Goal: Information Seeking & Learning: Compare options

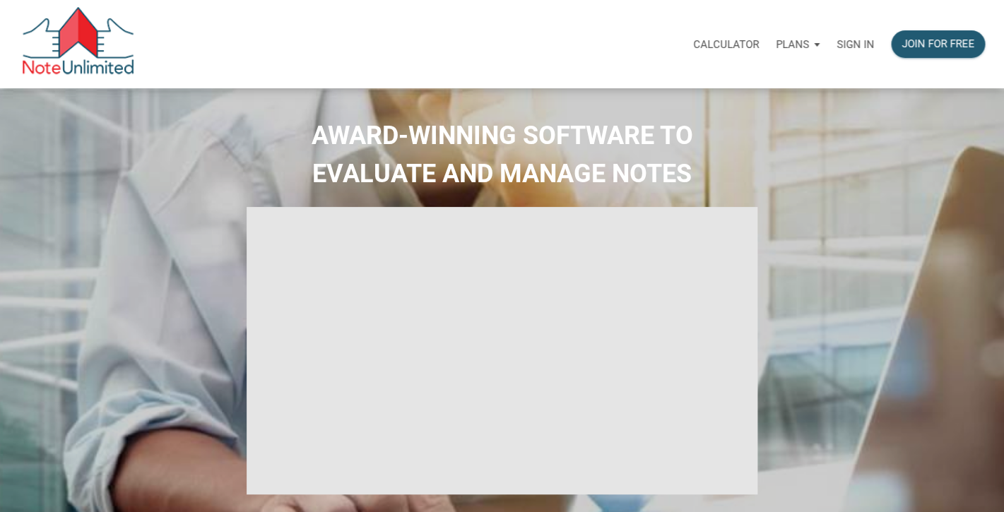
click at [849, 45] on p "Sign in" at bounding box center [854, 44] width 37 height 13
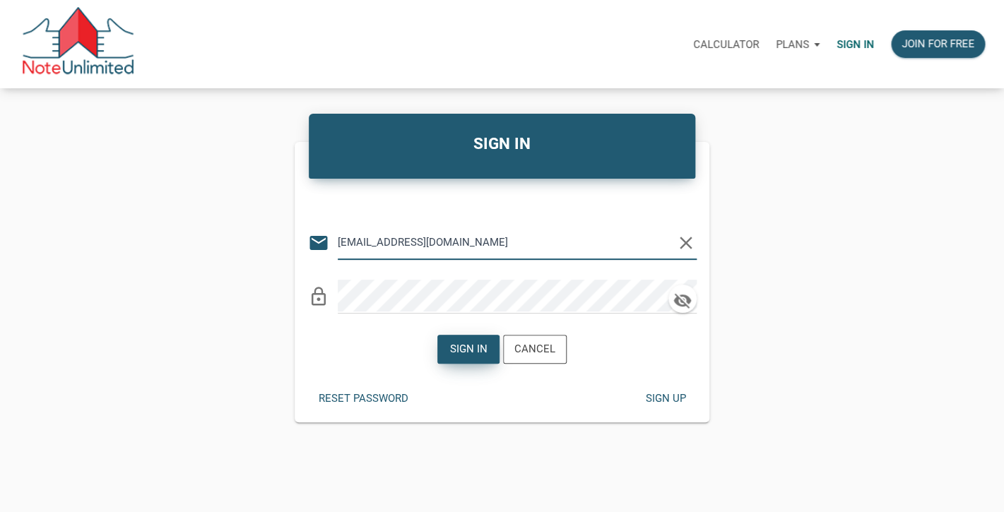
type input "lethasiddons@gmail.com"
click at [462, 353] on div "Sign in" at bounding box center [468, 349] width 37 height 16
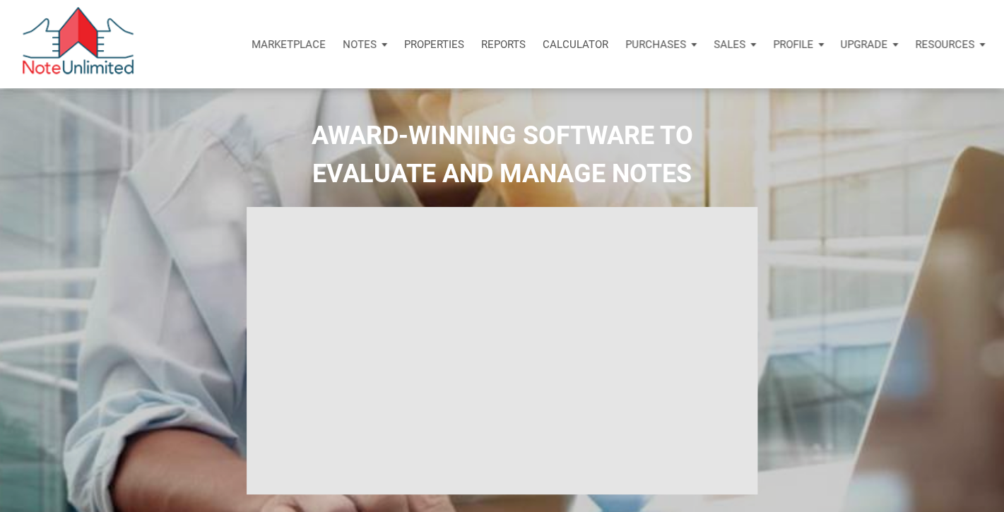
type input "Introduction to new features"
select select
click at [358, 43] on p "Notes" at bounding box center [360, 44] width 34 height 13
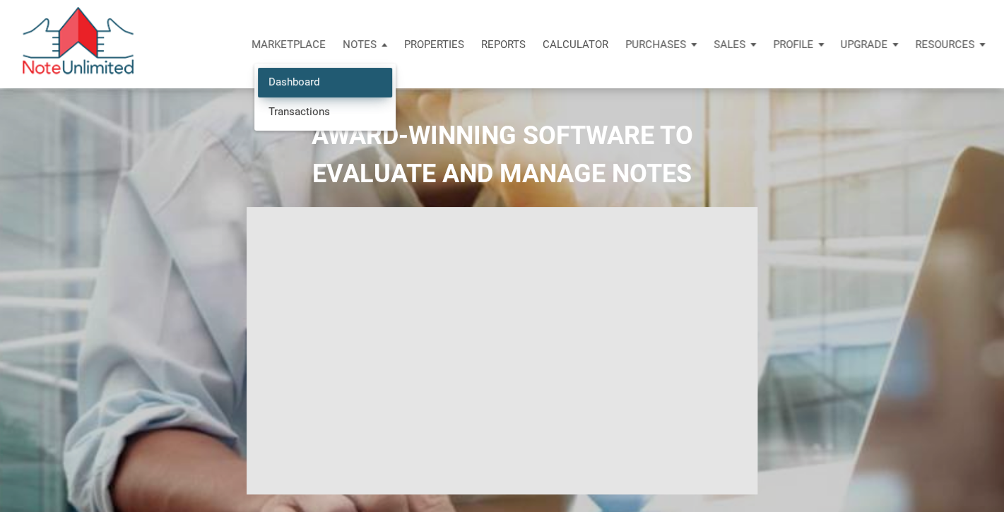
click at [280, 85] on link "Dashboard" at bounding box center [325, 82] width 134 height 29
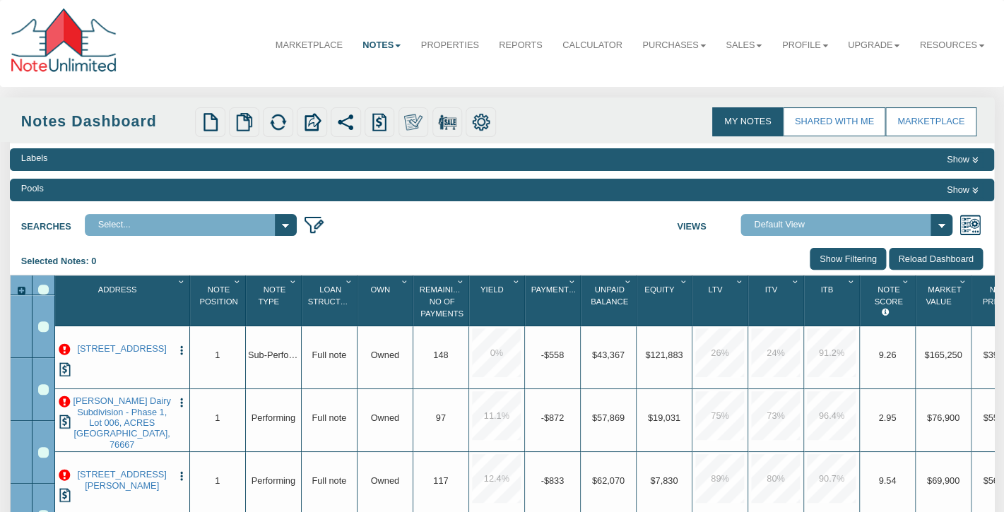
select select "3"
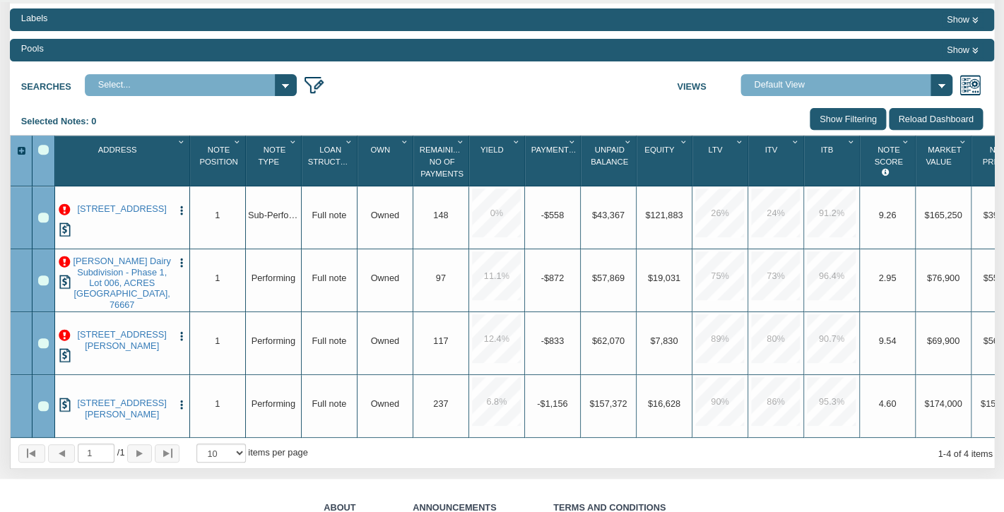
scroll to position [157, 0]
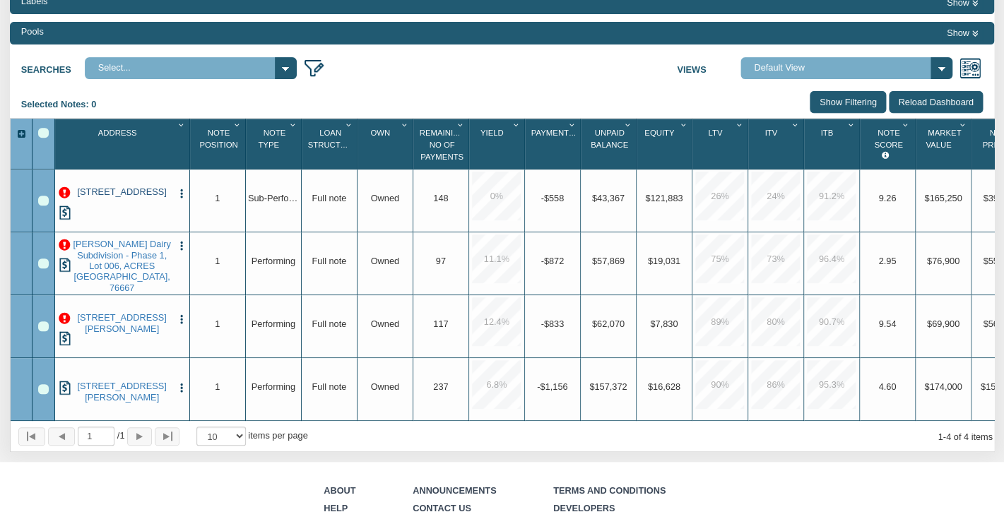
click at [120, 196] on link "[STREET_ADDRESS]" at bounding box center [122, 192] width 100 height 11
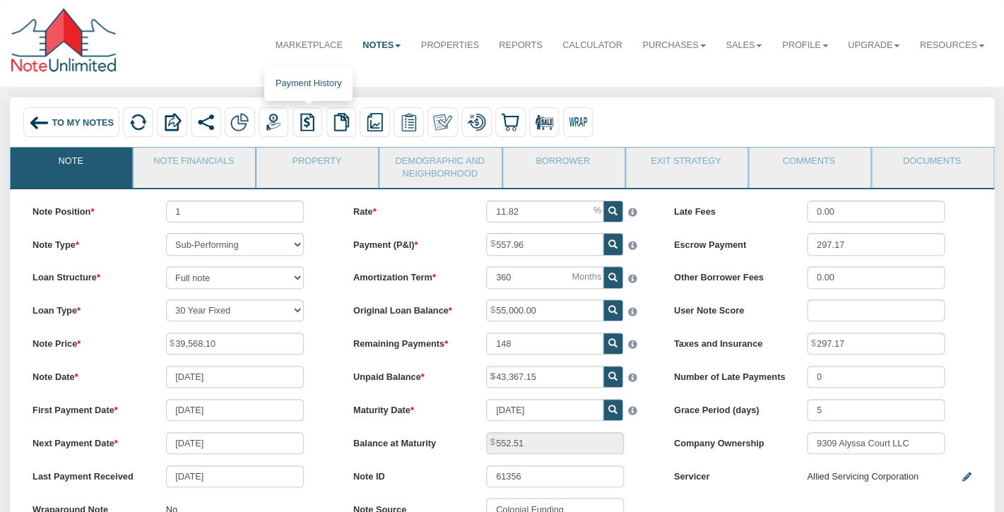
click at [306, 122] on img at bounding box center [307, 122] width 18 height 18
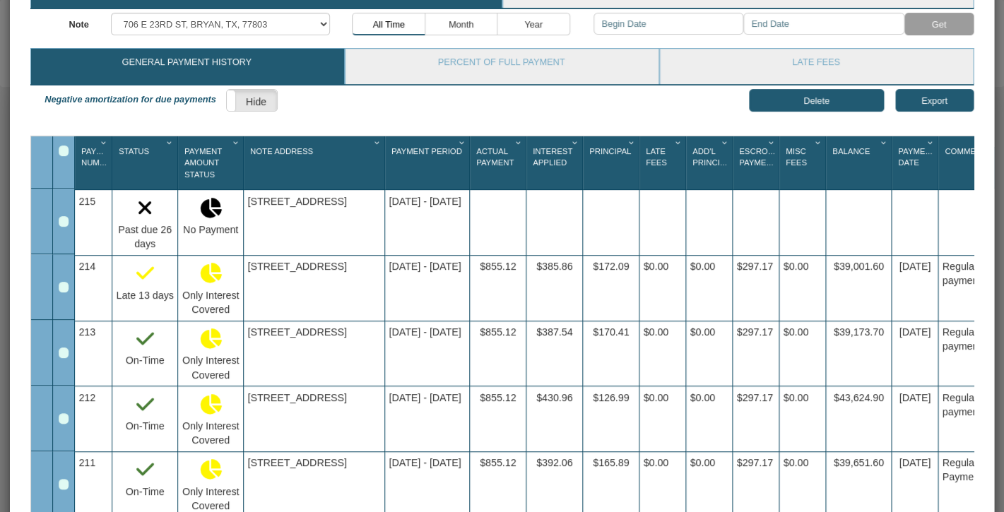
scroll to position [135, 0]
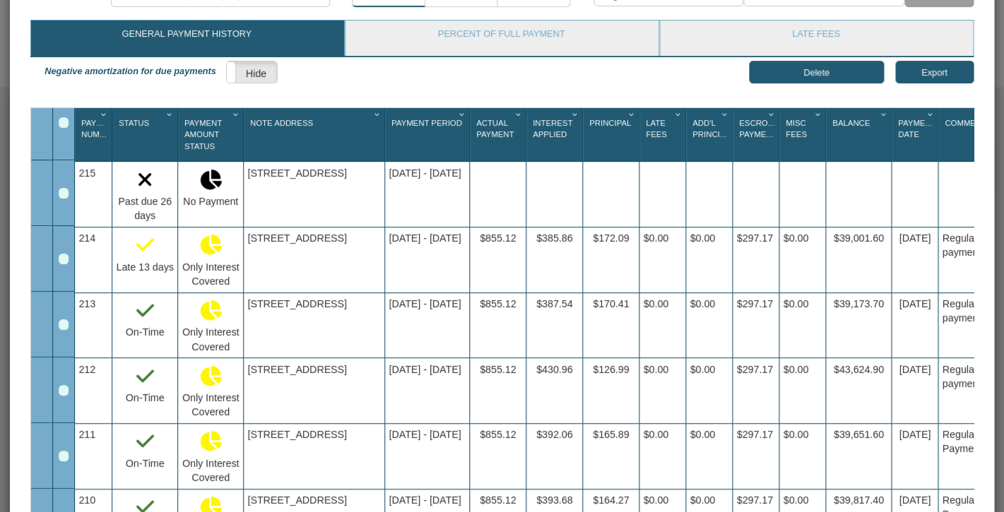
click at [279, 175] on div "706 E 23RD ST, BRYAN, TX, 77803" at bounding box center [314, 194] width 141 height 65
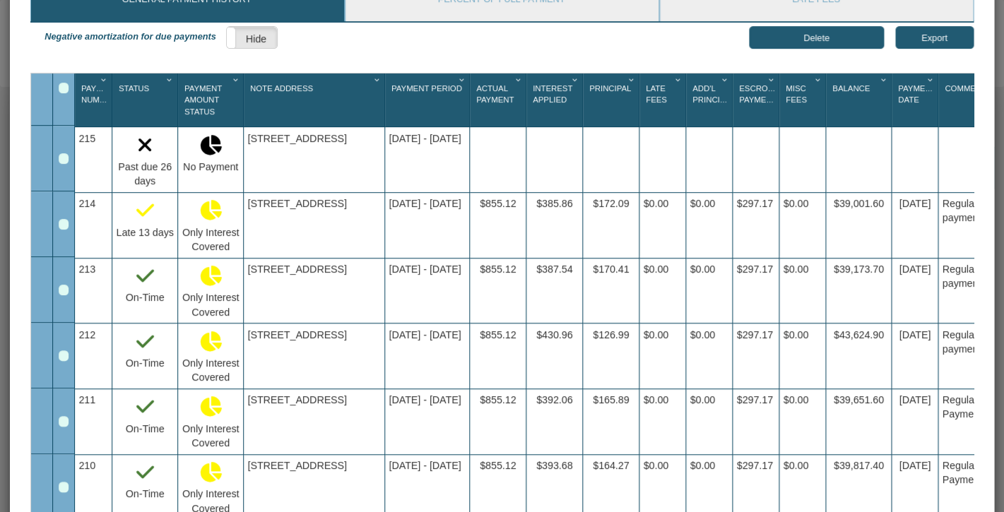
scroll to position [311, 0]
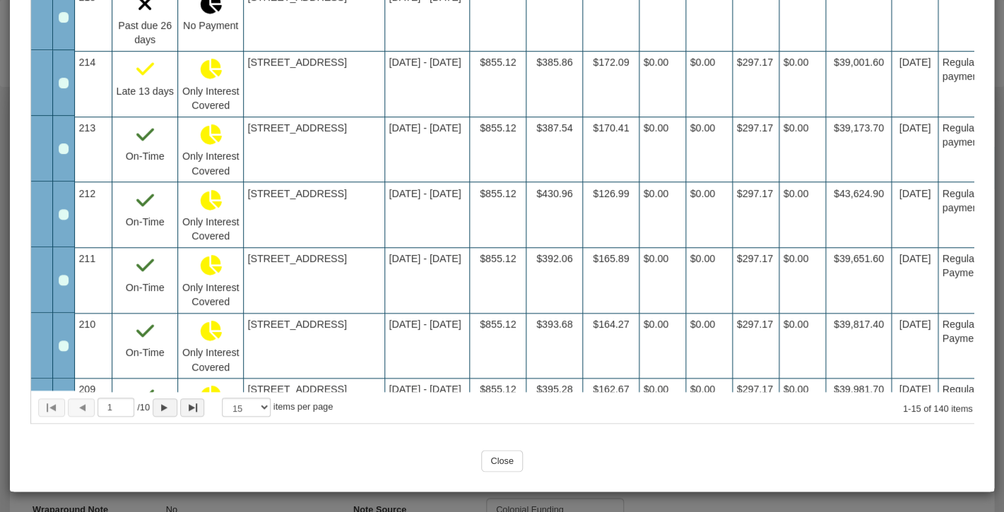
click at [502, 461] on input "Close" at bounding box center [502, 461] width 42 height 22
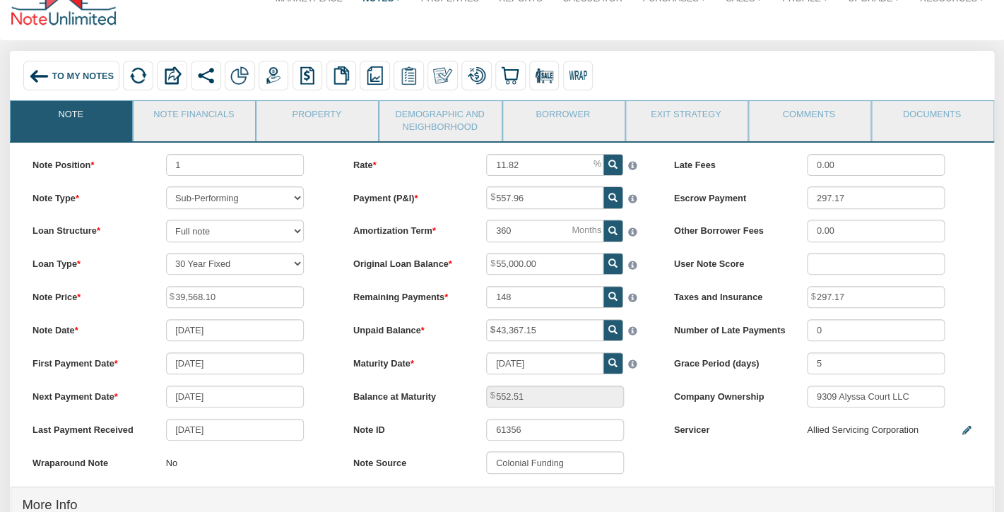
scroll to position [39, 0]
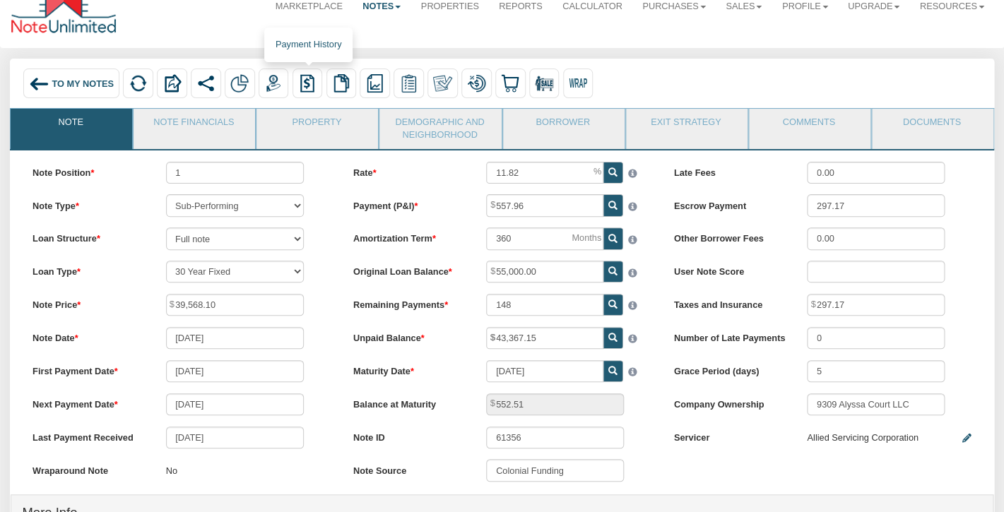
click at [308, 81] on img at bounding box center [307, 83] width 18 height 18
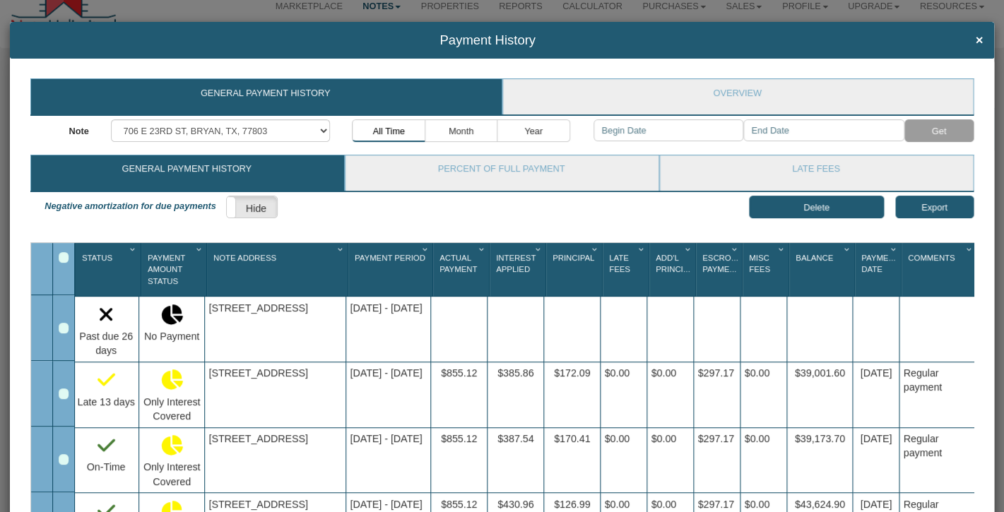
scroll to position [311, 0]
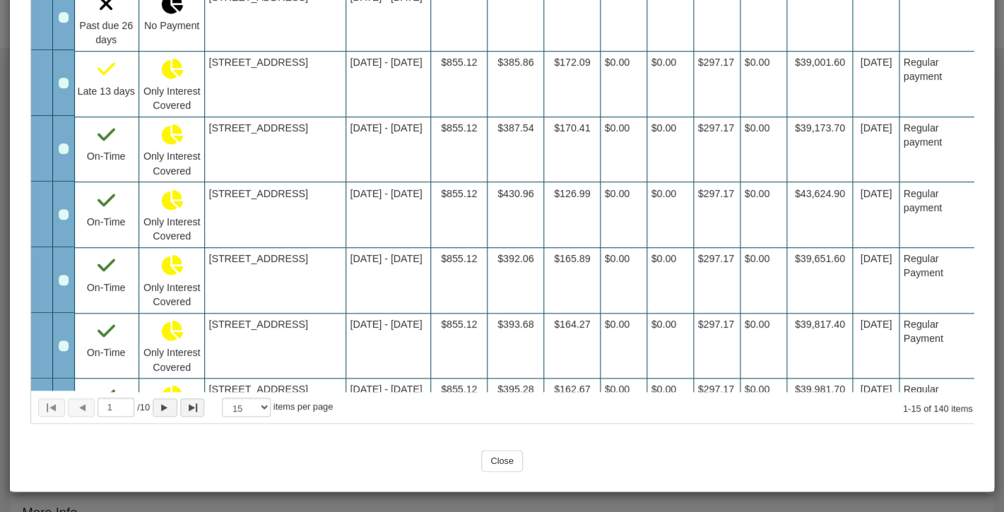
click at [500, 458] on input "Close" at bounding box center [502, 461] width 42 height 22
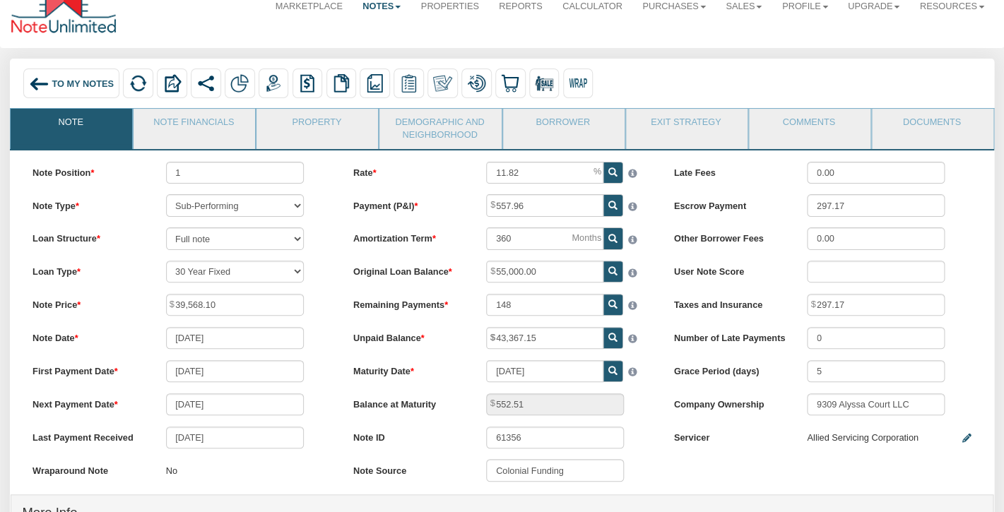
scroll to position [0, 0]
click at [275, 83] on img at bounding box center [273, 83] width 18 height 18
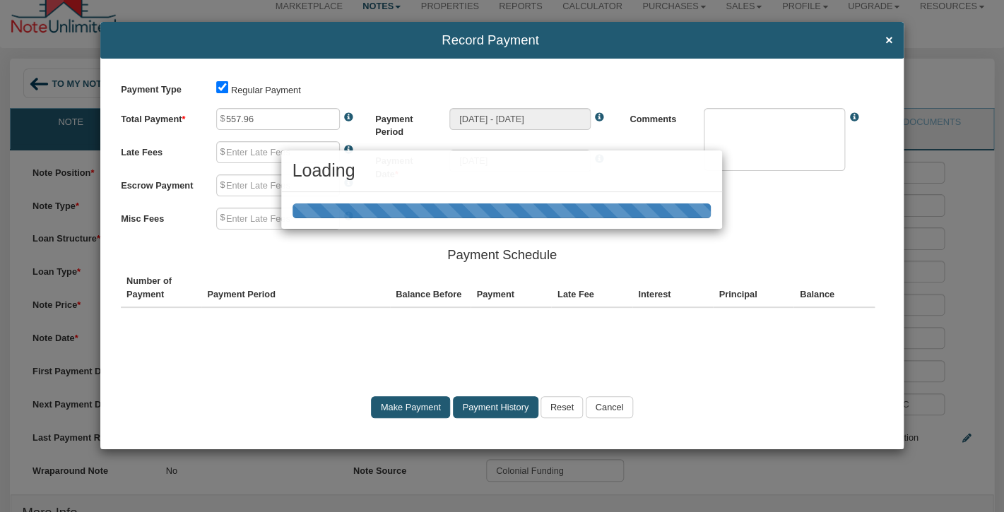
type input "0.00"
type input "297.17"
type input "0.00"
type textarea "Regular payment"
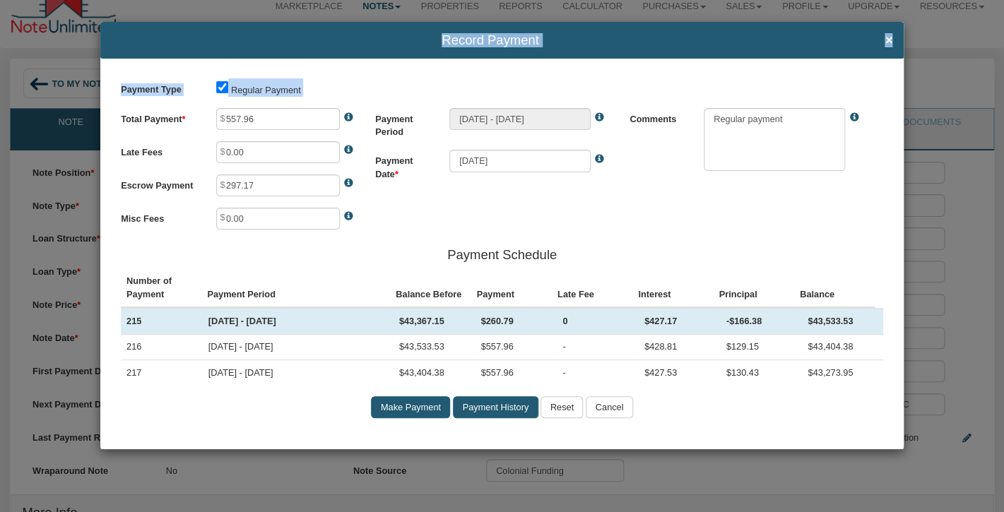
drag, startPoint x: 283, startPoint y: 43, endPoint x: 335, endPoint y: 101, distance: 77.6
click at [335, 47] on h4 "Record Payment ×" at bounding box center [502, 40] width 781 height 14
click at [344, 75] on div "Payment Type Regular Payment Total Payment 557.96 Late Fees 0.00 Escrow Payment…" at bounding box center [501, 254] width 803 height 391
drag, startPoint x: 584, startPoint y: 38, endPoint x: 596, endPoint y: 39, distance: 12.0
click at [596, 39] on span "Record Payment" at bounding box center [490, 40] width 757 height 14
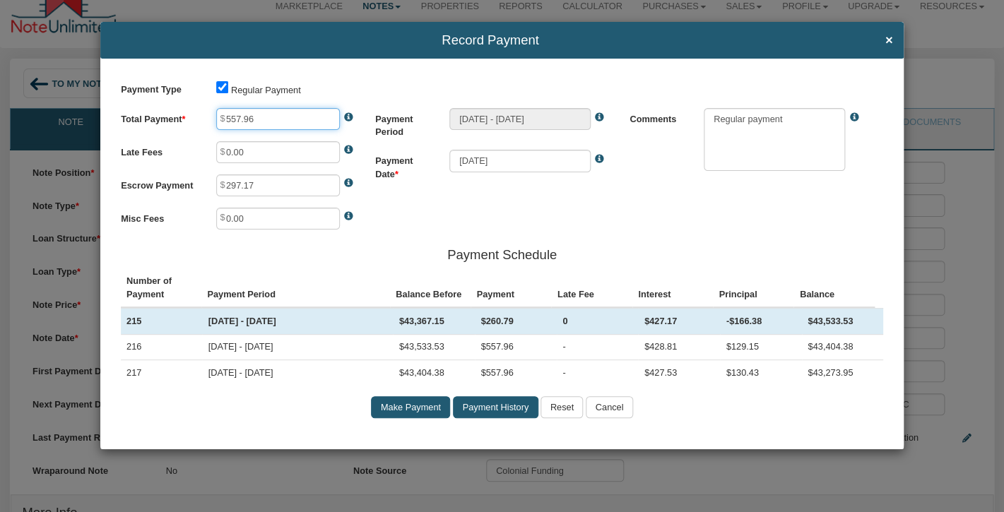
click at [255, 119] on input "557.96" at bounding box center [278, 119] width 124 height 22
type input "5"
type input "855.13"
click at [403, 402] on input "Make Payment" at bounding box center [410, 407] width 79 height 22
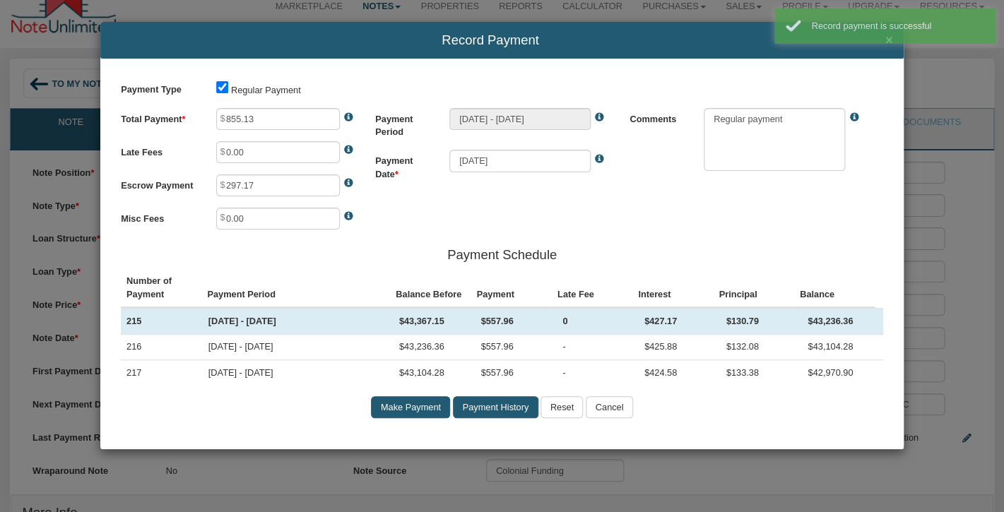
type input "Aug 01, 2025 - Sep 01, 2025"
type input "557.96"
click at [884, 45] on div "Record payment is successful" at bounding box center [884, 28] width 221 height 40
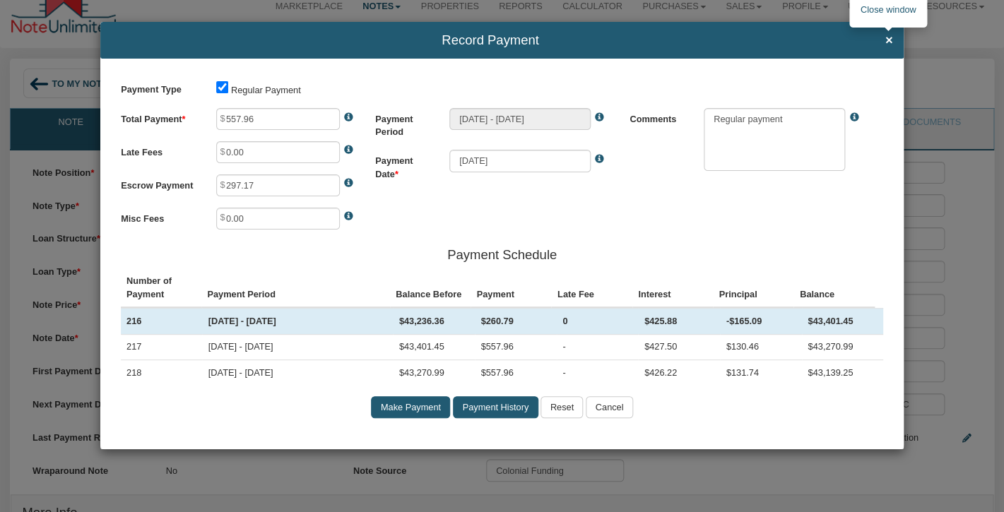
click at [887, 37] on span "×" at bounding box center [888, 40] width 8 height 14
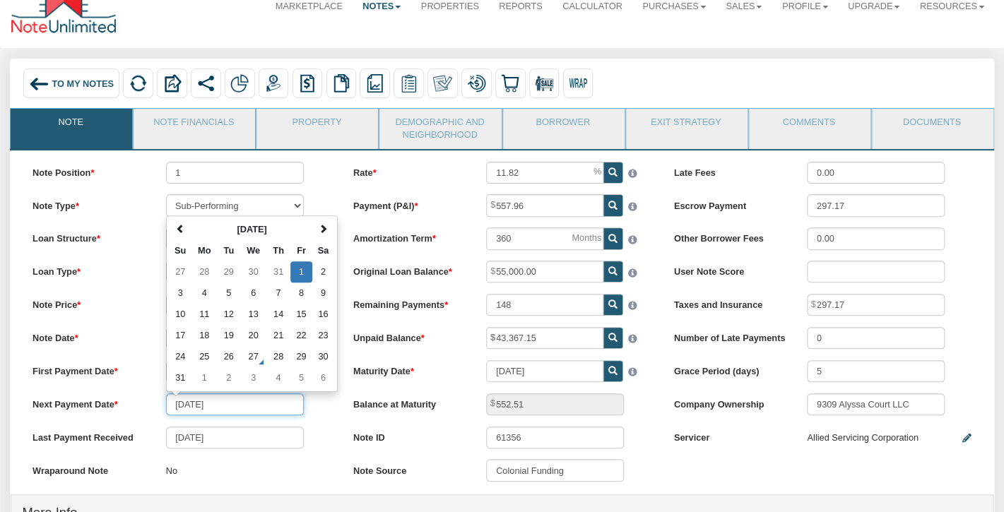
click at [235, 406] on input "08/01/2025" at bounding box center [235, 404] width 138 height 22
click at [320, 229] on span at bounding box center [323, 229] width 9 height 9
click at [204, 271] on td "1" at bounding box center [204, 271] width 26 height 21
type input "09/01/2025"
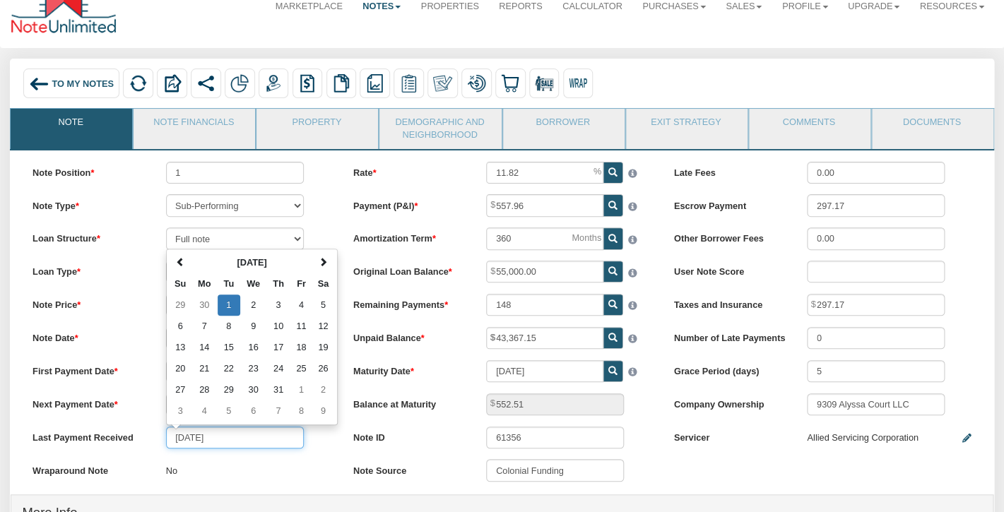
click at [197, 434] on input "07/01/2025" at bounding box center [235, 438] width 138 height 22
click at [324, 261] on span at bounding box center [323, 262] width 9 height 9
click at [304, 307] on td "1" at bounding box center [301, 305] width 23 height 21
type input "[DATE]"
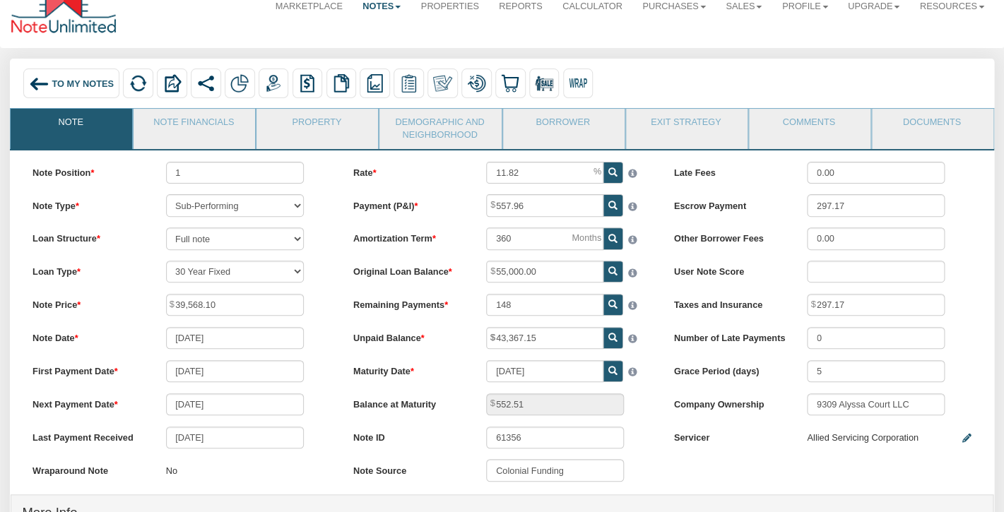
click at [327, 245] on div "Loan Structure Full note Partial note Pledge note Split Payment note" at bounding box center [181, 238] width 320 height 22
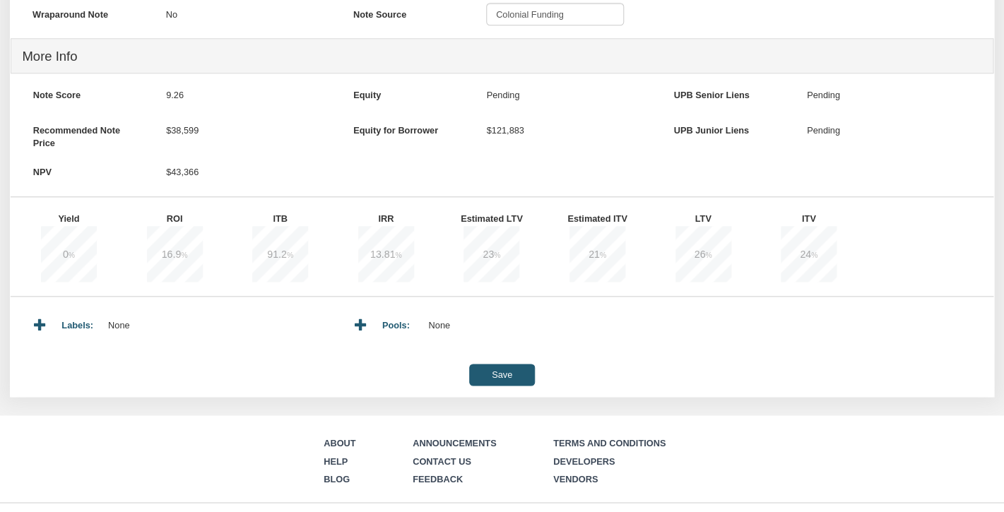
scroll to position [537, 0]
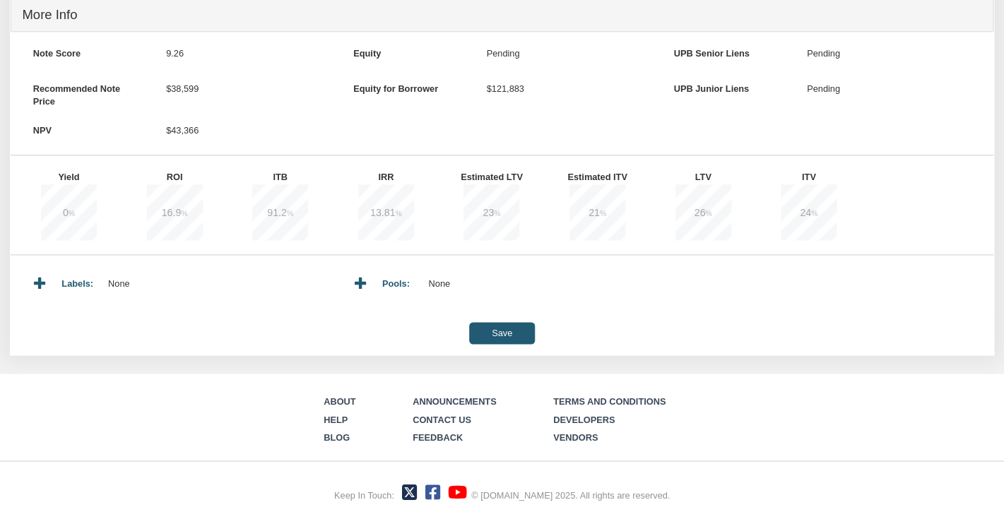
click at [508, 337] on input "Save" at bounding box center [502, 333] width 66 height 22
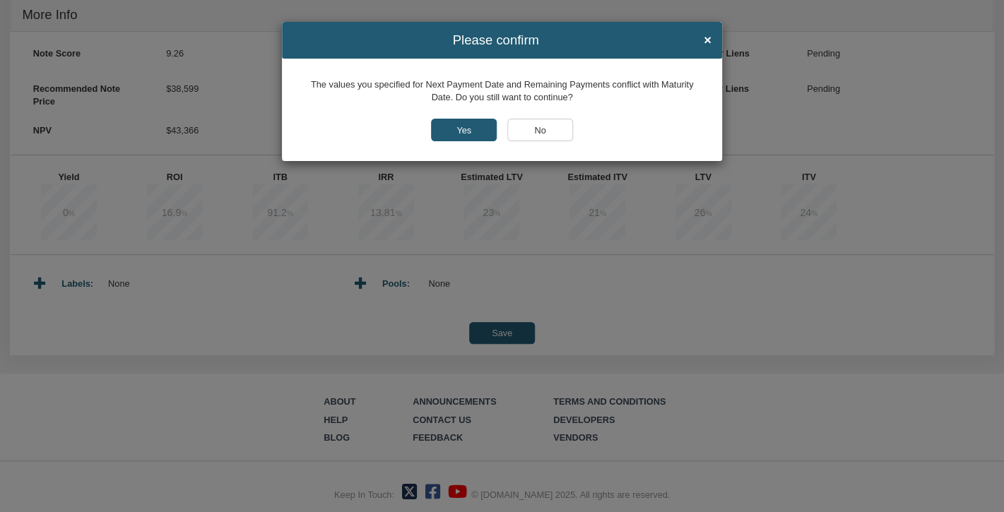
click at [466, 124] on input "Yes" at bounding box center [464, 130] width 66 height 22
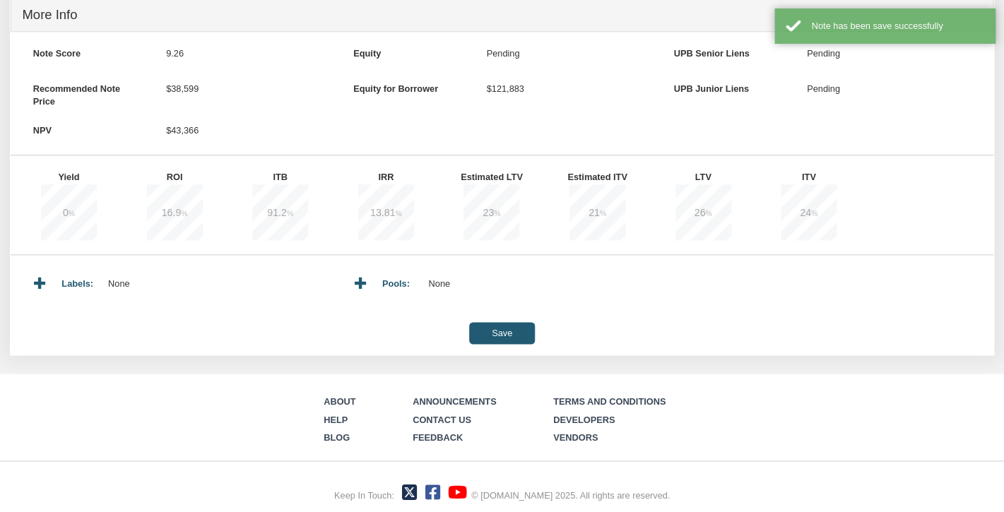
type input "552.49"
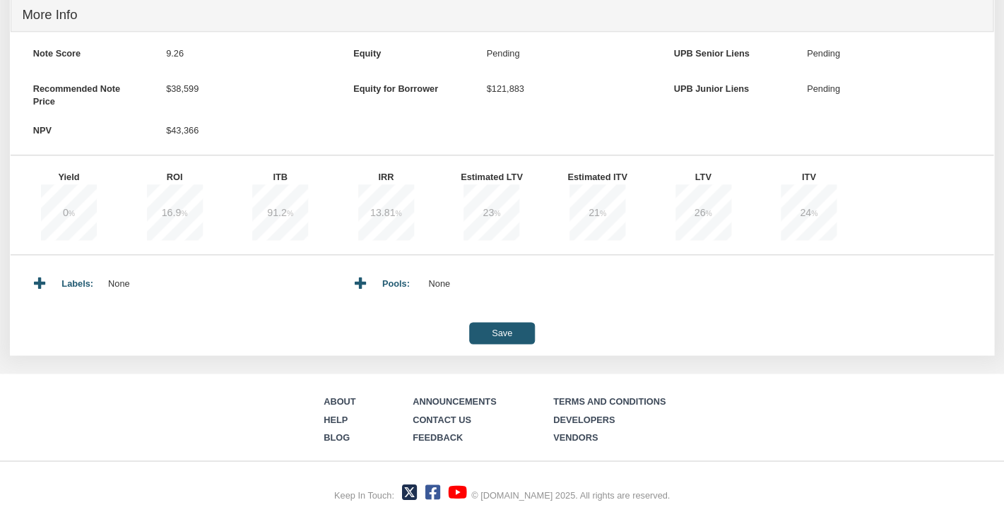
click at [483, 332] on input "Save" at bounding box center [502, 333] width 66 height 22
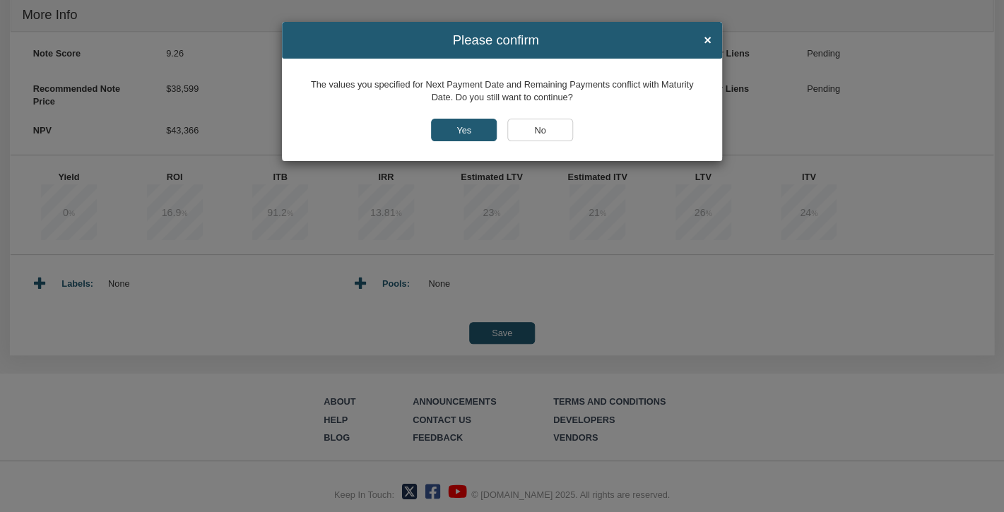
click at [450, 128] on input "Yes" at bounding box center [464, 130] width 66 height 22
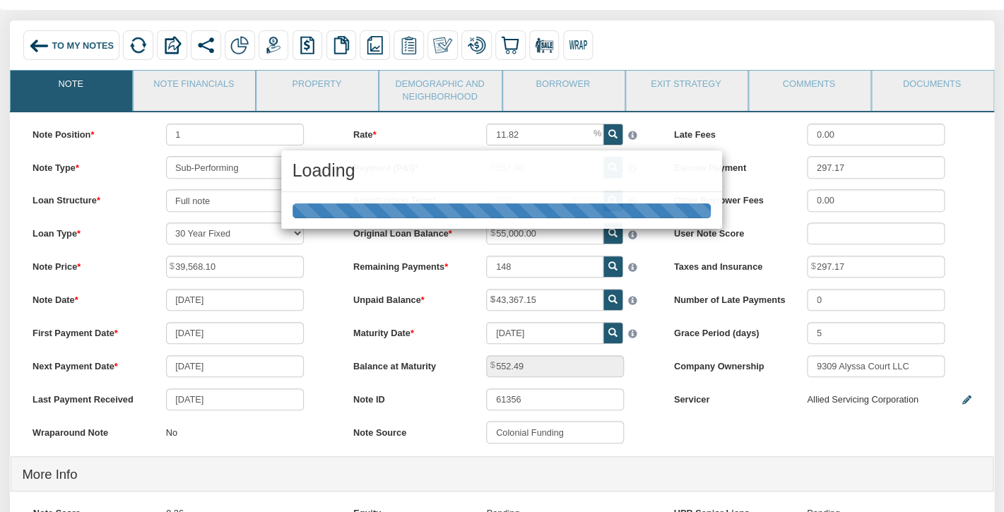
scroll to position [0, 0]
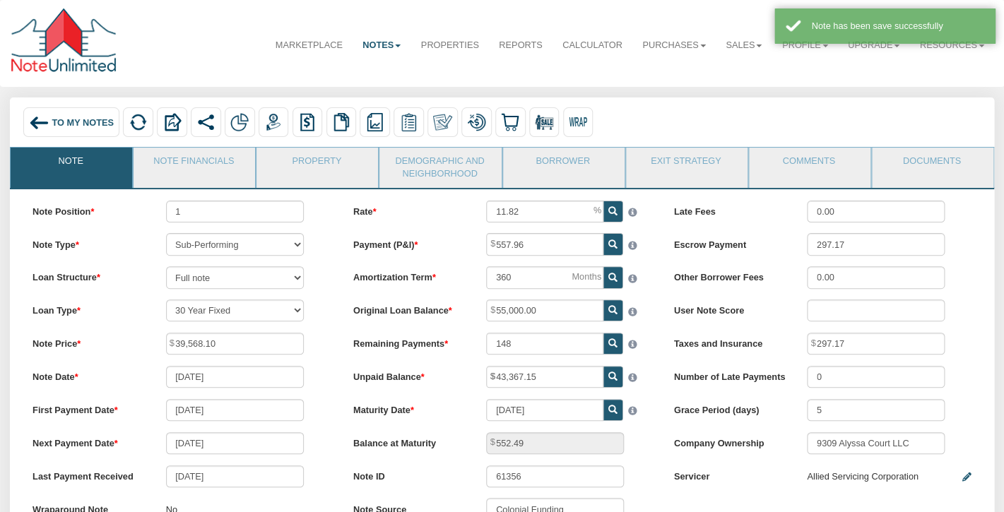
click at [60, 119] on span "To My Notes" at bounding box center [82, 122] width 61 height 11
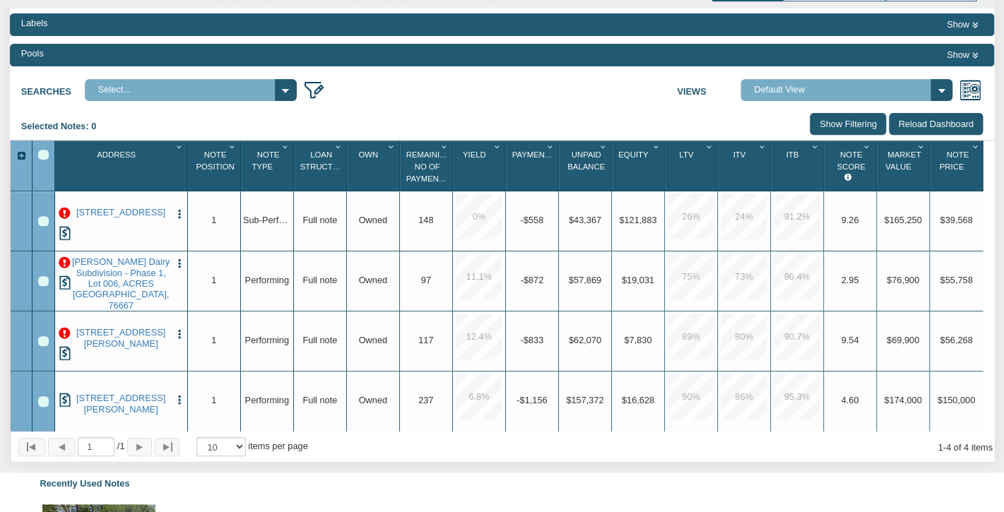
scroll to position [138, 0]
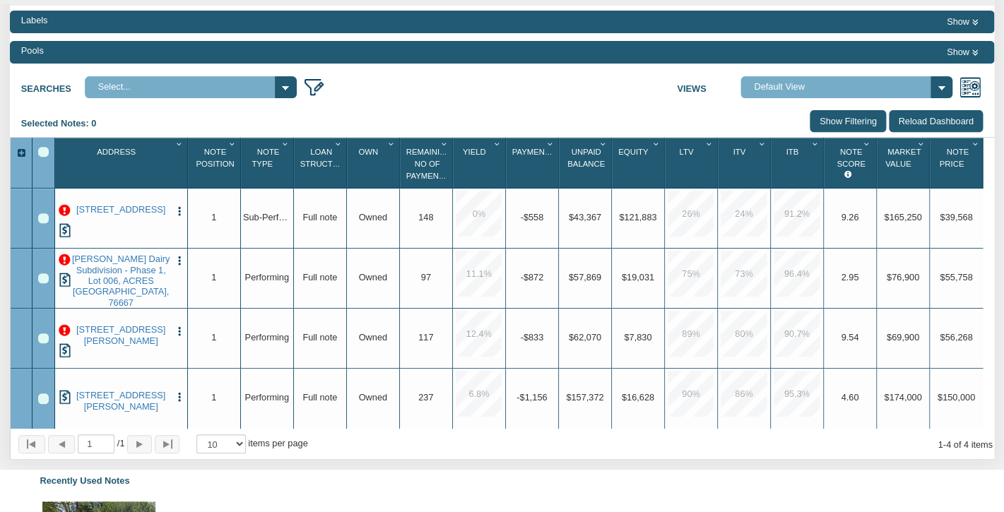
click at [62, 210] on p at bounding box center [65, 211] width 12 height 12
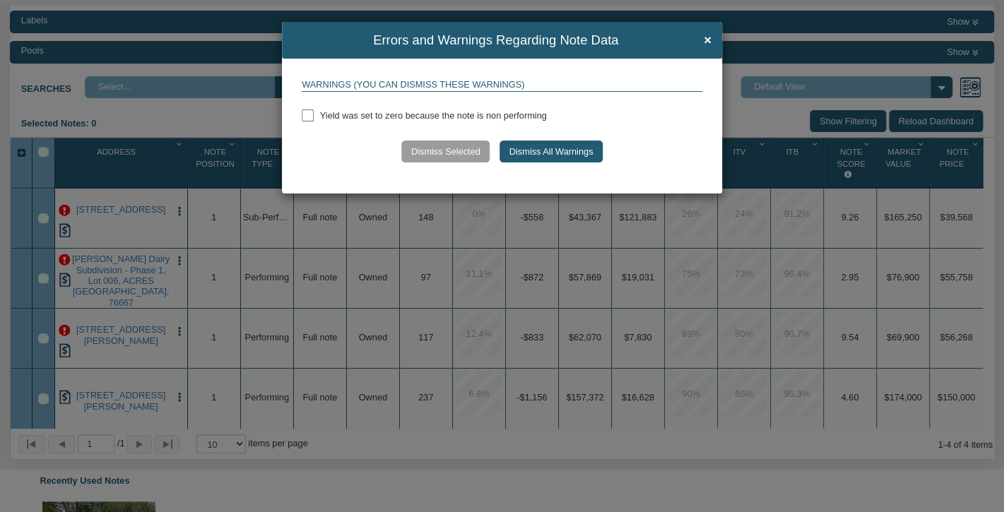
click at [312, 114] on input "checkbox" at bounding box center [308, 116] width 12 height 12
checkbox input "true"
click at [454, 147] on button "Dismiss Selected" at bounding box center [445, 152] width 88 height 22
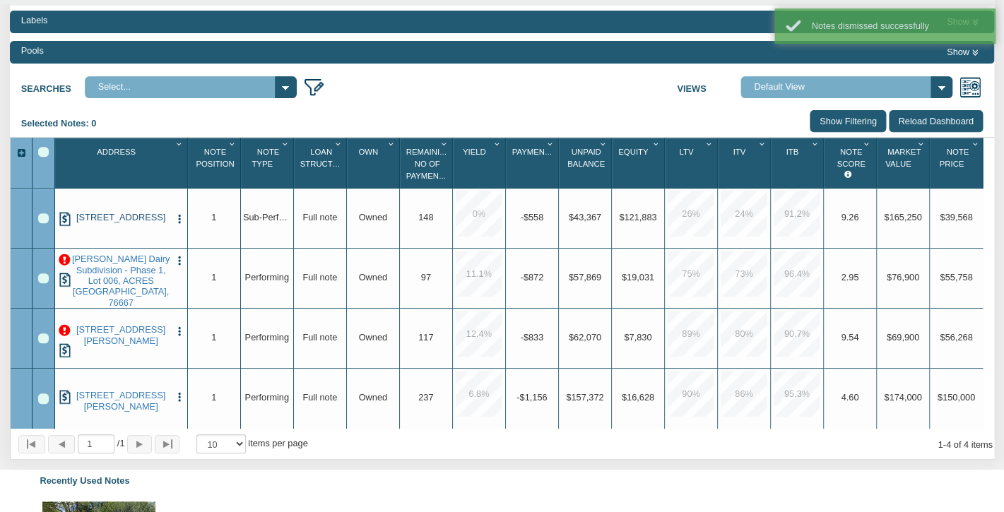
click at [117, 217] on link "706 E 23RD ST, BRYAN, TX, 77803" at bounding box center [121, 217] width 98 height 11
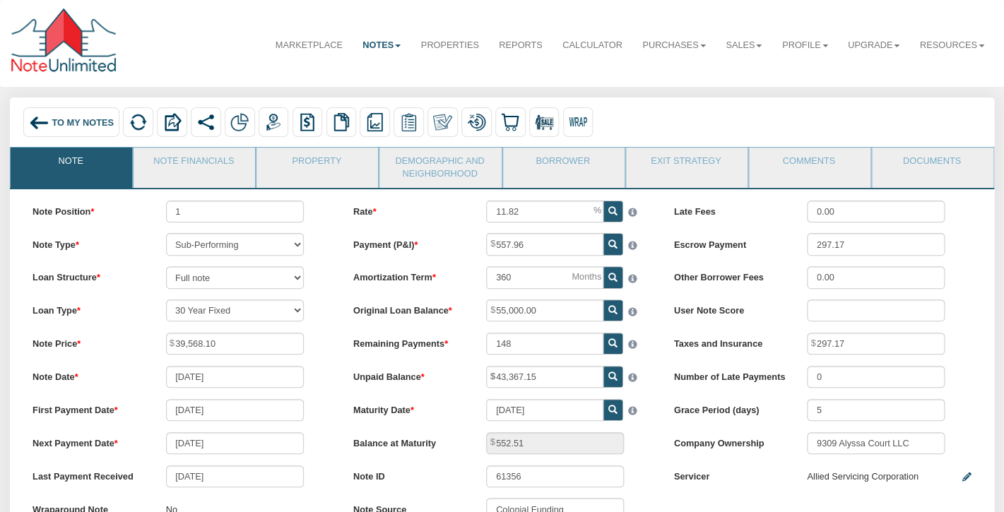
click at [64, 124] on span "To My Notes" at bounding box center [82, 122] width 61 height 11
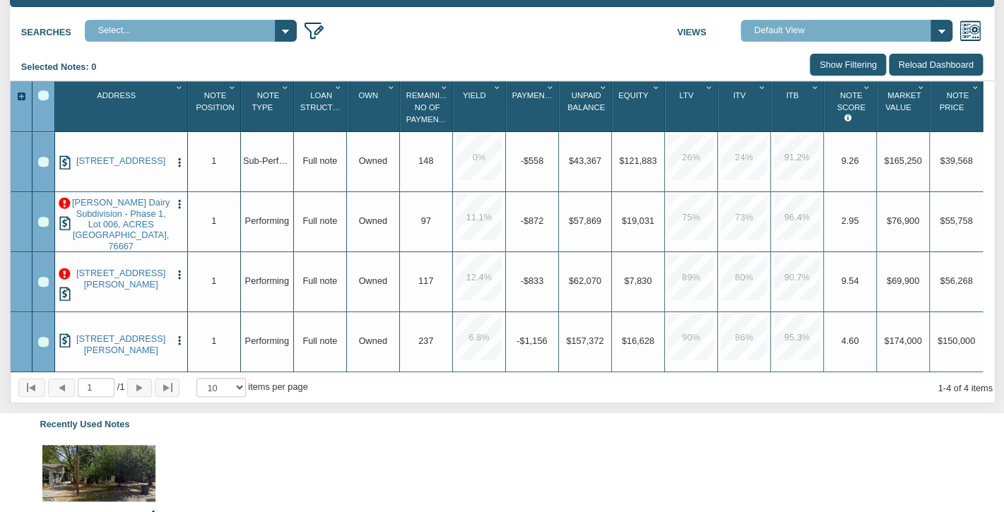
scroll to position [191, 0]
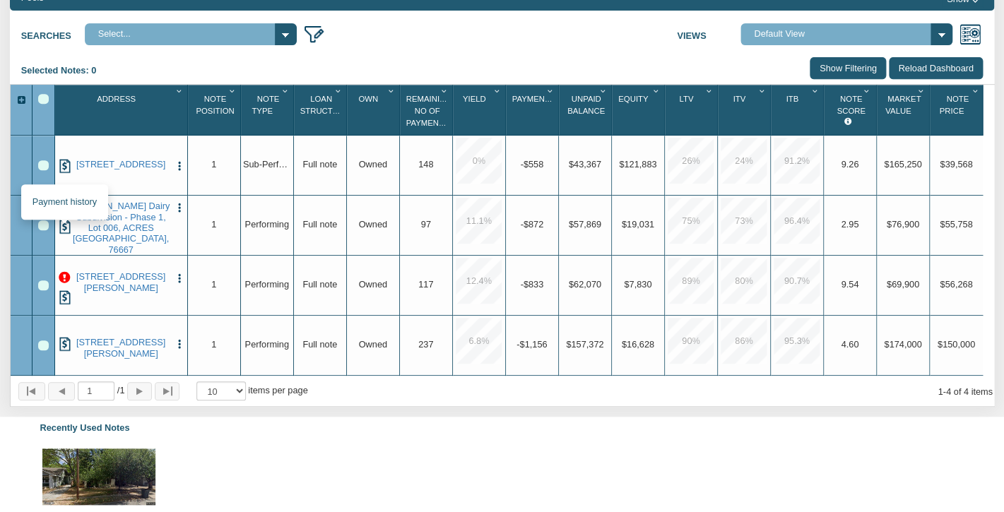
click at [69, 234] on img at bounding box center [65, 227] width 14 height 14
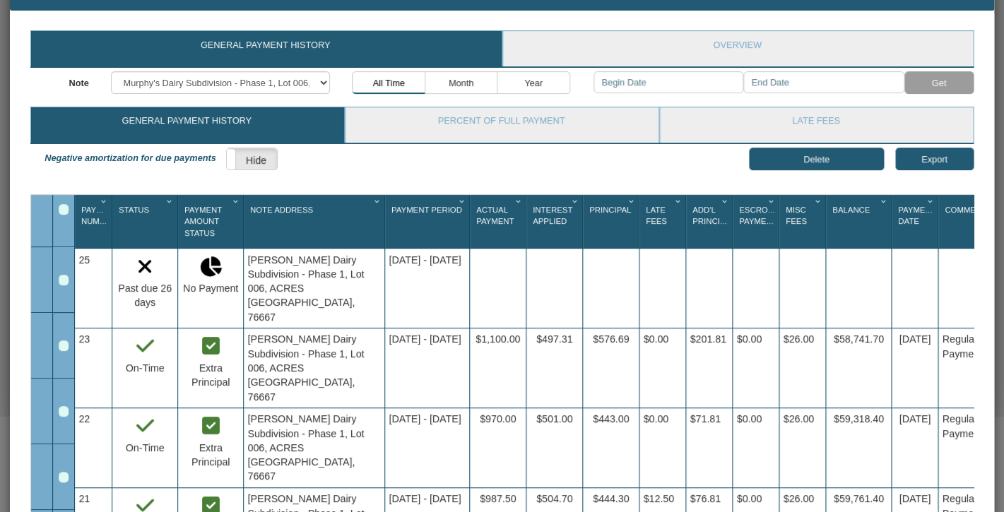
scroll to position [52, 0]
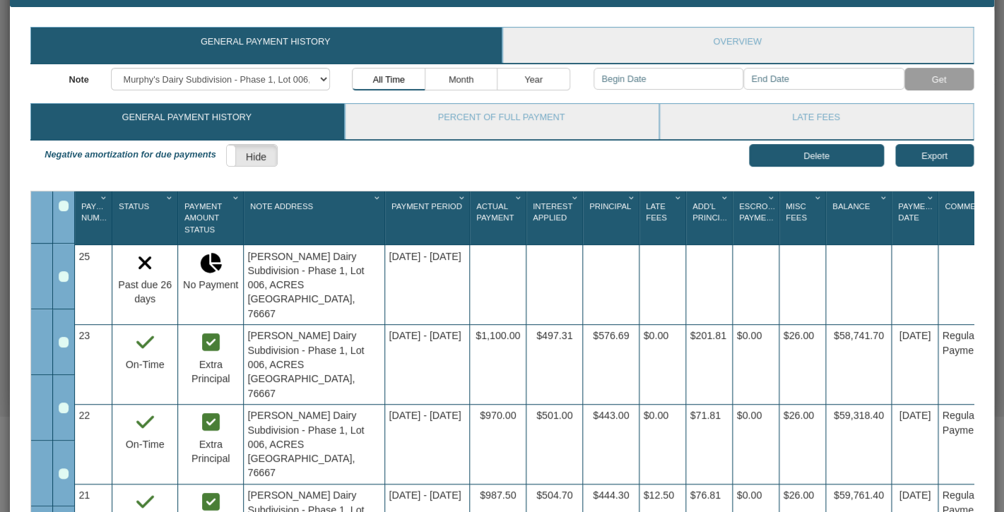
click at [296, 265] on div "Murphy's Dairy Subdivision - Phase 1, Lot 006, ACRES 4, MEXIA, TX, 76667" at bounding box center [314, 284] width 141 height 79
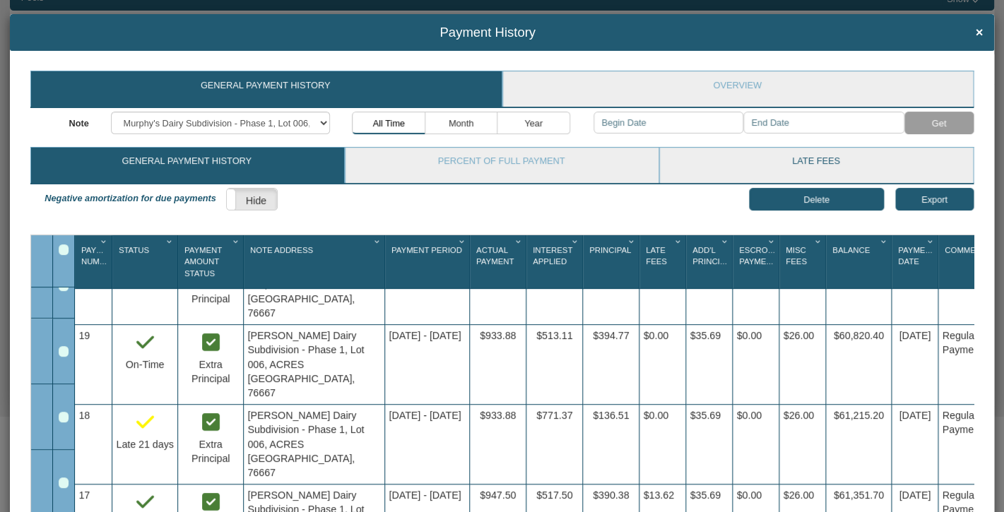
scroll to position [311, 0]
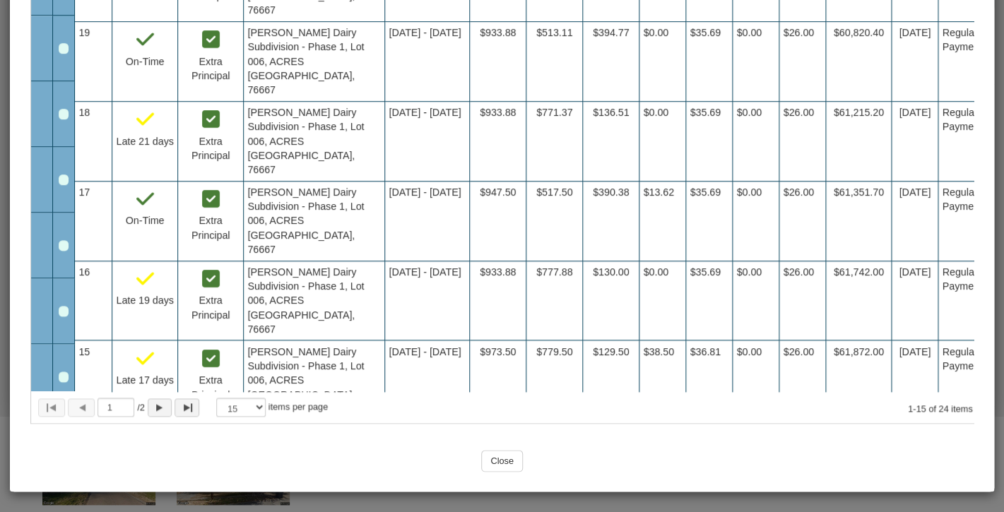
click at [509, 461] on input "Close" at bounding box center [502, 461] width 42 height 22
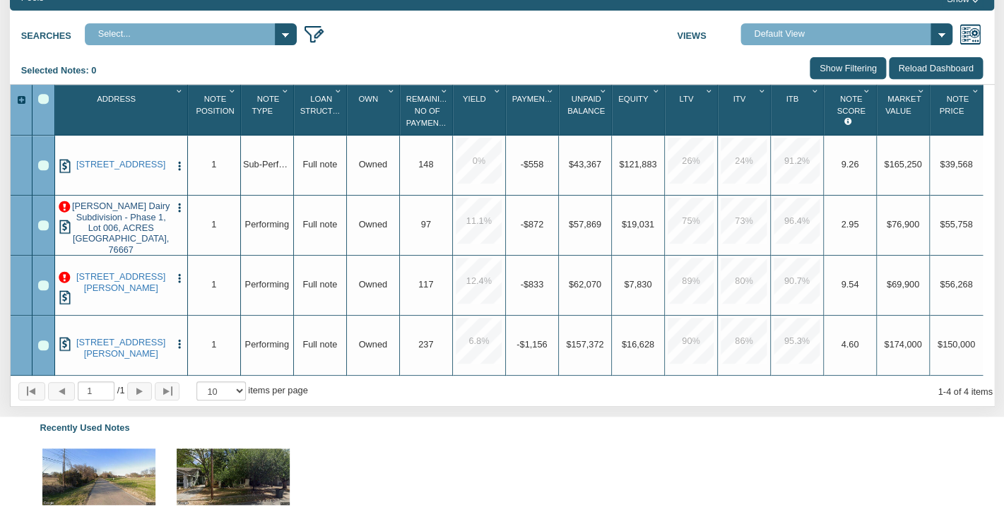
scroll to position [190, 0]
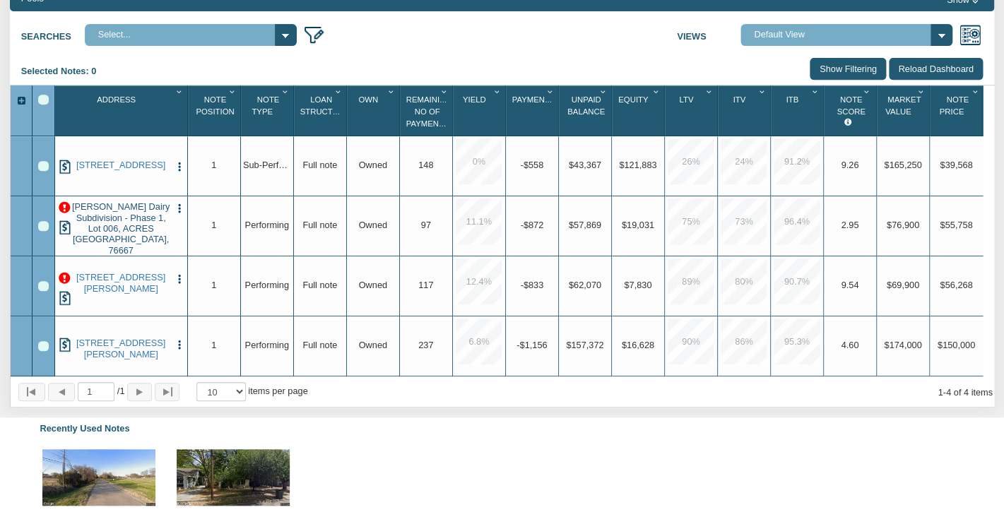
click at [137, 213] on link "Murphy's Dairy Subdivision - Phase 1, Lot 006, ACRES 4, MEXIA, TX, 76667" at bounding box center [121, 228] width 98 height 54
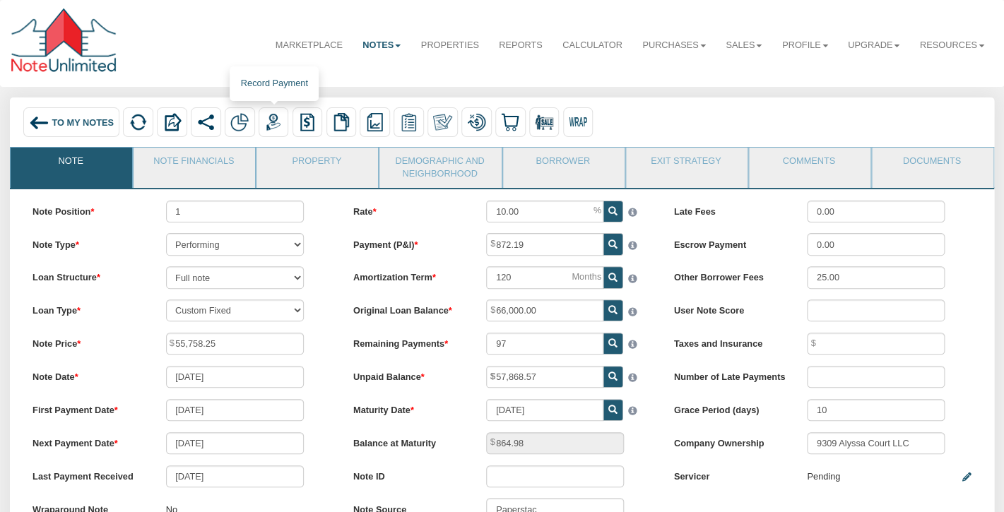
click at [268, 122] on img at bounding box center [273, 122] width 18 height 18
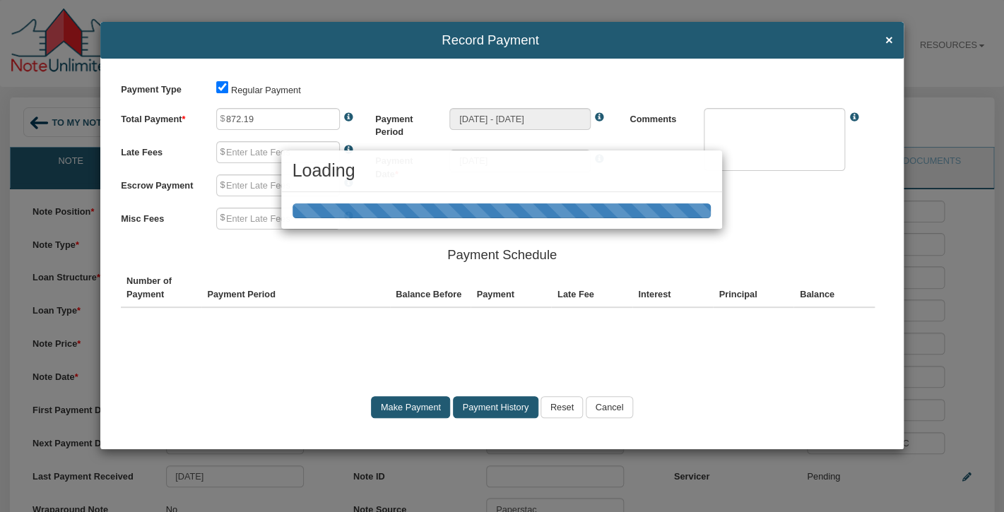
type input "0.00"
type input "25.00"
type textarea "Regular payment"
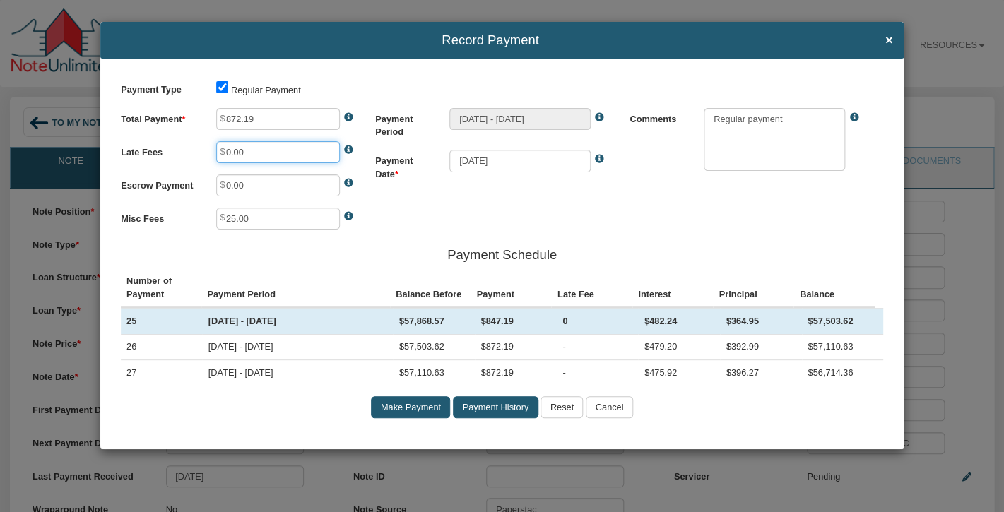
click at [255, 154] on input "0.00" at bounding box center [278, 152] width 124 height 22
type input "25.00"
type input "26.00"
click at [273, 115] on input "872.19" at bounding box center [278, 119] width 124 height 22
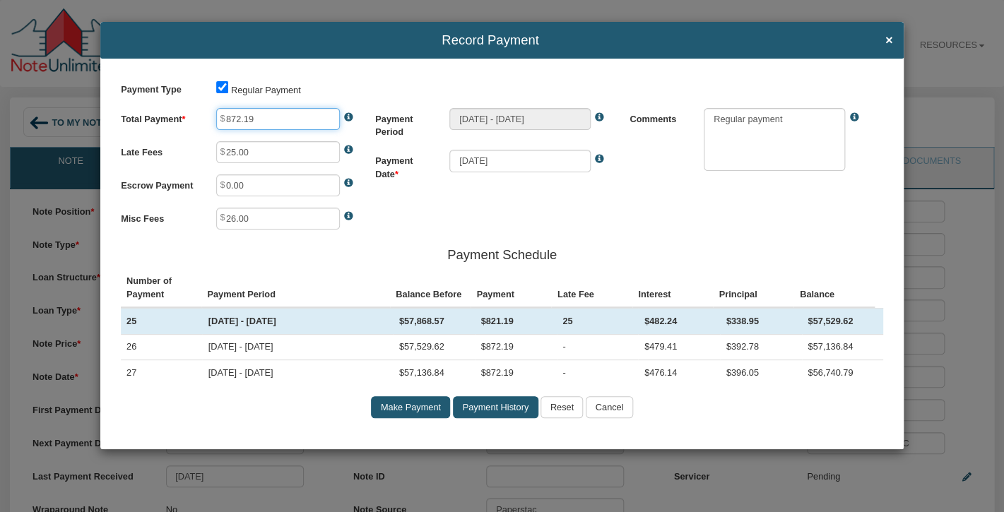
click at [273, 115] on input "872.19" at bounding box center [278, 119] width 124 height 22
type input "1,105.00"
click at [799, 122] on textarea at bounding box center [774, 139] width 141 height 62
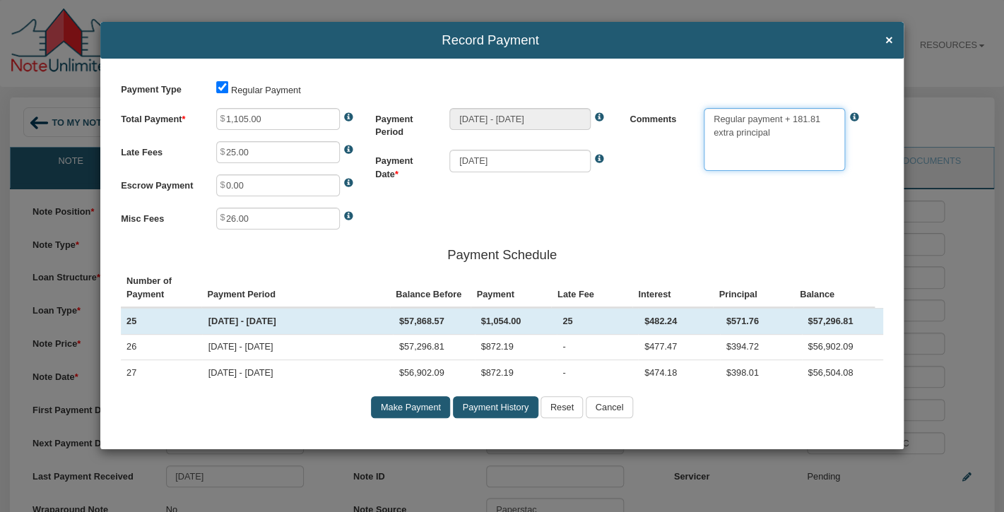
type textarea "Regular payment + 181.81 extra principal"
click at [290, 113] on input "1,105.00" at bounding box center [278, 119] width 124 height 22
click at [406, 406] on input "Make Payment" at bounding box center [410, 407] width 79 height 22
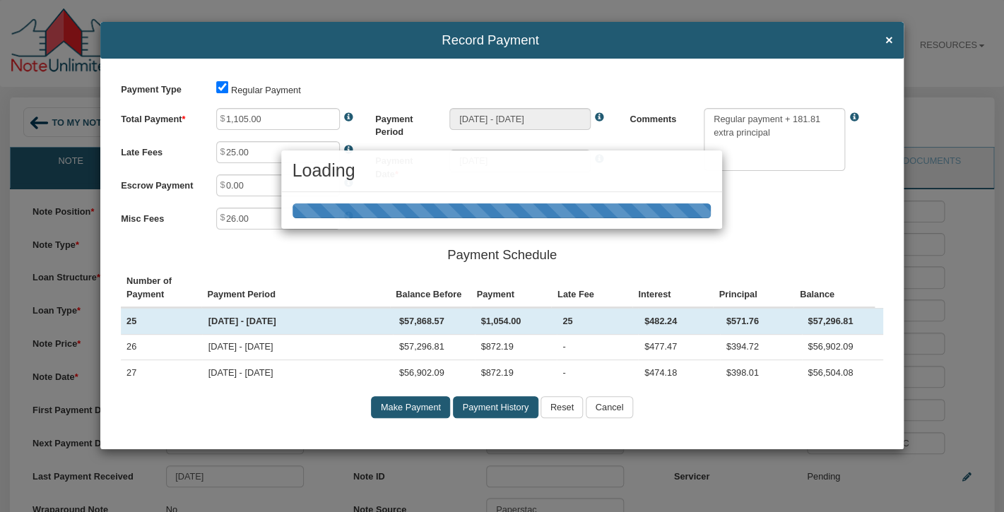
type input "Aug 01, 2025 - Sep 01, 2025"
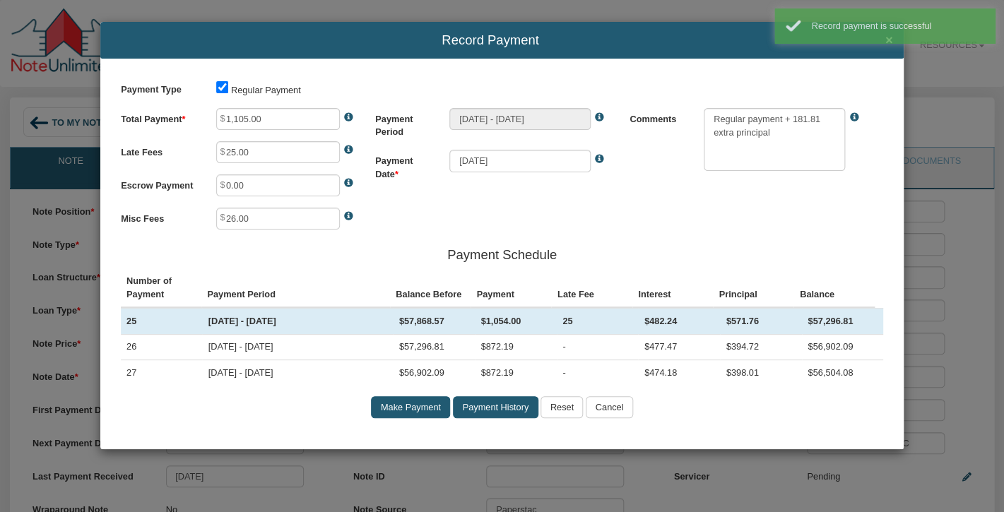
type input "872.19"
type input "0.00"
type input "25.00"
type textarea "Regular payment"
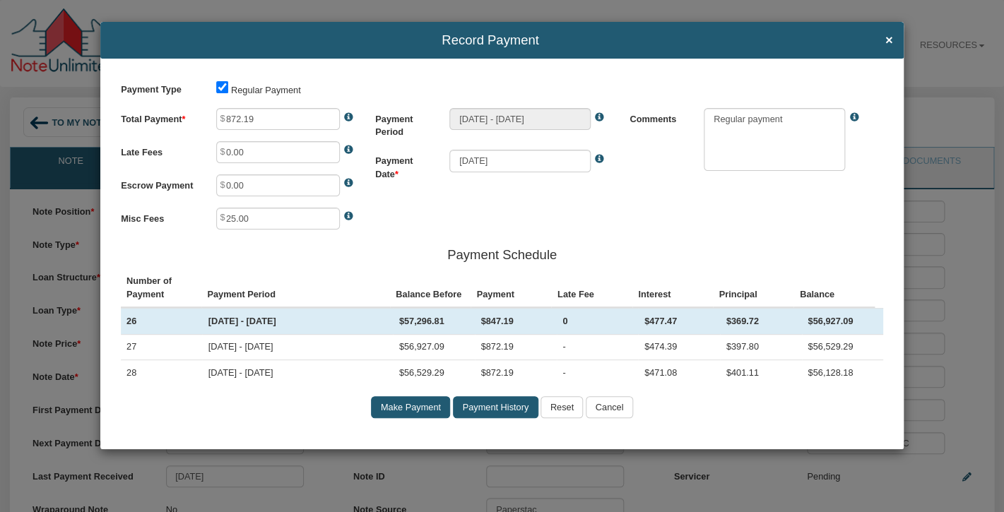
click at [617, 398] on input "Cancel" at bounding box center [609, 407] width 47 height 22
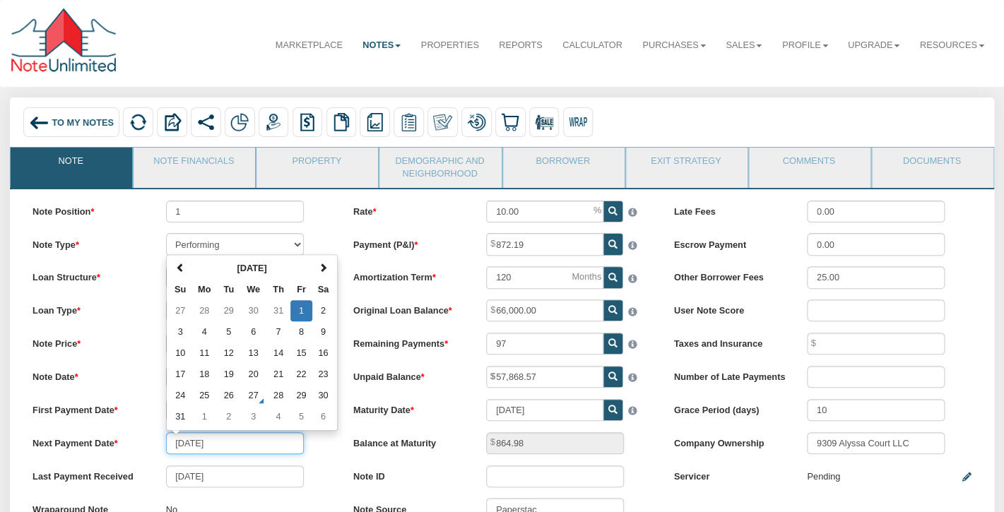
click at [182, 445] on input "08/01/2025" at bounding box center [235, 443] width 138 height 22
click at [324, 266] on span at bounding box center [323, 268] width 9 height 9
click at [208, 312] on td "1" at bounding box center [204, 310] width 26 height 21
type input "09/01/2025"
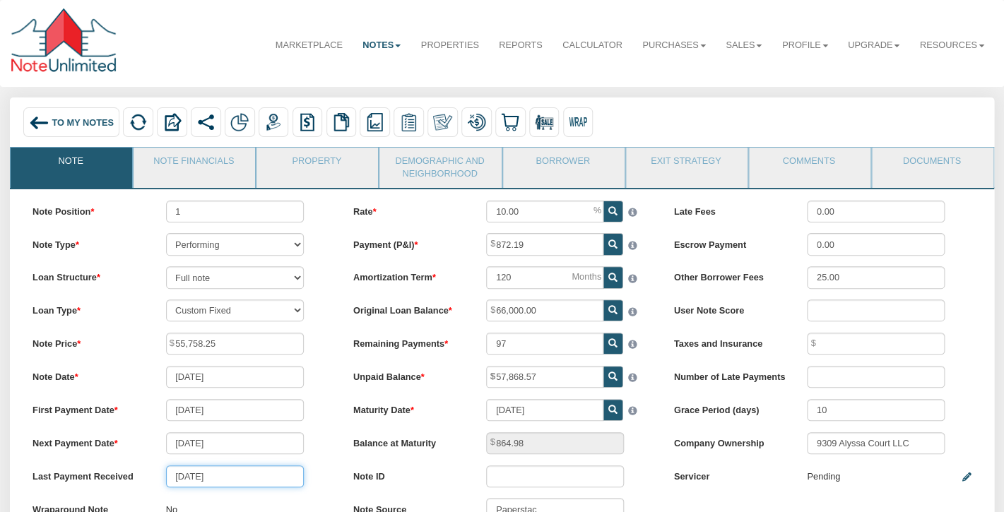
click at [181, 479] on input "07/01/2025" at bounding box center [235, 477] width 138 height 22
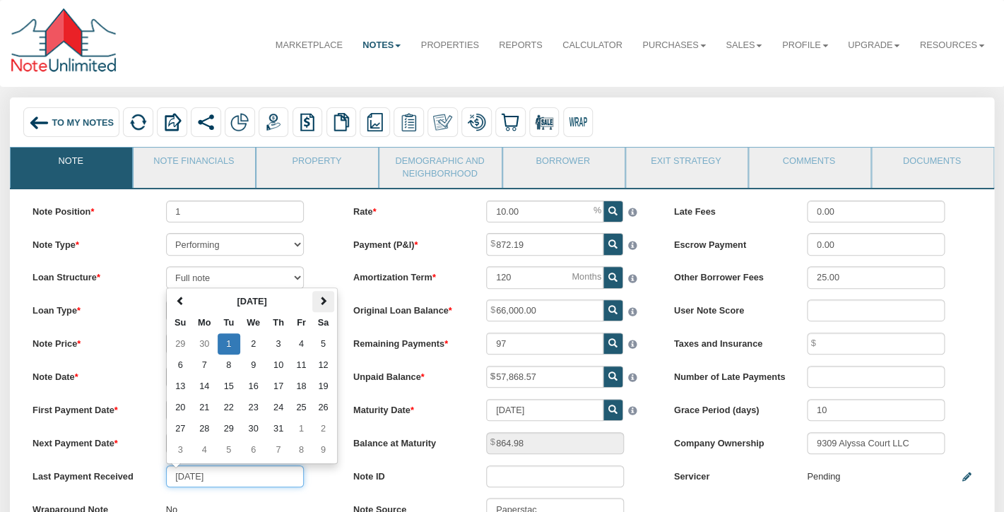
click at [323, 303] on span at bounding box center [323, 301] width 9 height 9
click at [298, 345] on td "1" at bounding box center [301, 343] width 23 height 21
type input "08/01/2025"
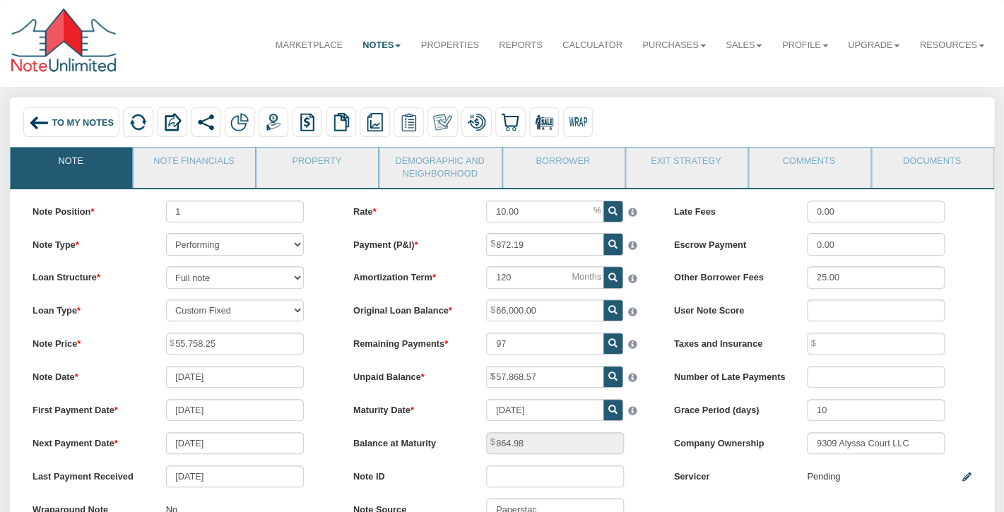
click at [331, 331] on div "Note Position 1 Note Type Performing Forthcoming Non-Performing REO Sub-Perform…" at bounding box center [181, 367] width 321 height 333
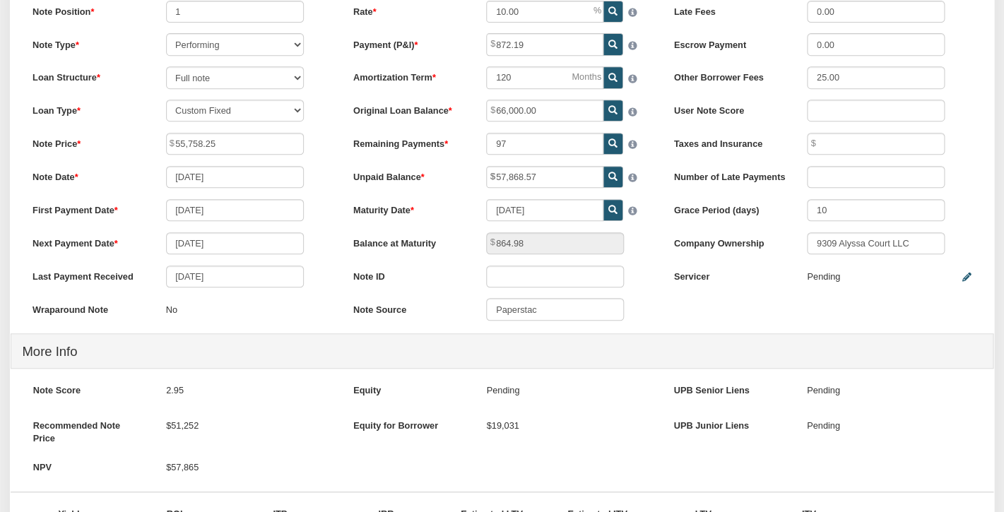
scroll to position [537, 0]
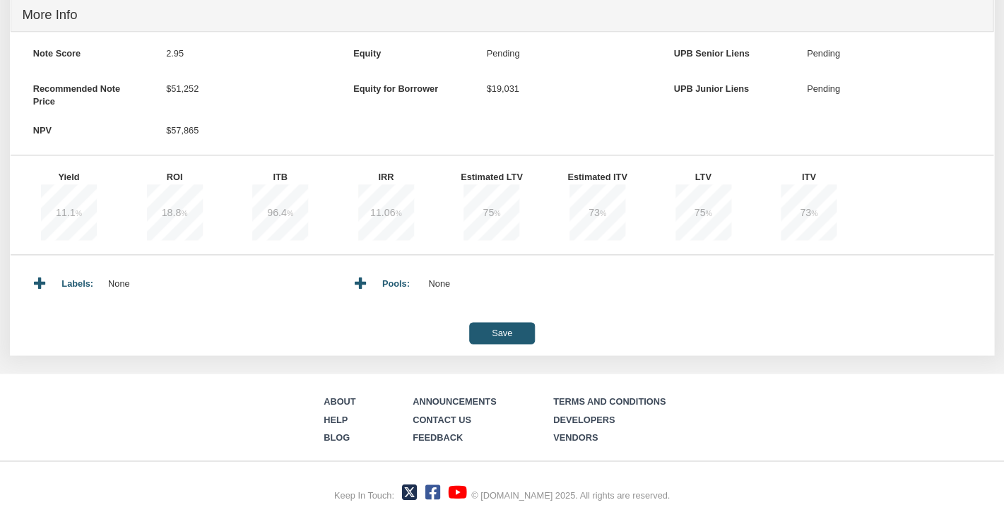
click at [492, 336] on input "Save" at bounding box center [502, 333] width 66 height 22
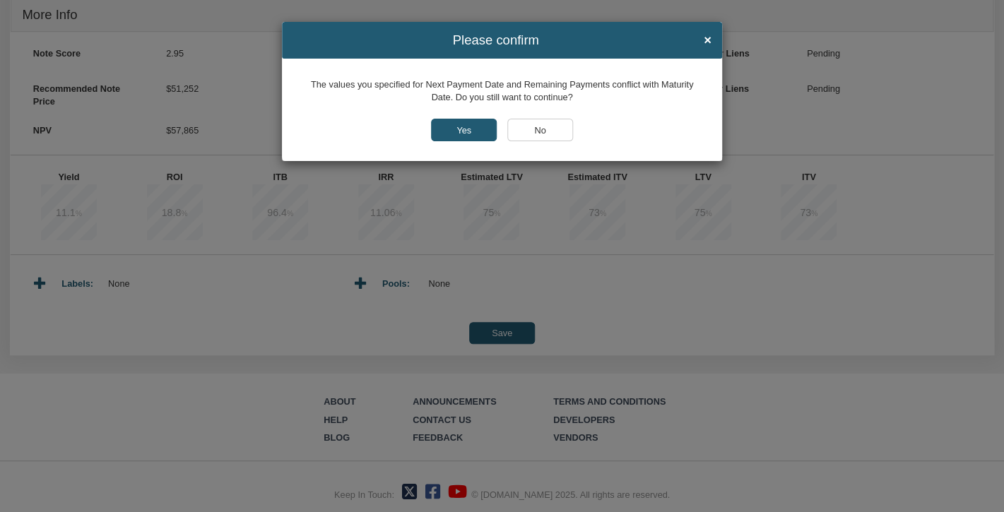
click at [446, 129] on input "Yes" at bounding box center [464, 130] width 66 height 22
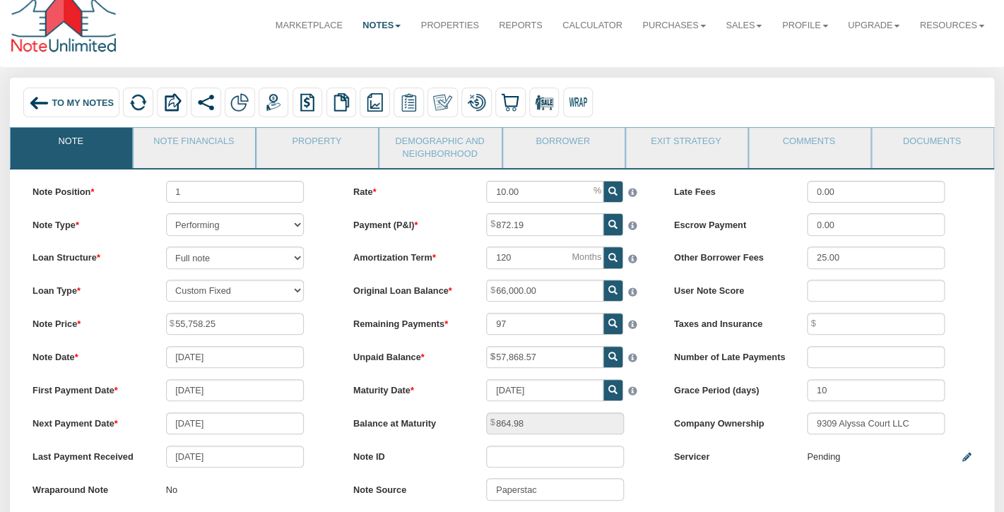
scroll to position [0, 0]
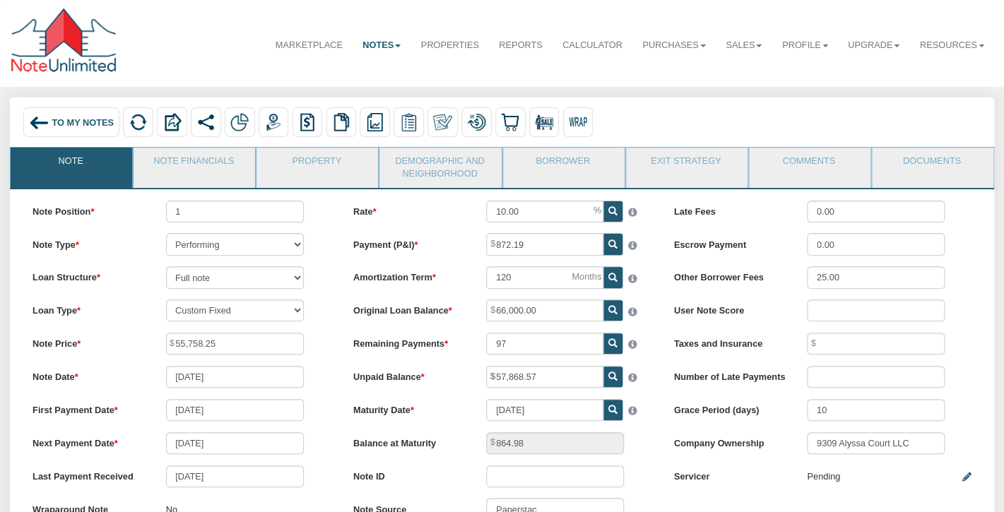
click at [49, 122] on img at bounding box center [39, 123] width 20 height 20
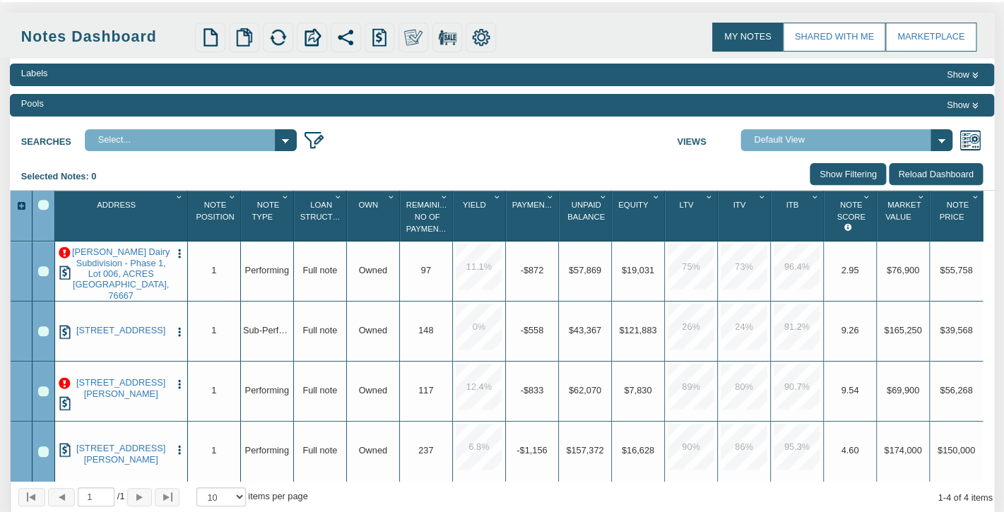
scroll to position [89, 0]
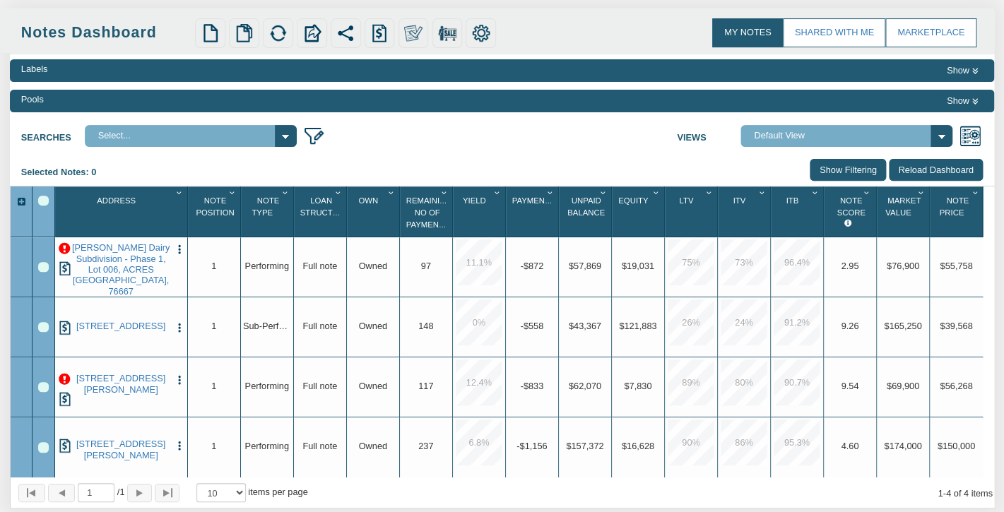
click at [63, 250] on p at bounding box center [65, 249] width 12 height 12
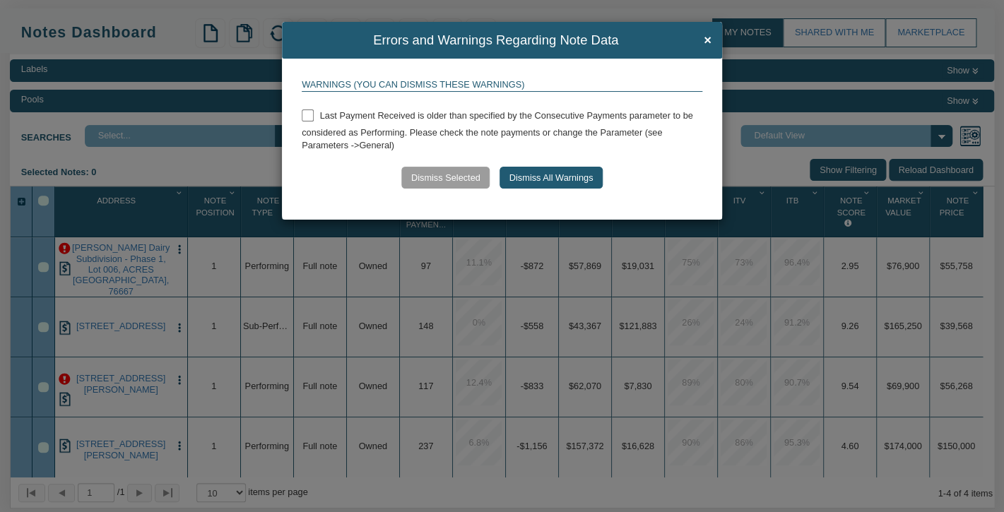
click at [308, 114] on input "checkbox" at bounding box center [308, 116] width 12 height 12
checkbox input "true"
click at [449, 175] on button "Dismiss Selected" at bounding box center [445, 178] width 88 height 22
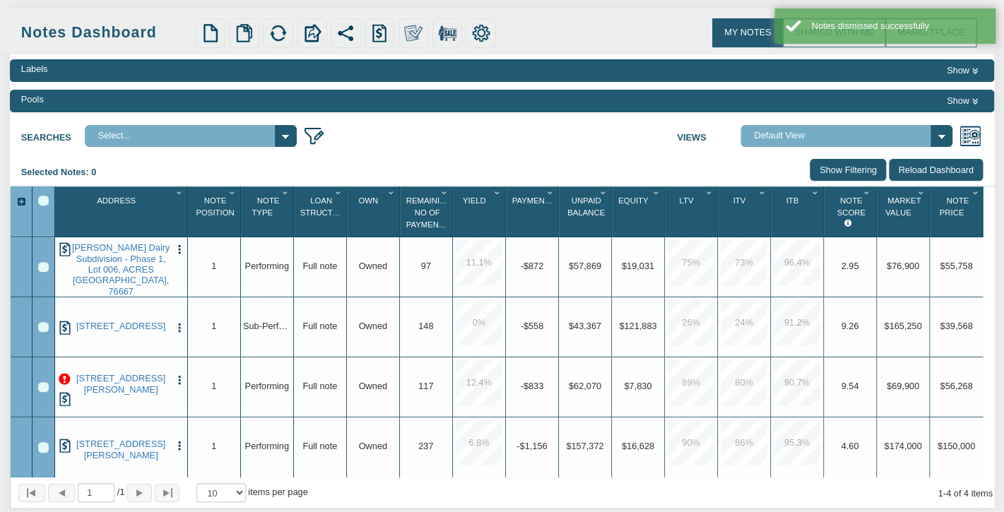
click at [394, 137] on div "Searches Select... My Portfolio Views Default View NS Default (Colonial Funding…" at bounding box center [502, 134] width 984 height 28
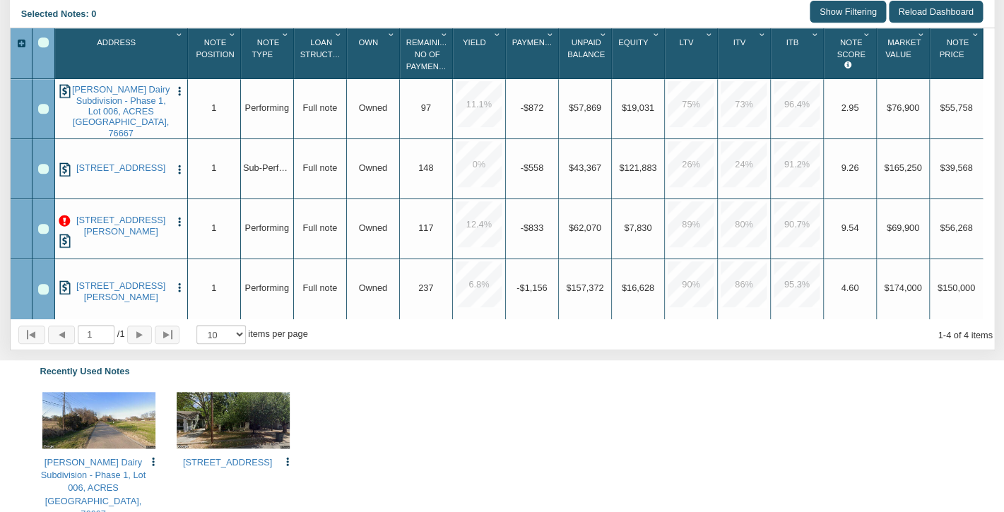
scroll to position [0, 0]
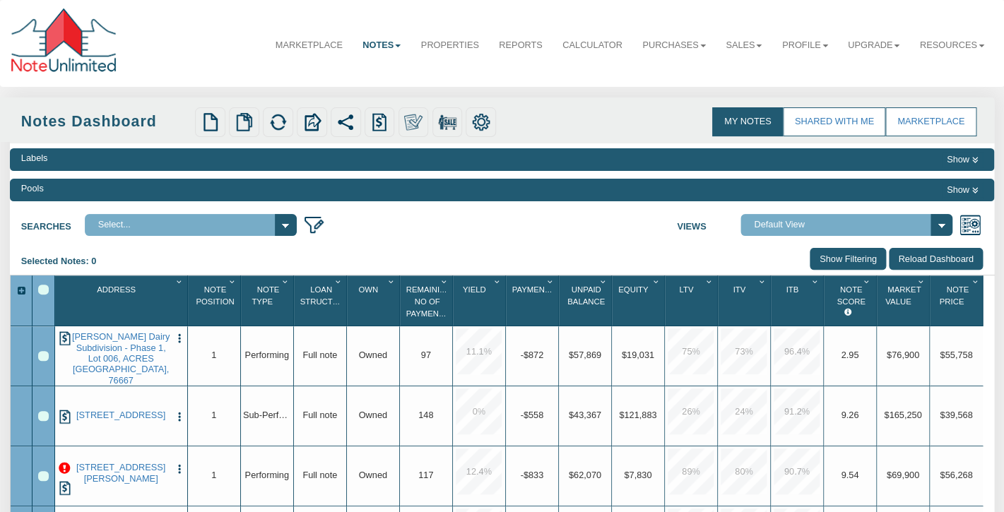
click at [380, 230] on div "Searches Select... My Portfolio Views Default View NS Default (Colonial Funding…" at bounding box center [502, 223] width 984 height 28
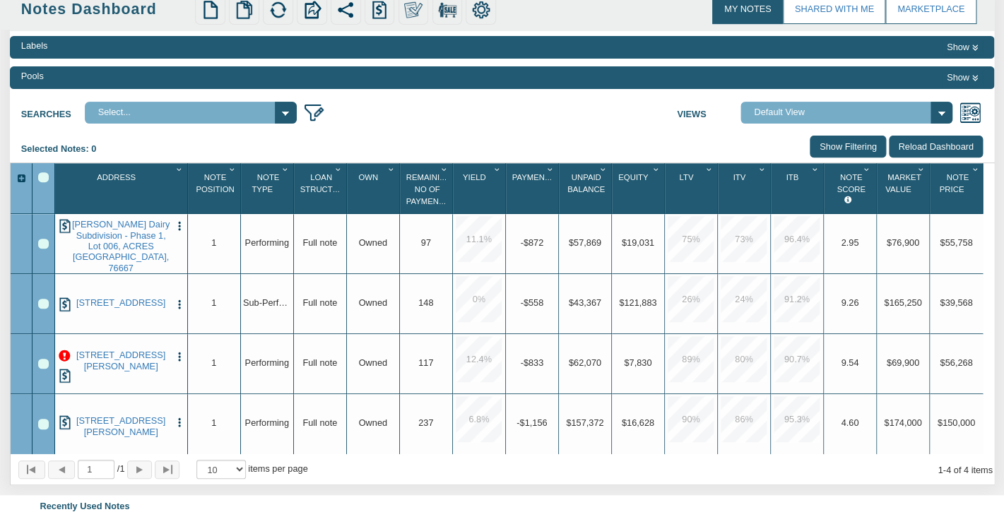
scroll to position [86, 0]
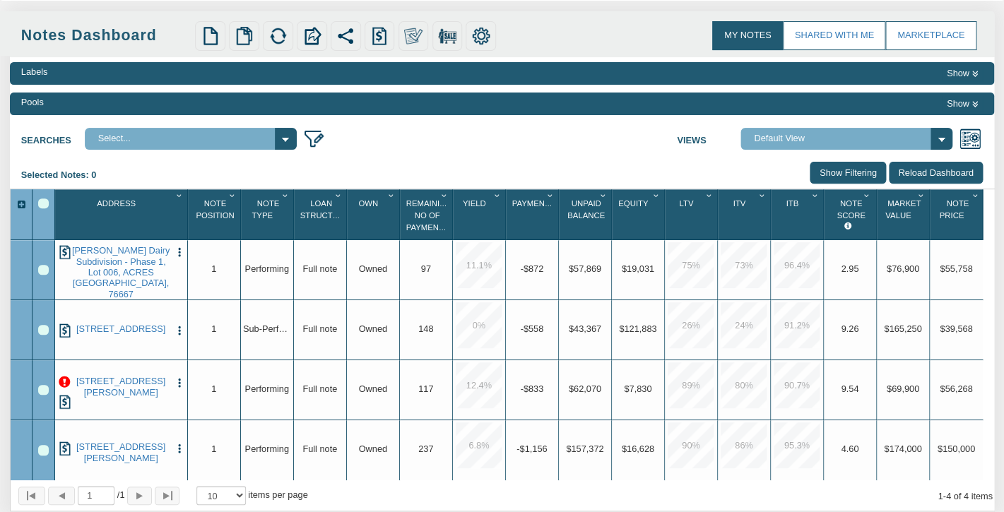
click at [376, 149] on div "Searches Select... My Portfolio Views Default View NS Default (Colonial Funding…" at bounding box center [502, 137] width 984 height 28
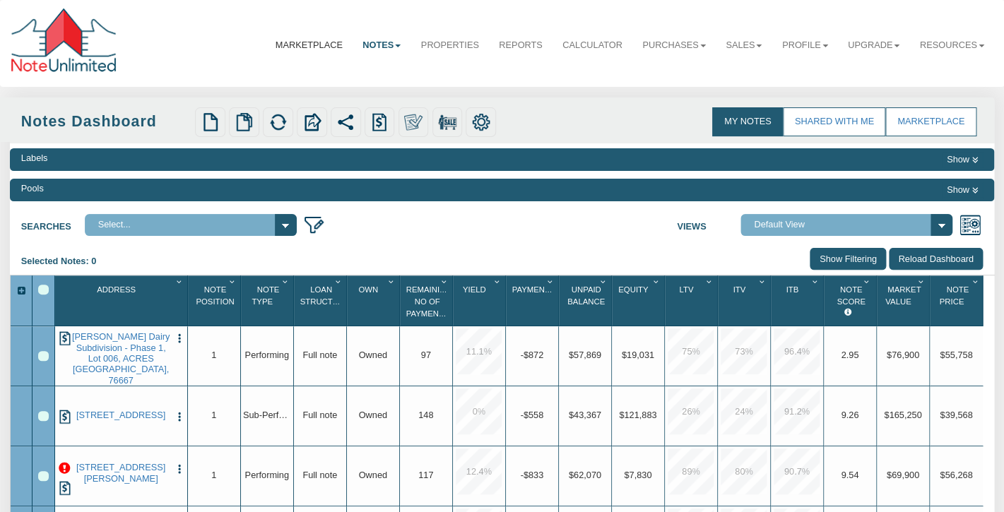
click at [320, 42] on link "Marketplace" at bounding box center [308, 45] width 87 height 34
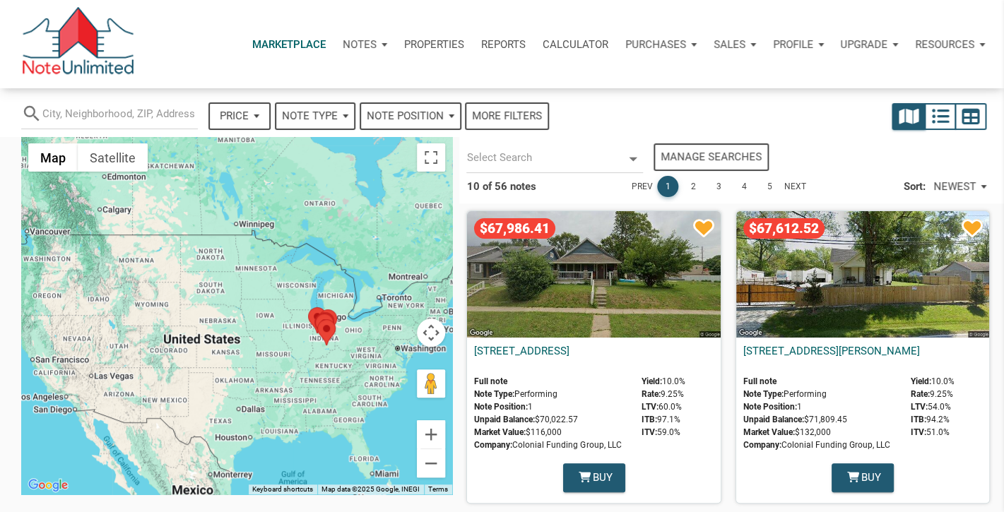
select select
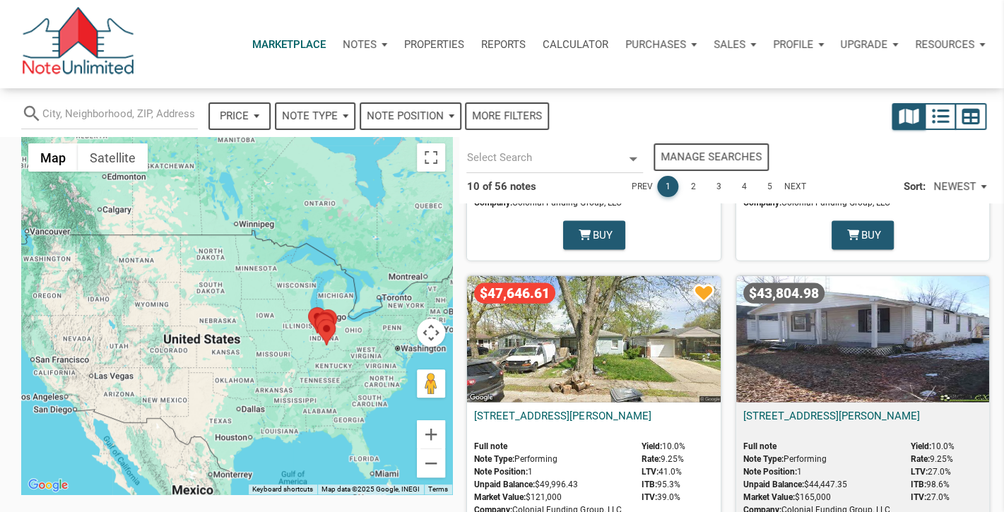
scroll to position [1426, 0]
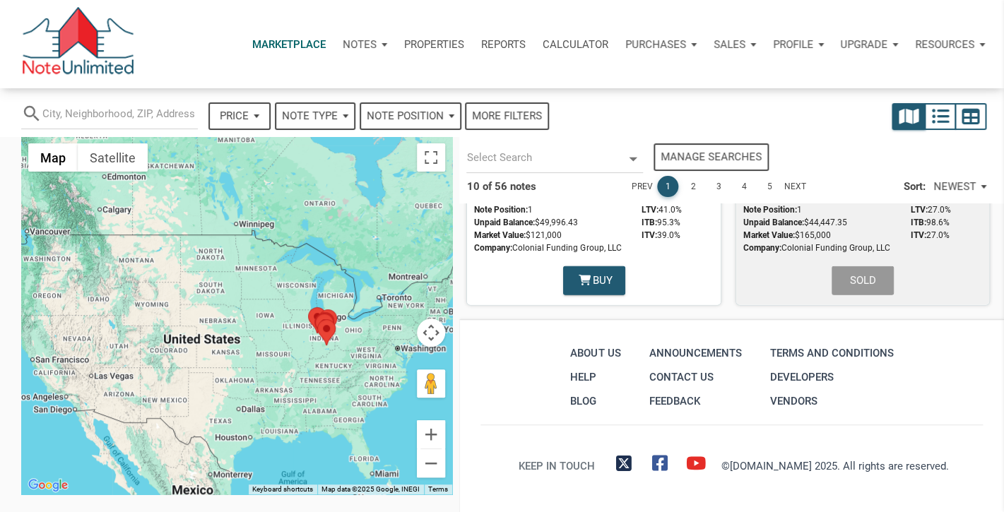
click at [692, 186] on link "2" at bounding box center [692, 186] width 21 height 21
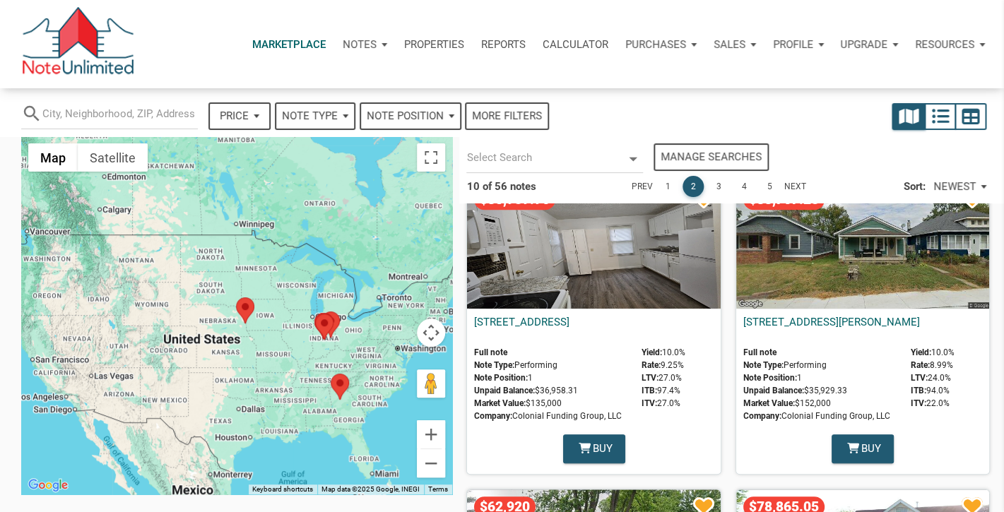
scroll to position [307, 0]
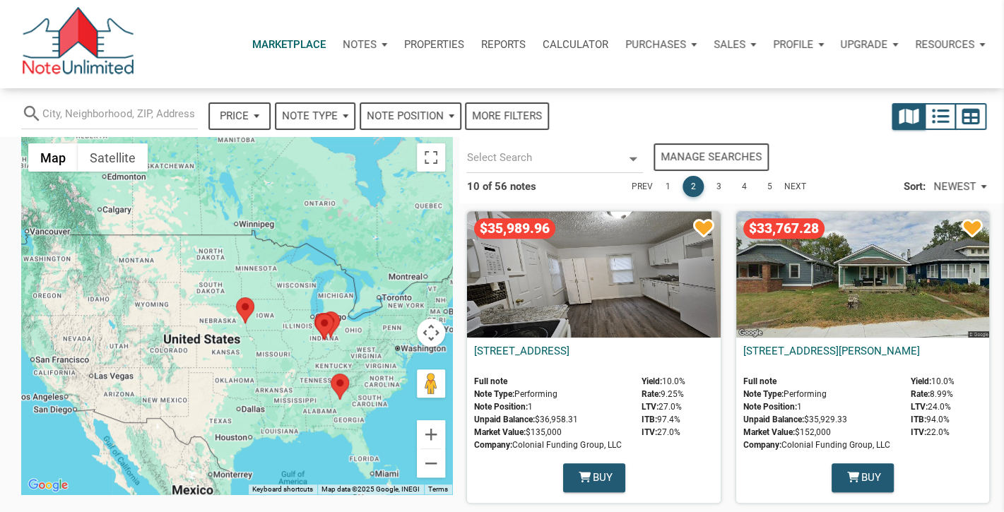
click at [879, 293] on div "$33,767.28" at bounding box center [862, 274] width 253 height 126
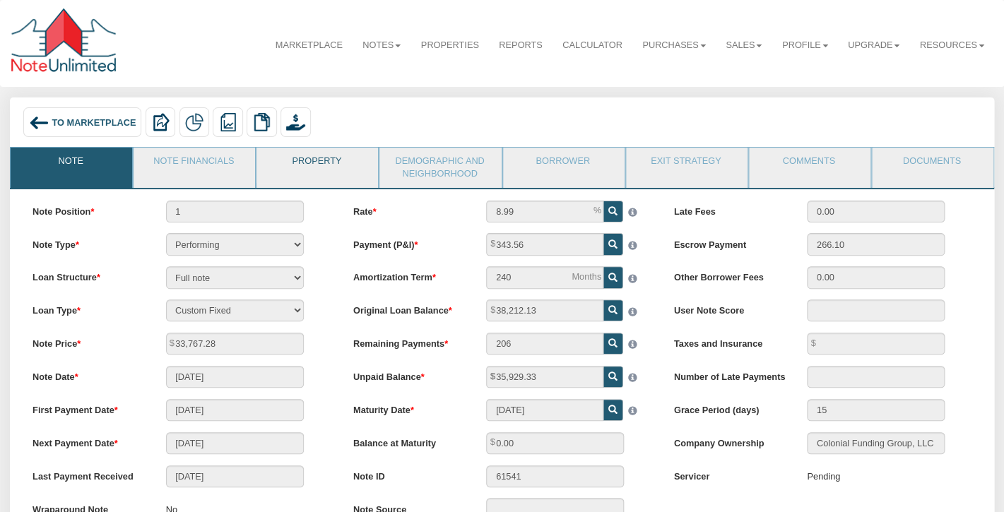
click at [333, 168] on link "Property" at bounding box center [316, 165] width 120 height 35
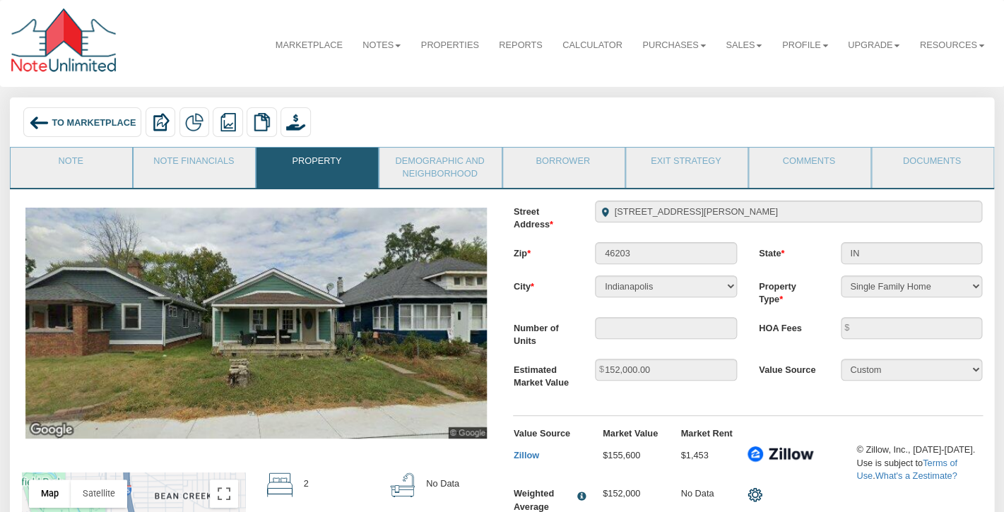
click at [67, 116] on div "To Marketplace" at bounding box center [82, 122] width 118 height 30
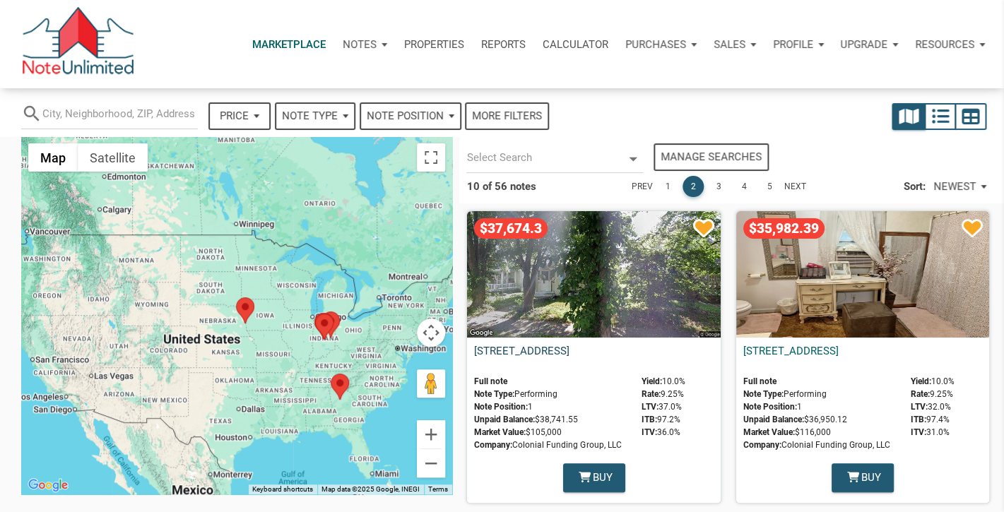
select select
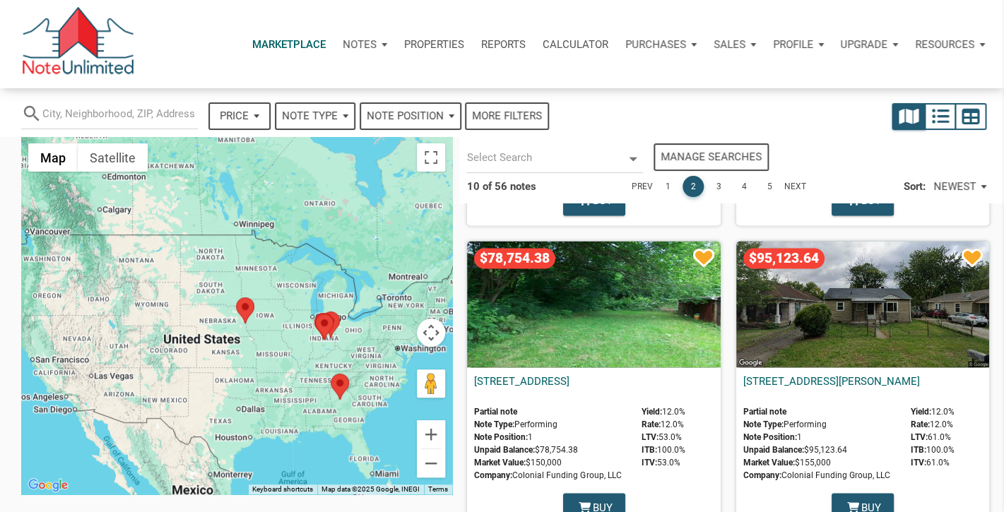
scroll to position [893, 0]
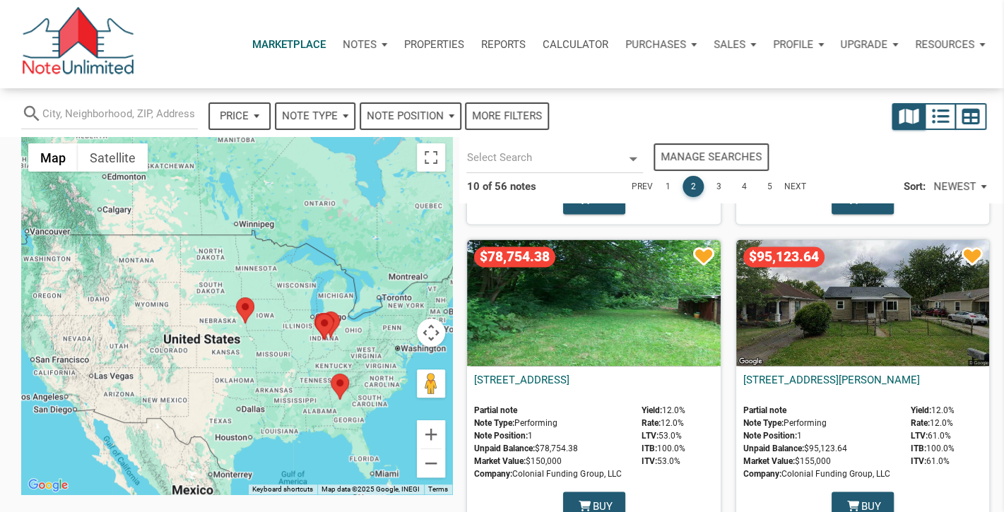
click at [596, 301] on div "$78,754.38" at bounding box center [593, 302] width 253 height 126
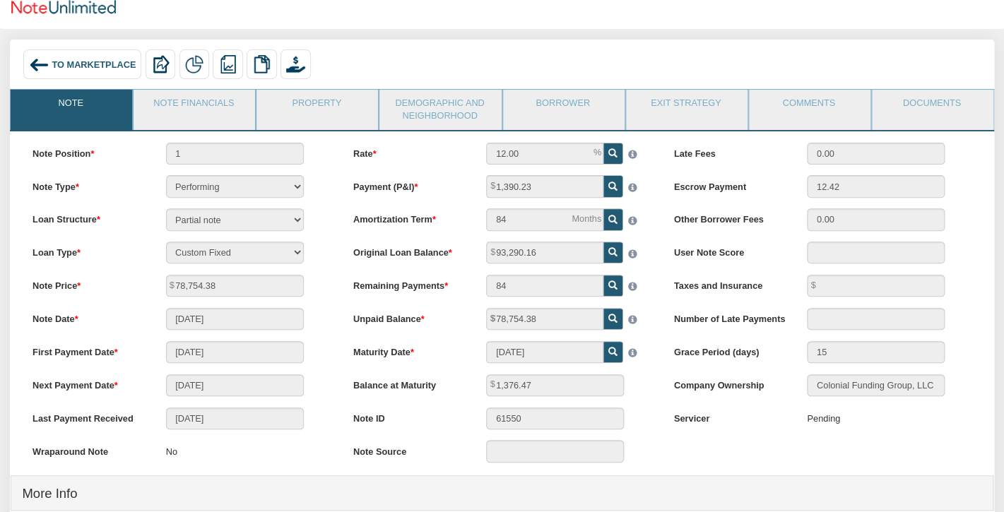
scroll to position [45, 0]
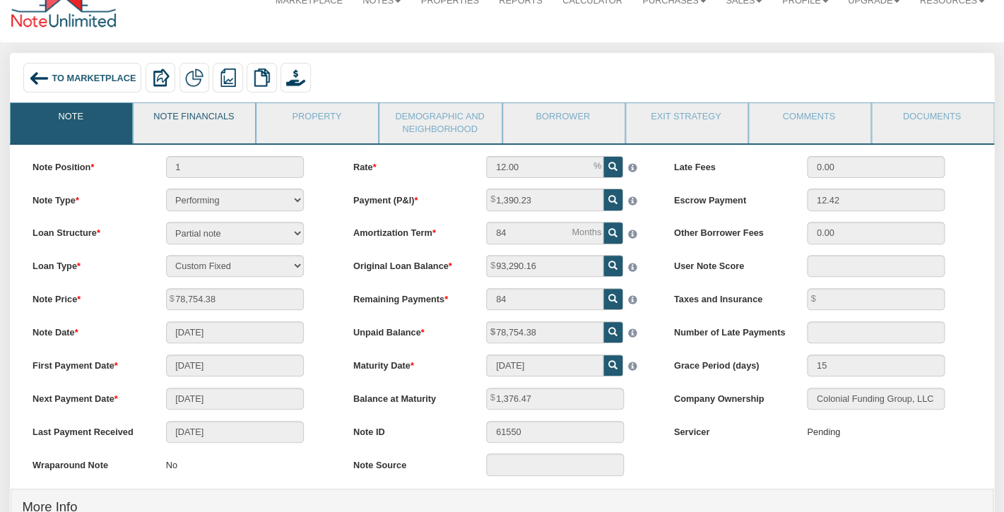
click at [222, 126] on link "Note Financials" at bounding box center [194, 120] width 120 height 35
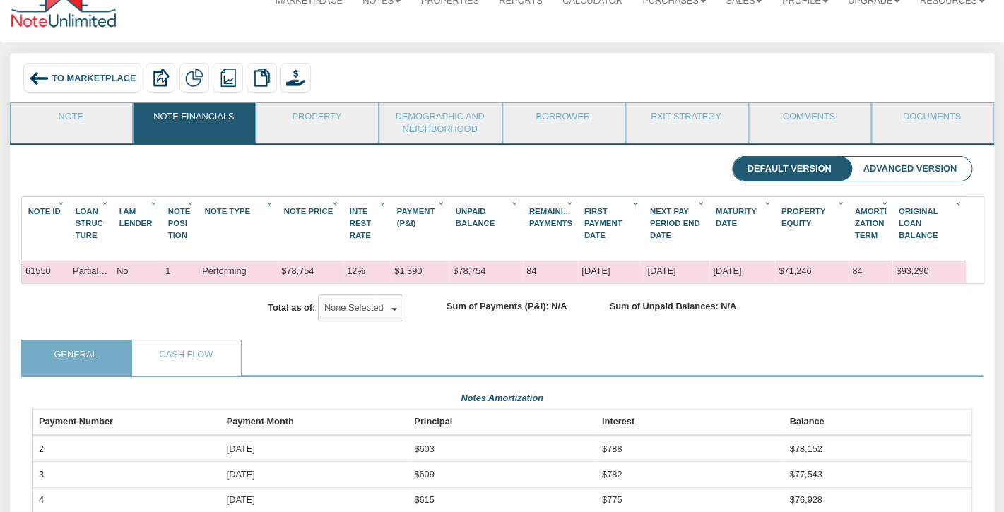
scroll to position [234, 939]
click at [68, 117] on link "Note" at bounding box center [71, 120] width 120 height 35
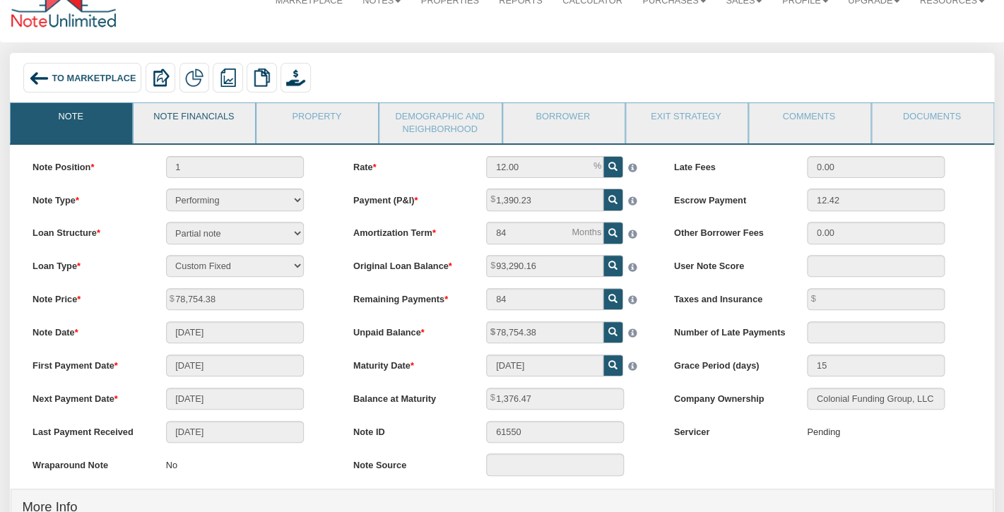
click at [213, 111] on link "Note Financials" at bounding box center [194, 120] width 120 height 35
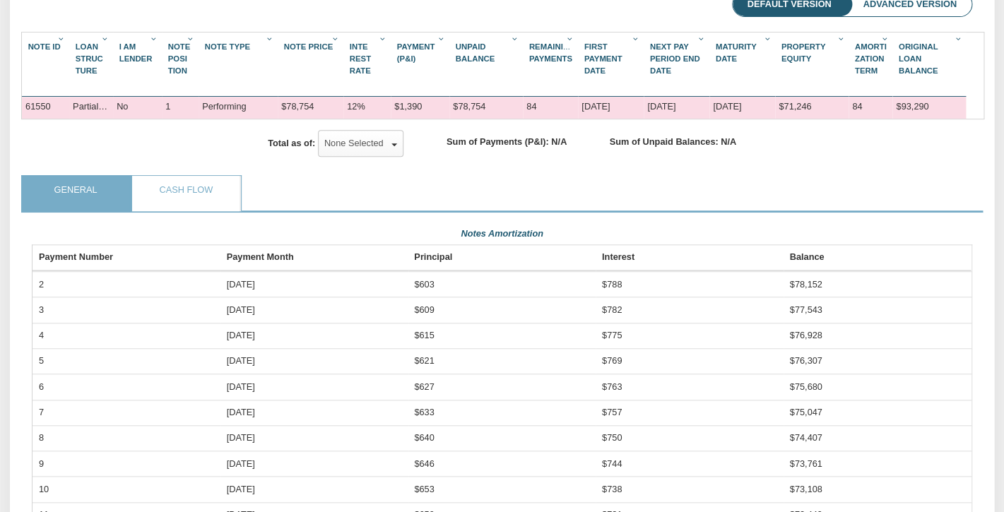
scroll to position [238, 0]
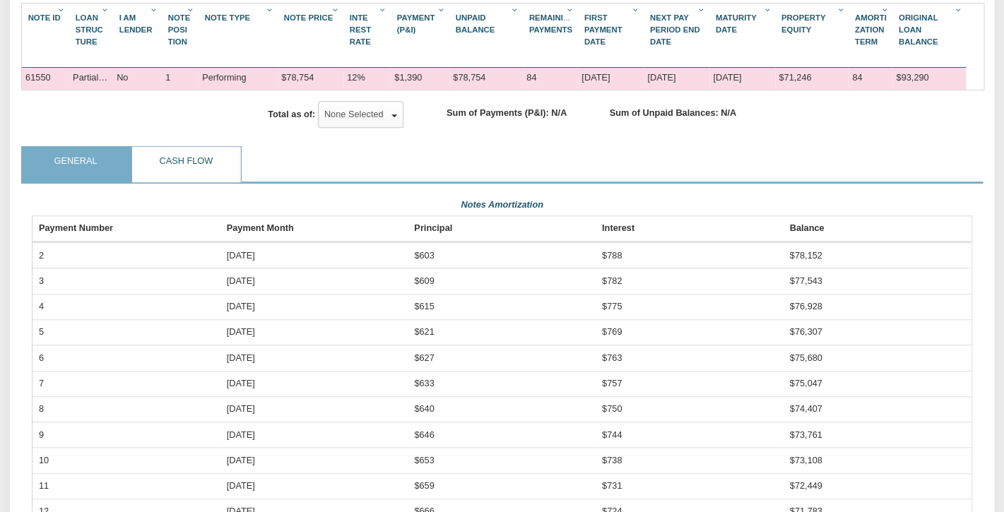
click at [196, 147] on link "Cash Flow" at bounding box center [185, 164] width 107 height 35
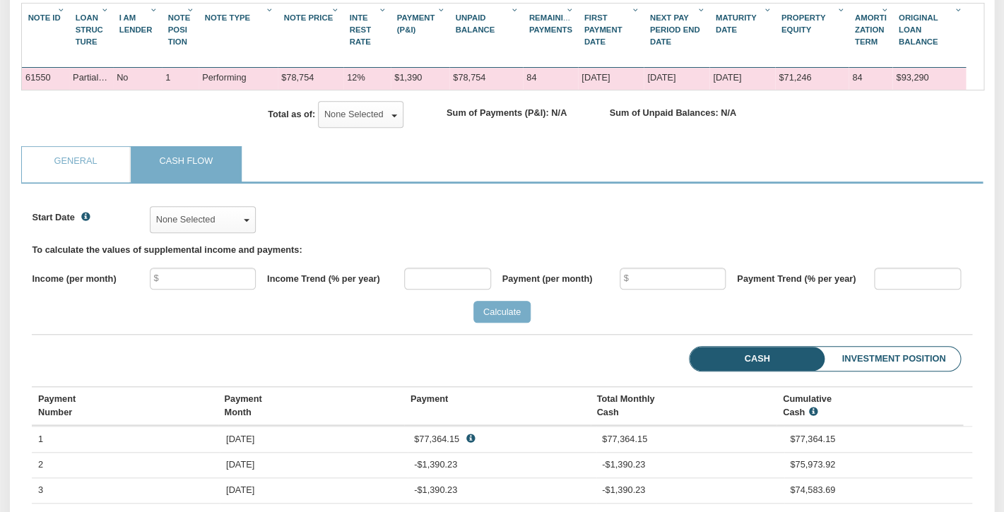
scroll to position [201, 939]
click at [72, 153] on link "General" at bounding box center [75, 164] width 107 height 35
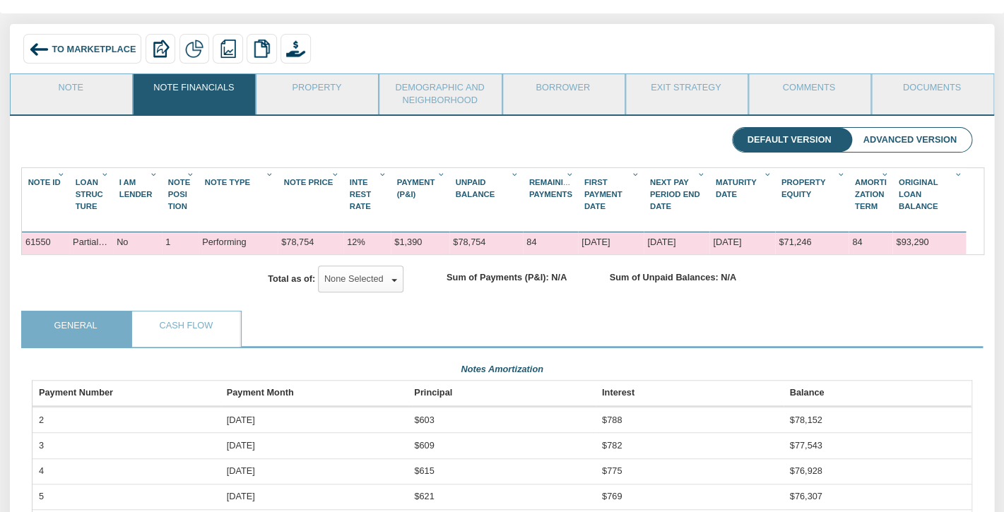
scroll to position [0, 0]
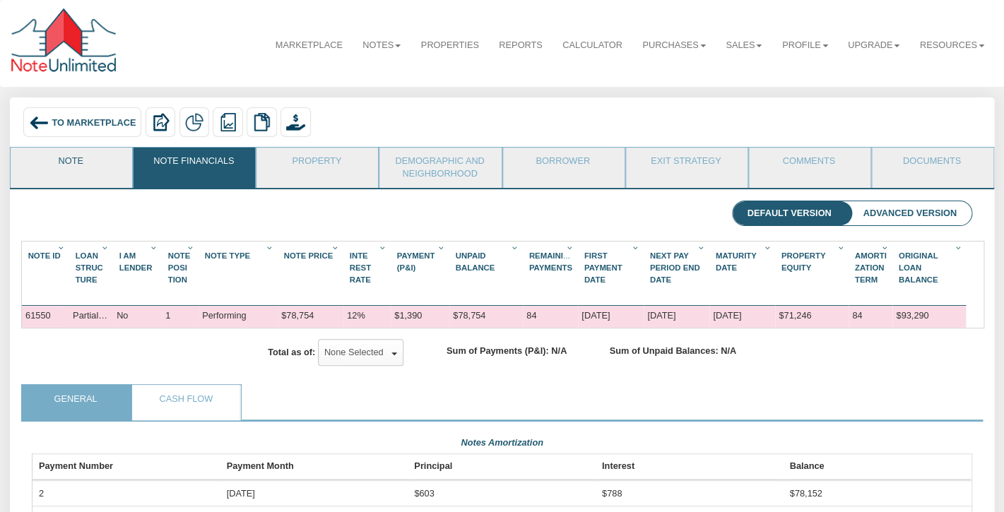
click at [97, 175] on link "Note" at bounding box center [71, 165] width 120 height 35
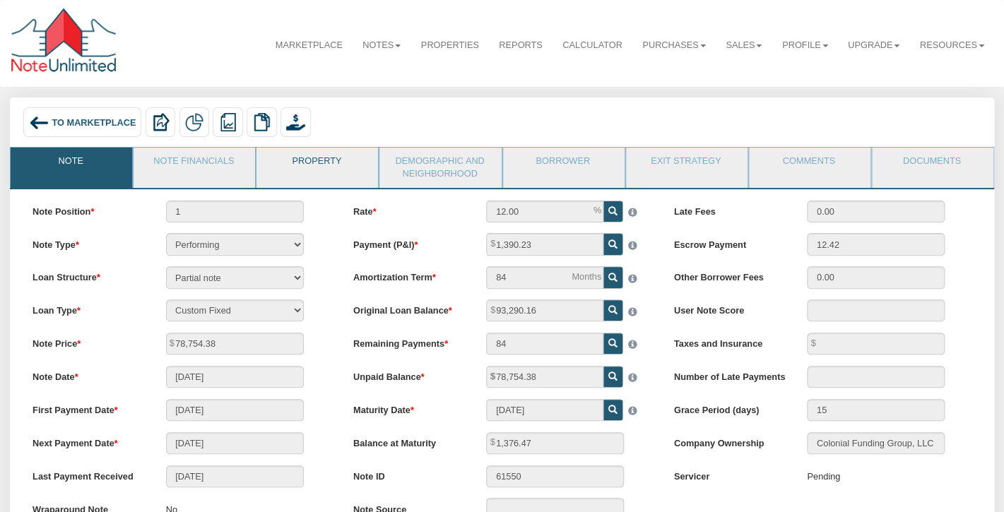
click at [314, 162] on link "Property" at bounding box center [316, 165] width 120 height 35
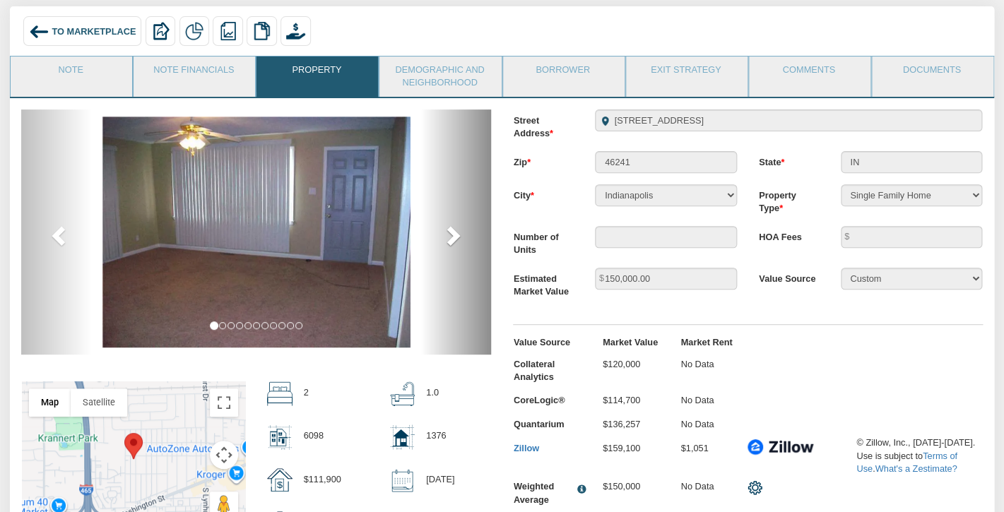
scroll to position [112, 0]
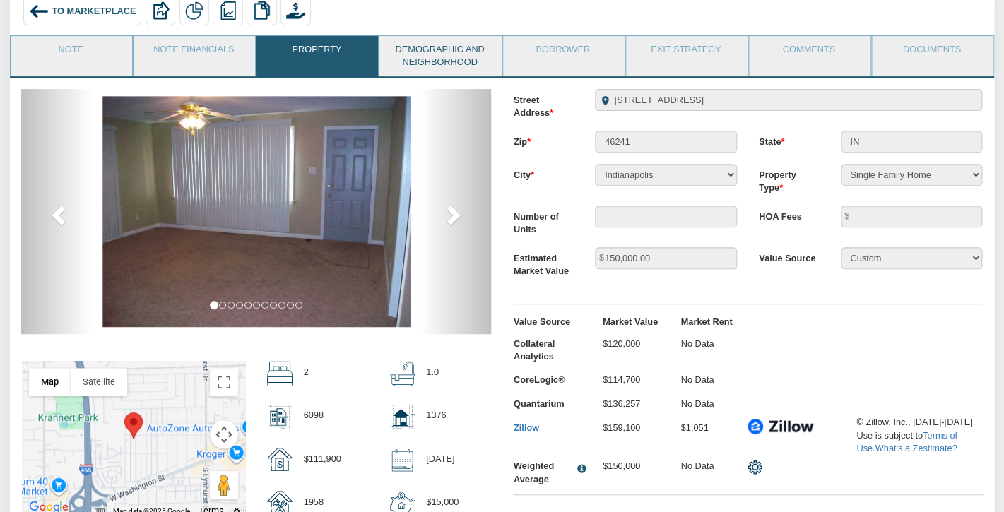
click at [434, 55] on link "Demographic and Neighborhood" at bounding box center [439, 56] width 120 height 40
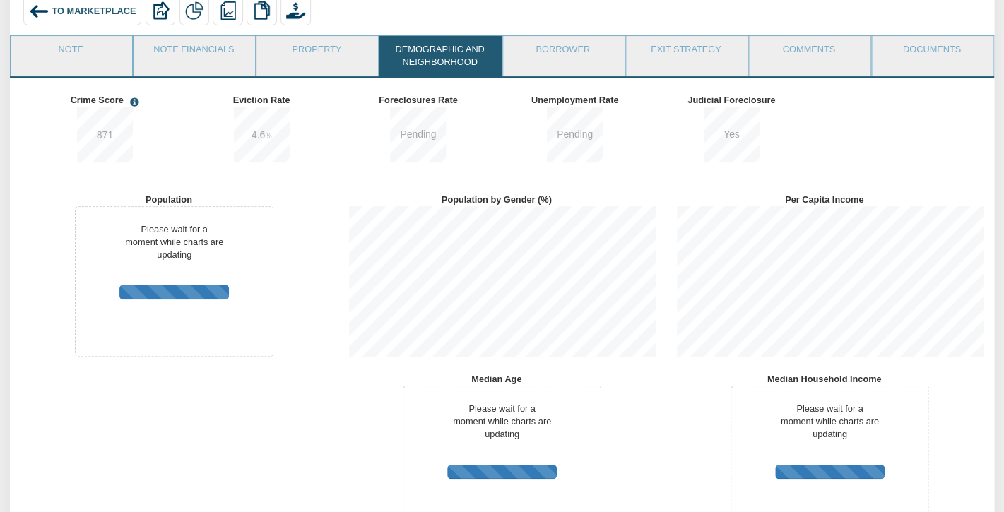
click at [85, 9] on span "To Marketplace" at bounding box center [94, 10] width 84 height 11
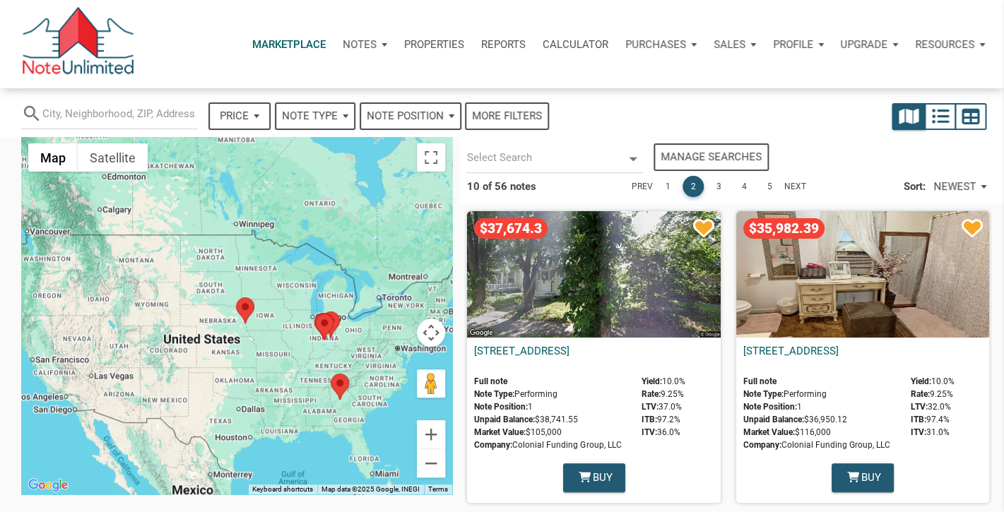
select select
click at [570, 279] on div "$37,674.3" at bounding box center [593, 274] width 253 height 126
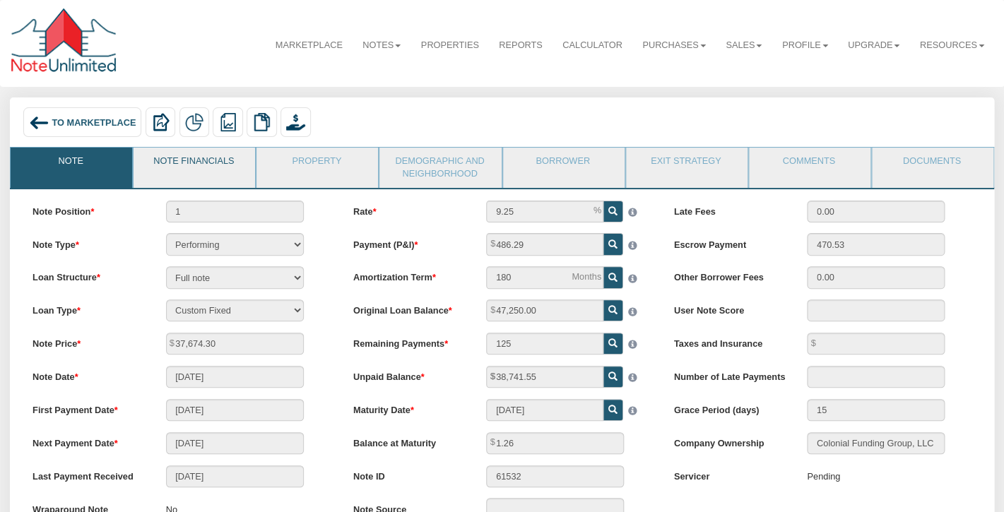
click at [211, 168] on link "Note Financials" at bounding box center [194, 165] width 120 height 35
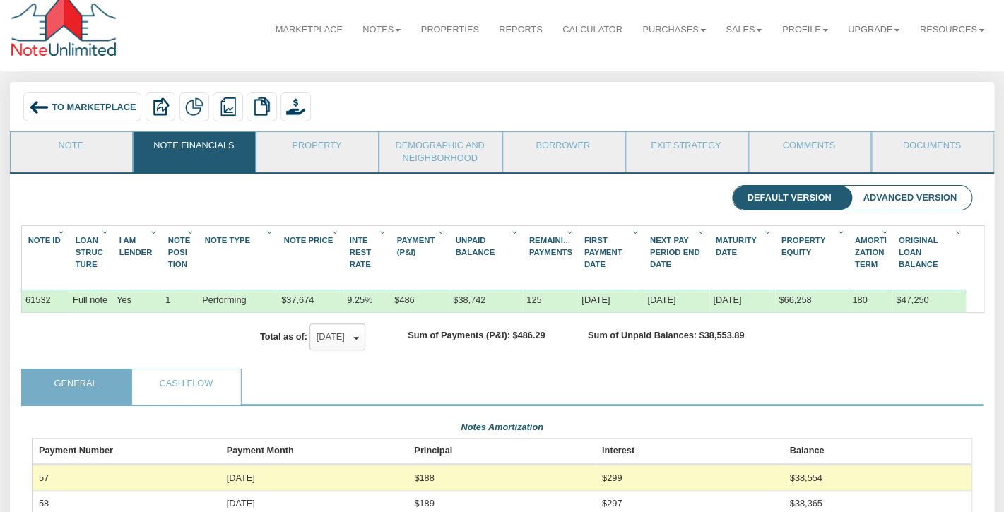
scroll to position [16, 0]
click at [324, 138] on link "Property" at bounding box center [316, 148] width 120 height 35
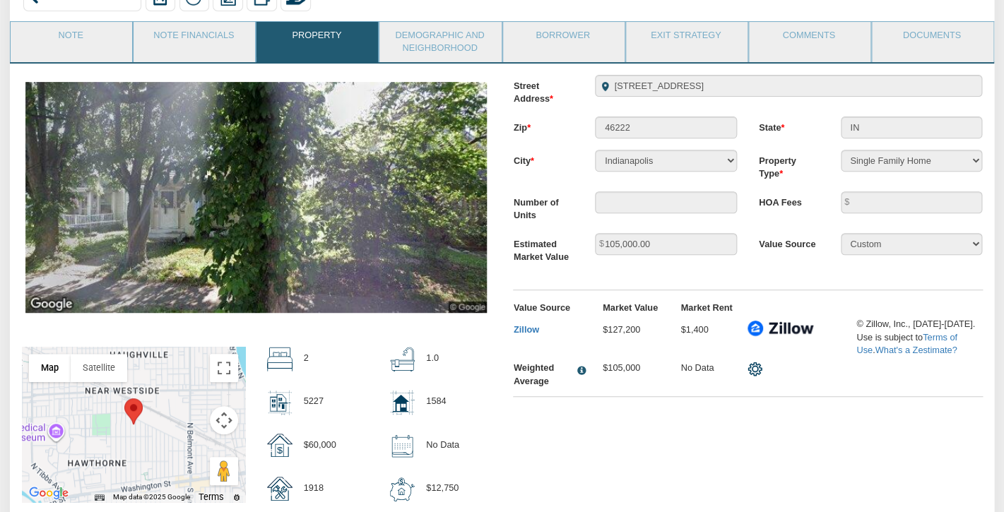
scroll to position [129, 0]
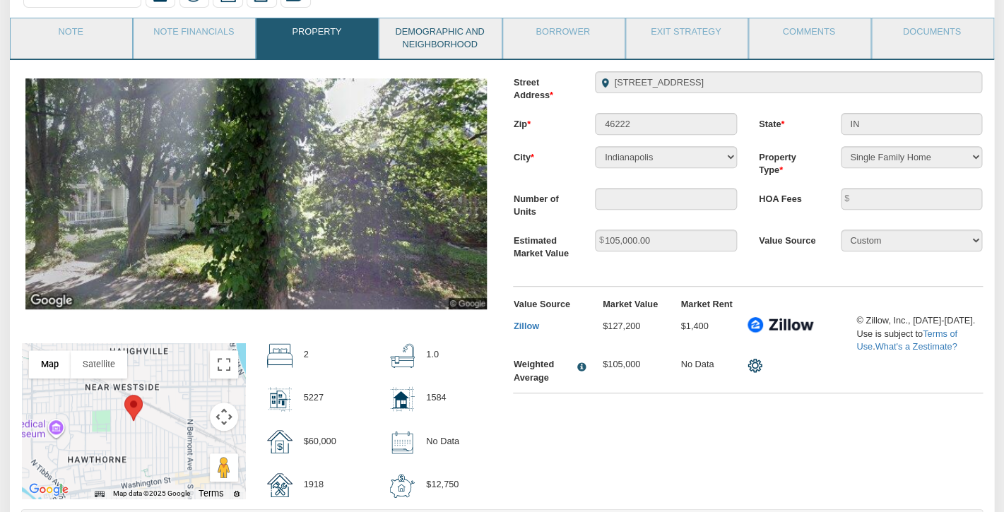
click at [444, 37] on link "Demographic and Neighborhood" at bounding box center [439, 38] width 120 height 40
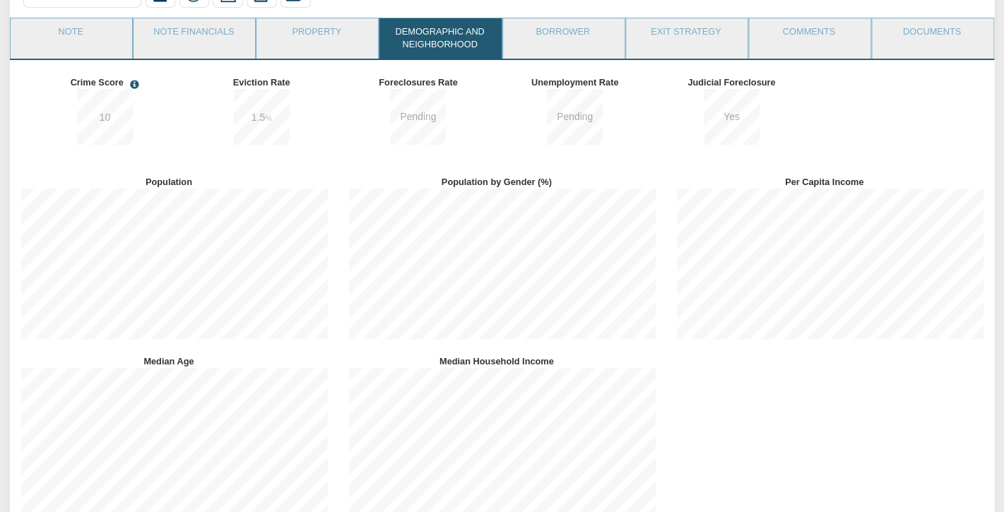
scroll to position [179, 327]
click at [81, 38] on link "Note" at bounding box center [71, 35] width 120 height 35
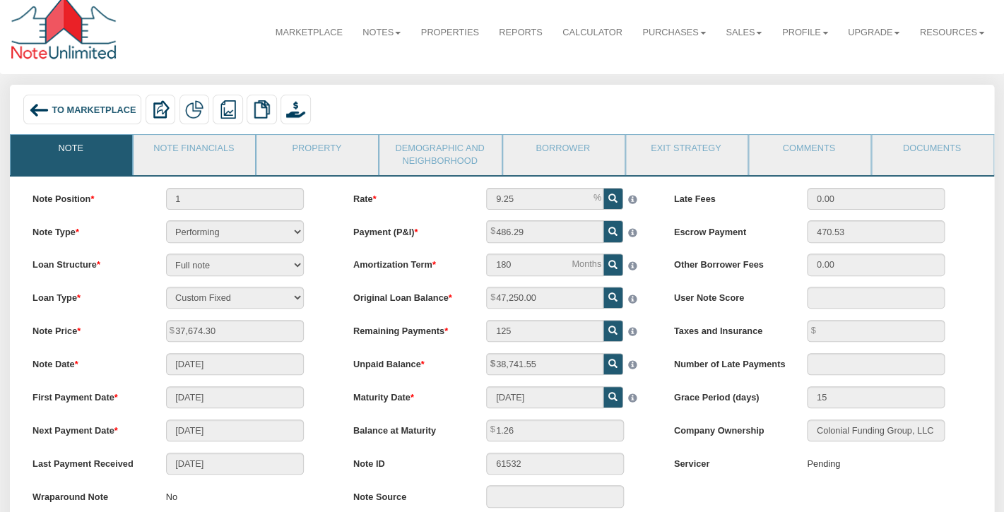
scroll to position [11, 0]
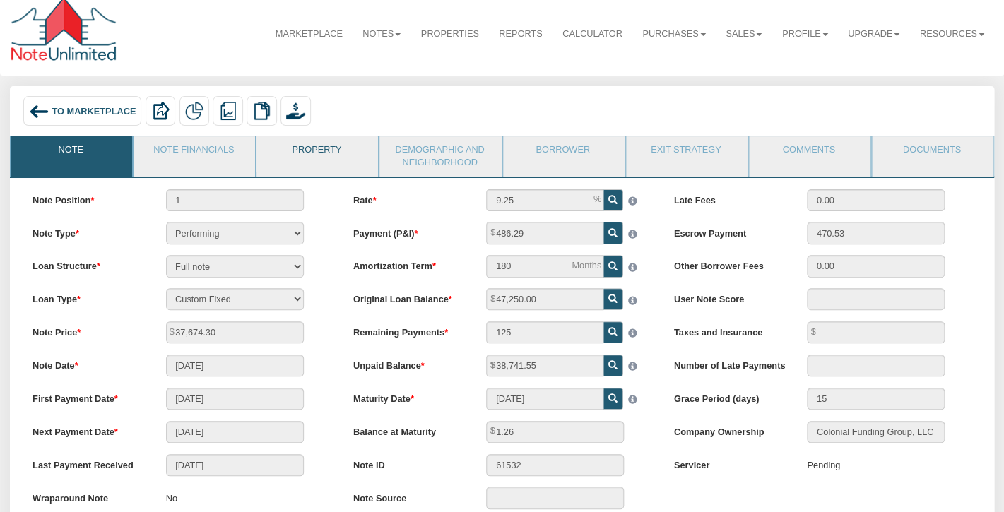
click at [360, 150] on link "Property" at bounding box center [316, 153] width 120 height 35
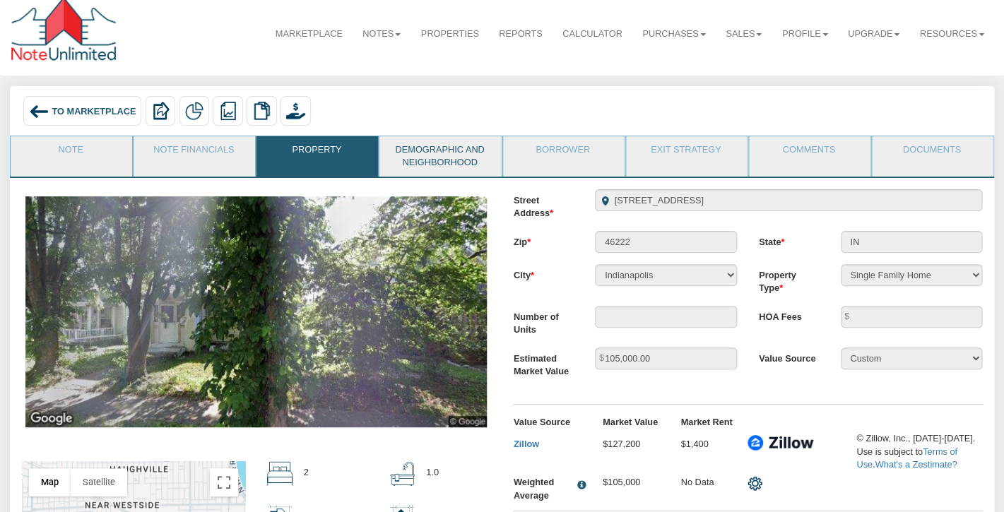
click at [455, 146] on link "Demographic and Neighborhood" at bounding box center [439, 156] width 120 height 40
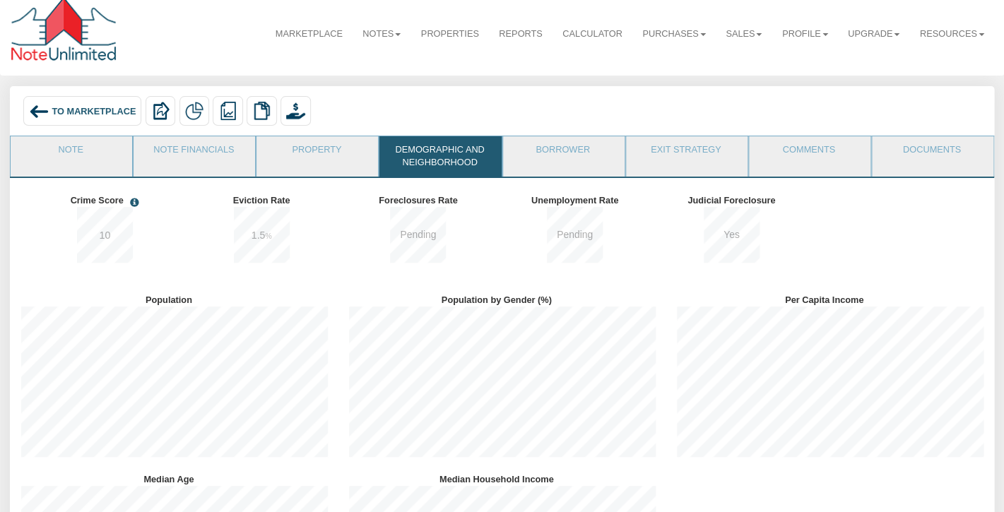
scroll to position [0, 0]
click at [72, 108] on span "To Marketplace" at bounding box center [94, 110] width 84 height 11
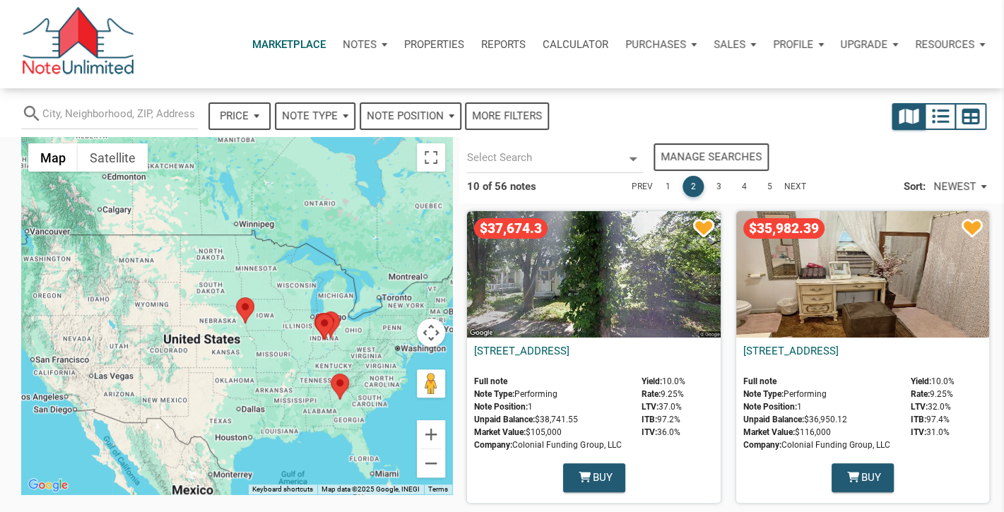
select select
click at [720, 188] on link "3" at bounding box center [718, 186] width 21 height 21
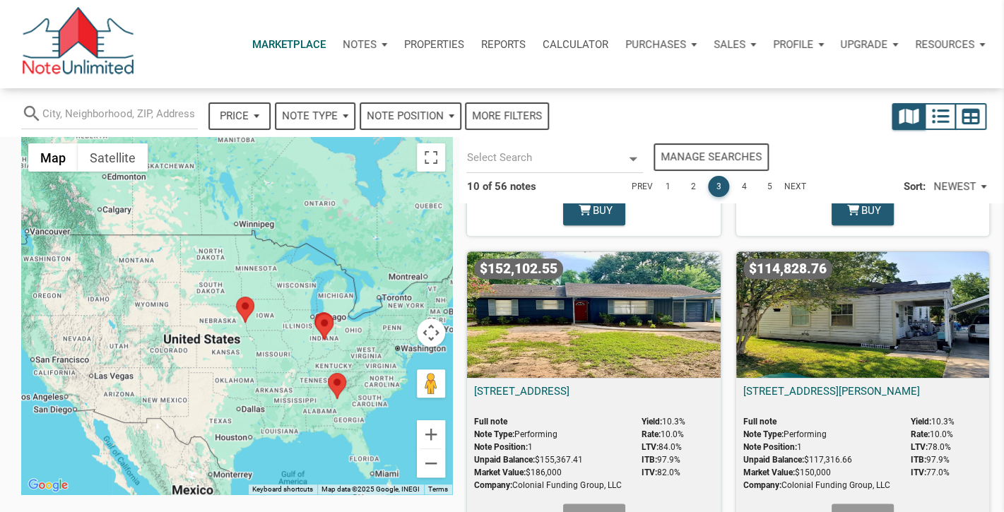
scroll to position [616, 0]
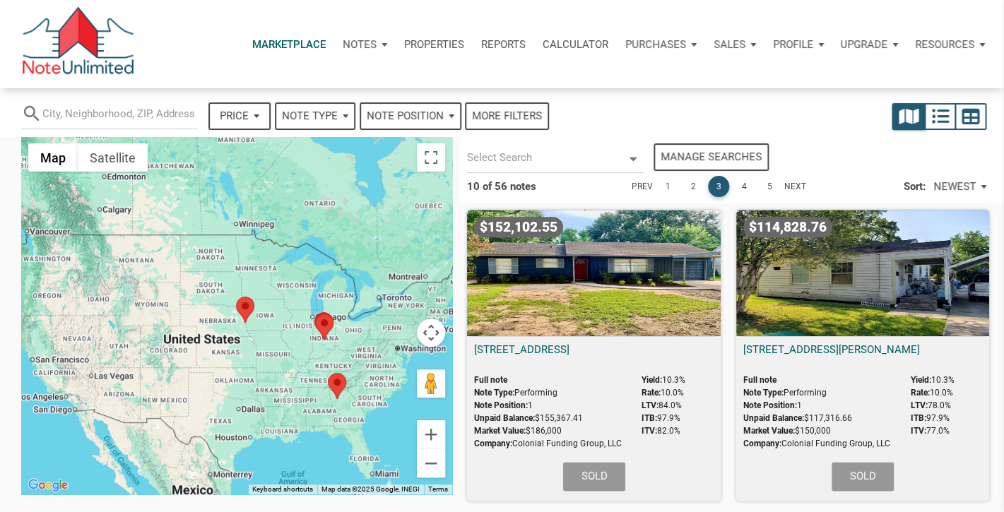
click at [600, 280] on div "$152,102.55" at bounding box center [593, 273] width 253 height 126
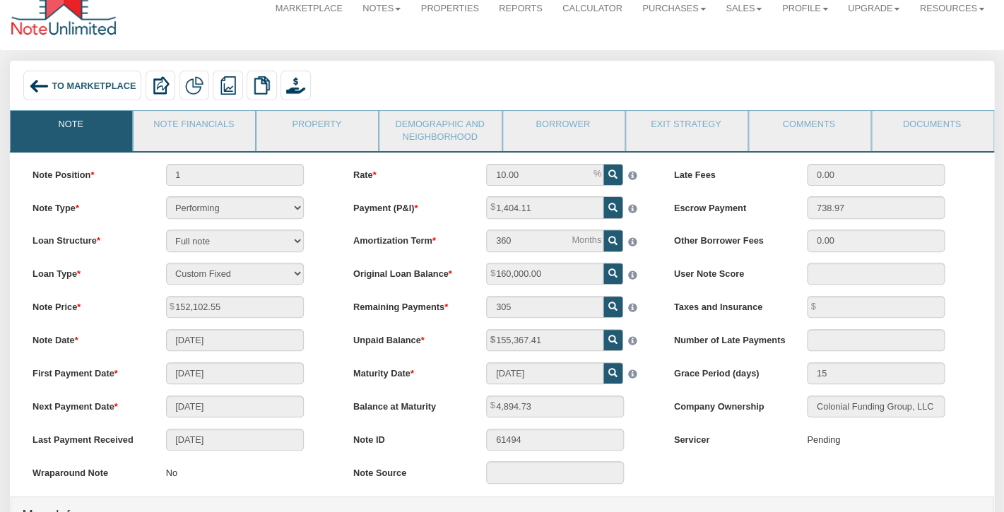
scroll to position [40, 0]
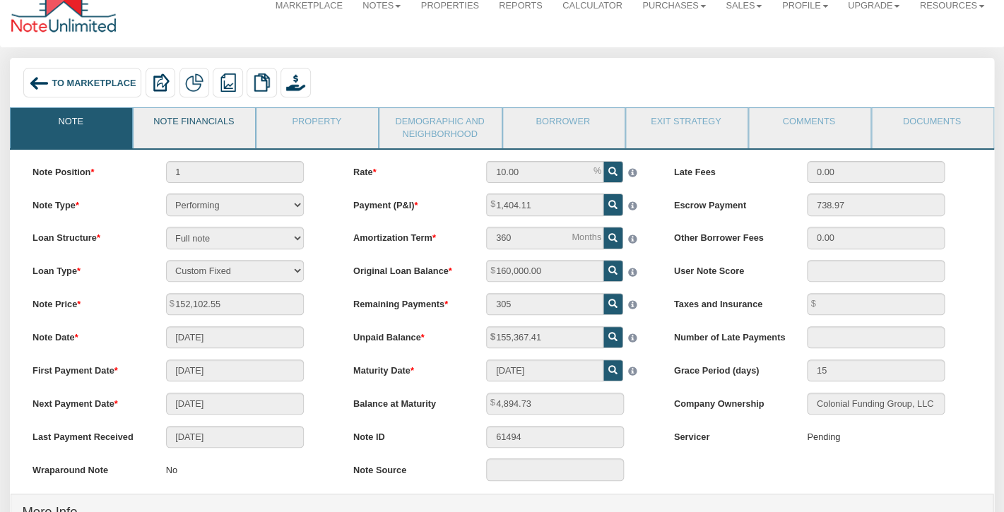
click at [211, 126] on link "Note Financials" at bounding box center [194, 125] width 120 height 35
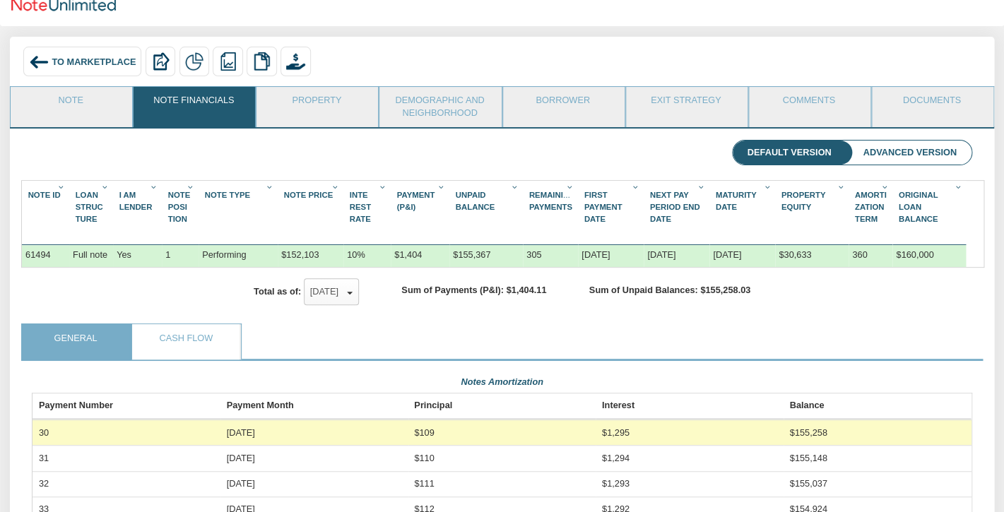
scroll to position [61, 0]
click at [308, 101] on link "Property" at bounding box center [316, 103] width 120 height 35
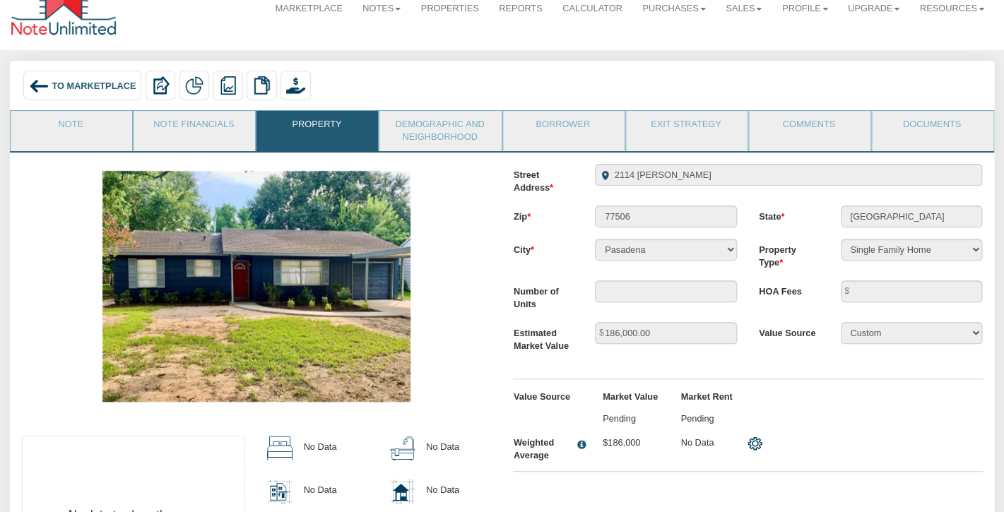
scroll to position [33, 0]
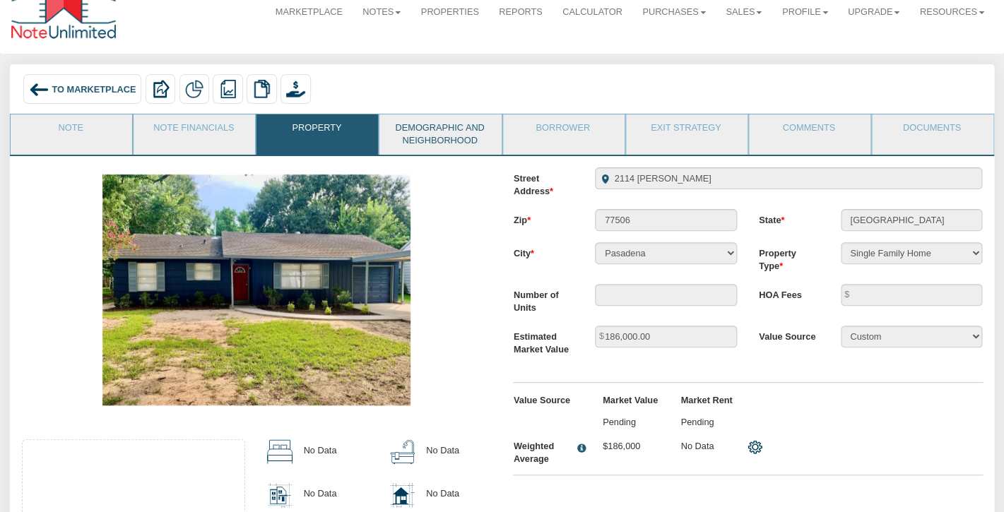
click at [446, 126] on link "Demographic and Neighborhood" at bounding box center [439, 134] width 120 height 40
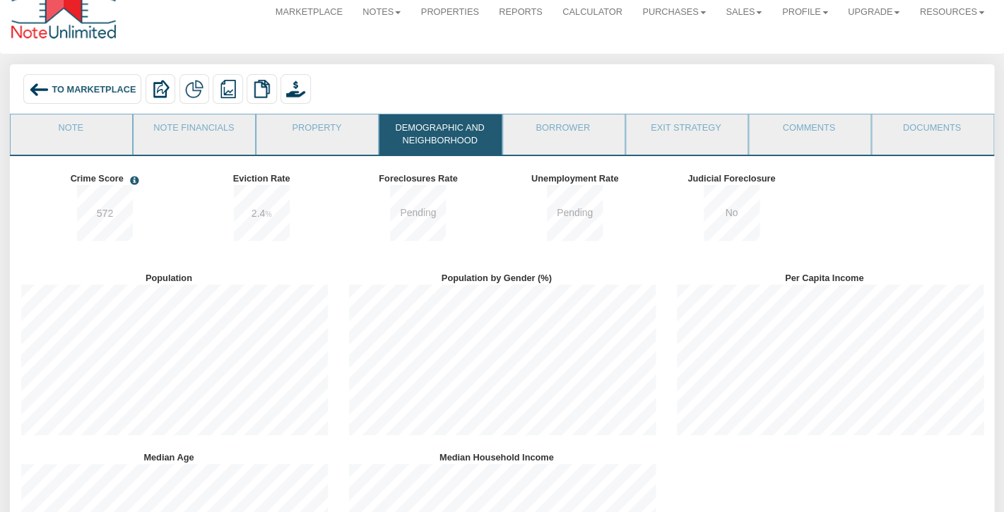
scroll to position [179, 327]
click at [87, 92] on span "To Marketplace" at bounding box center [94, 88] width 84 height 11
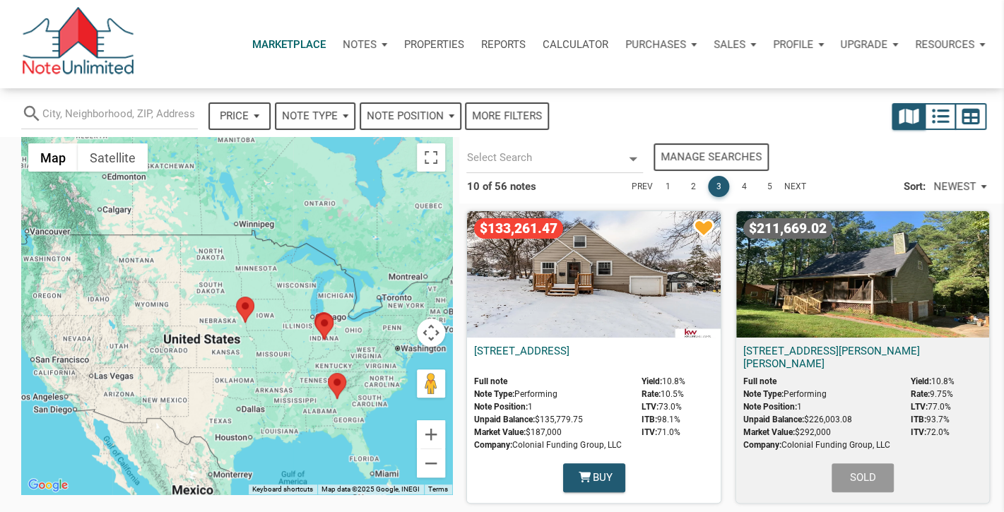
select select
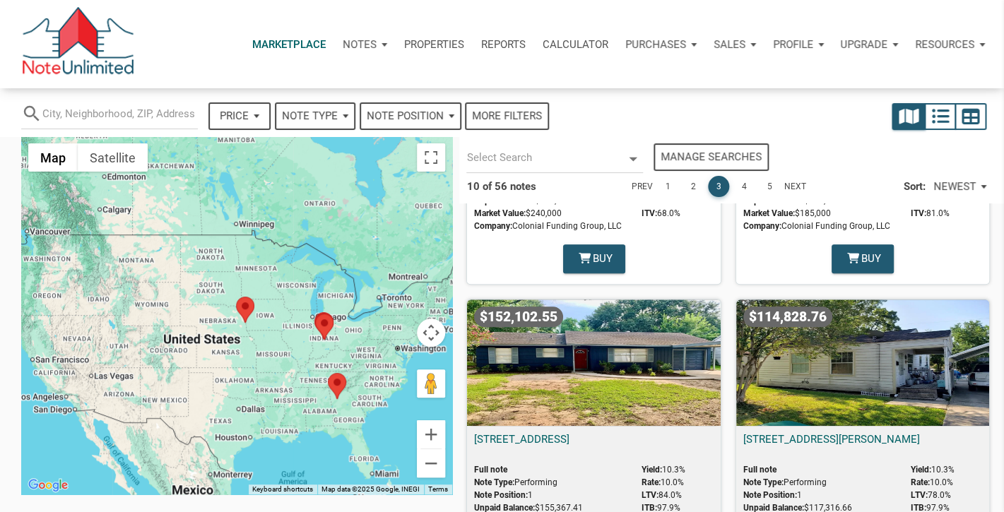
scroll to position [567, 0]
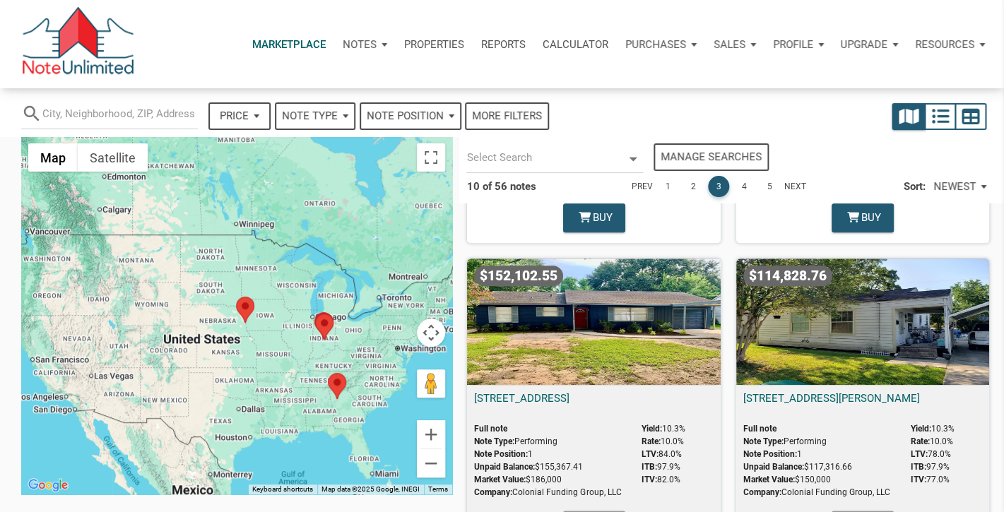
click at [862, 318] on div "$114,828.76" at bounding box center [862, 322] width 253 height 126
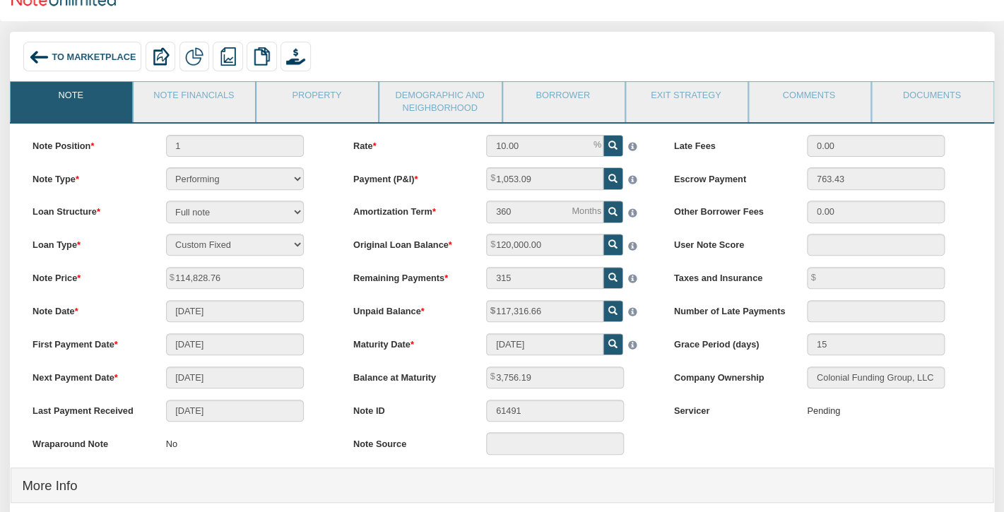
scroll to position [71, 0]
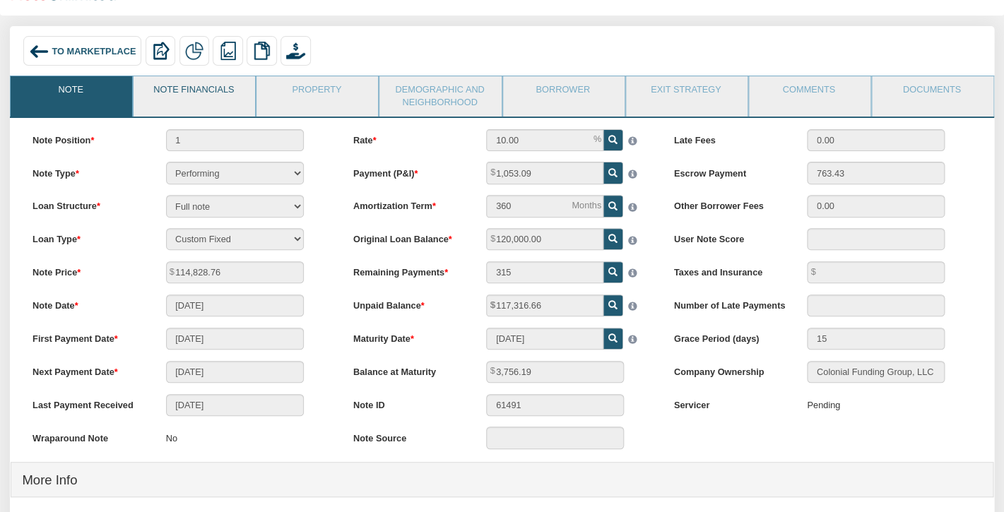
click at [208, 86] on link "Note Financials" at bounding box center [194, 93] width 120 height 35
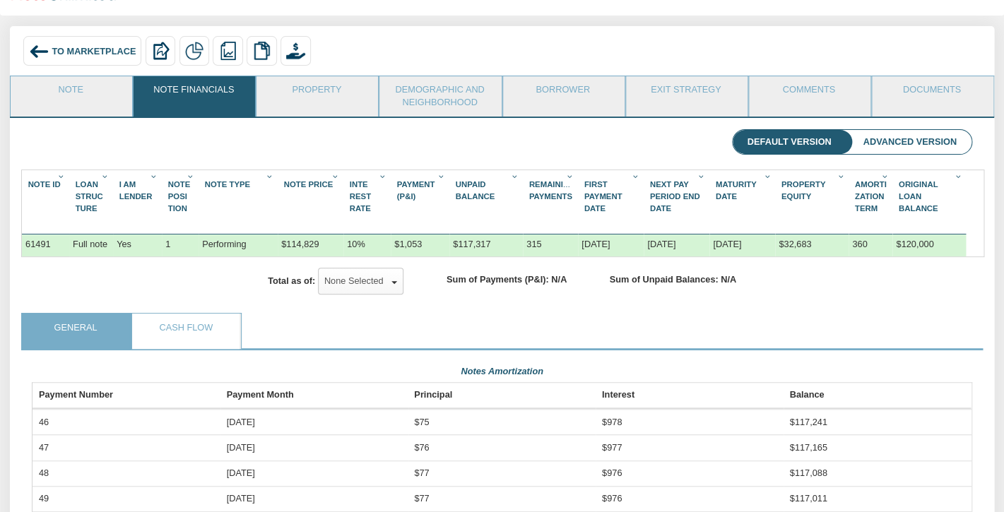
scroll to position [234, 939]
click at [324, 84] on link "Property" at bounding box center [316, 93] width 120 height 35
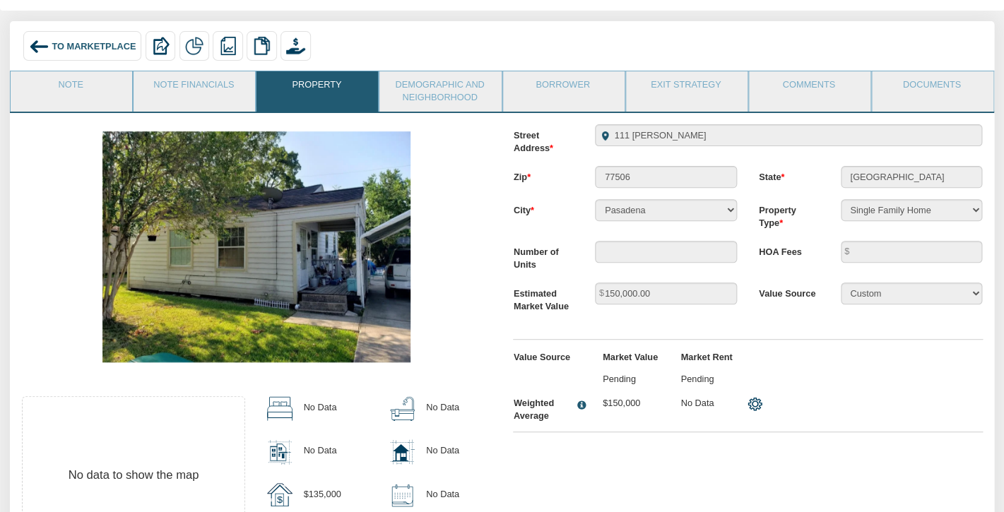
scroll to position [61, 0]
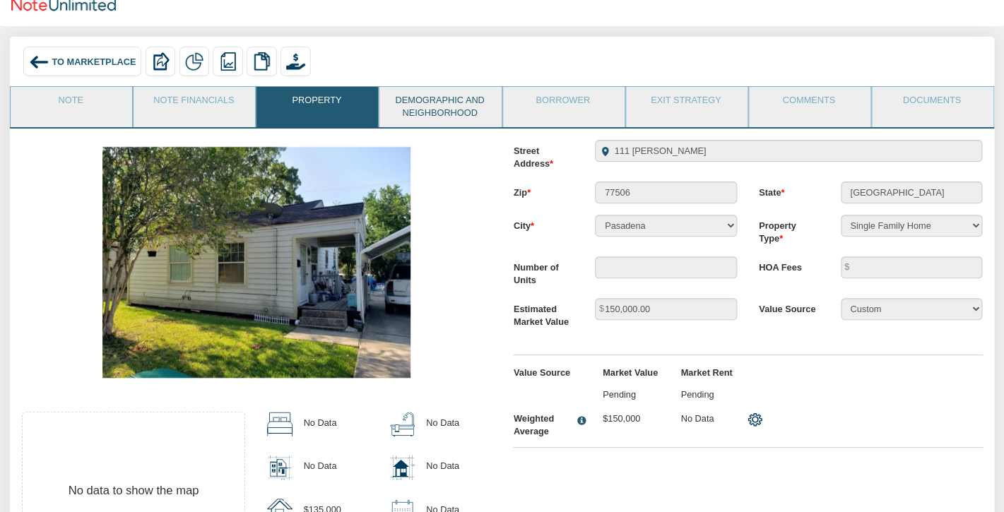
click at [430, 102] on link "Demographic and Neighborhood" at bounding box center [439, 107] width 120 height 40
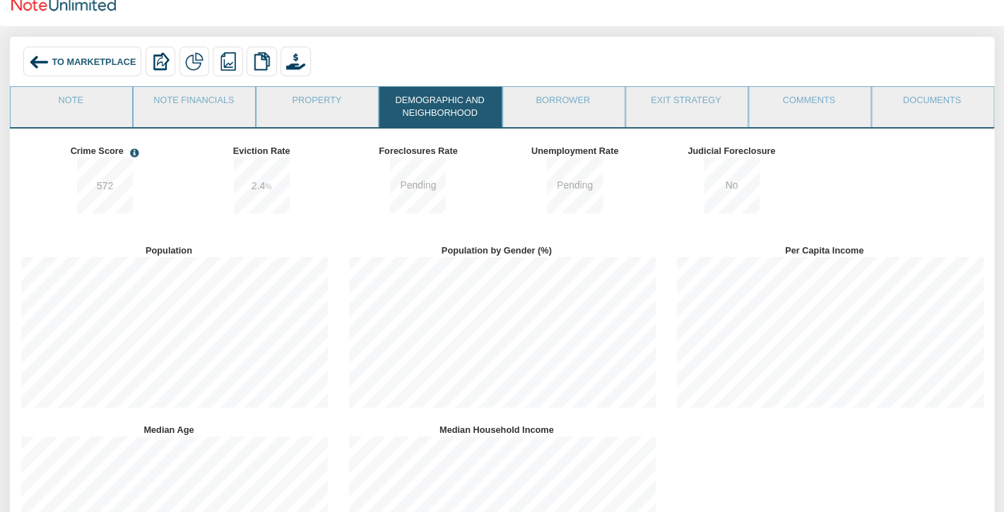
scroll to position [0, 0]
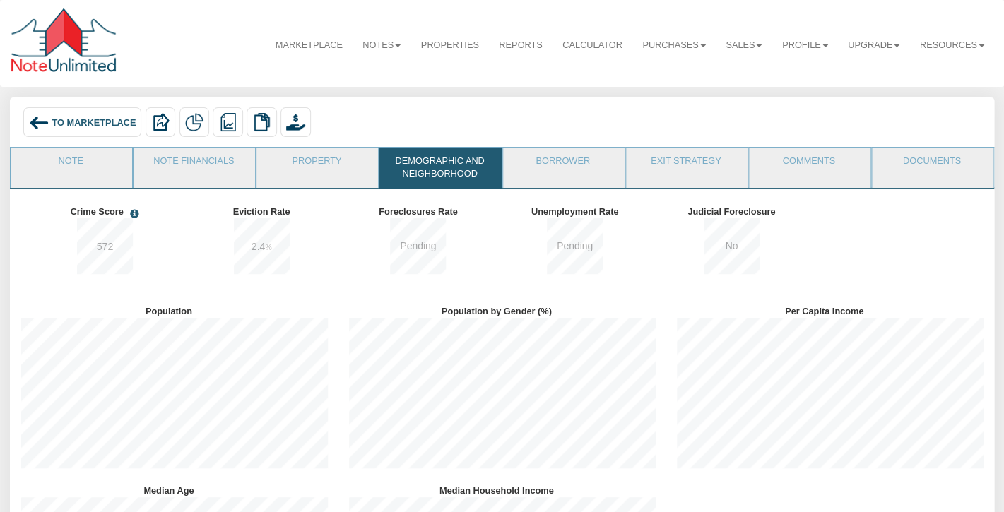
click at [64, 123] on span "To Marketplace" at bounding box center [94, 122] width 84 height 11
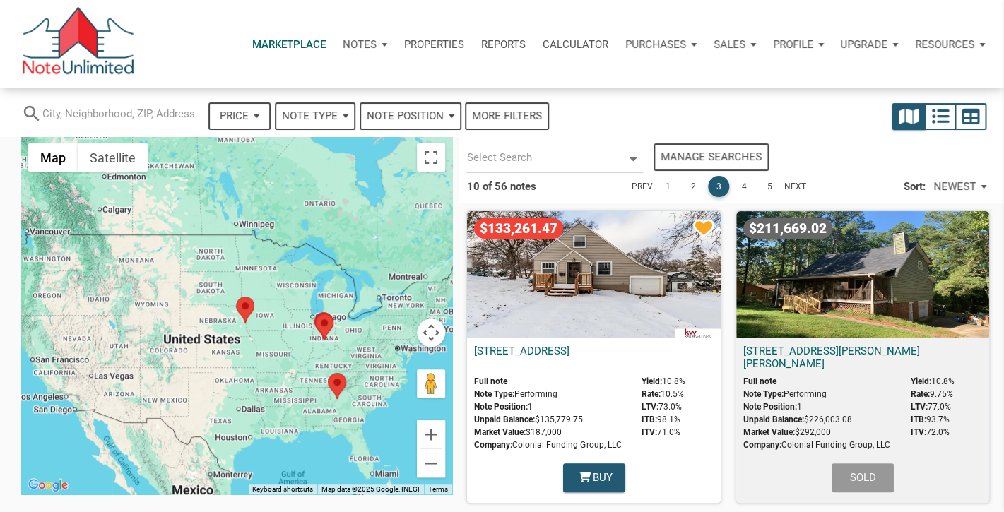
select select
click at [578, 279] on div "$133,261.47" at bounding box center [593, 274] width 253 height 126
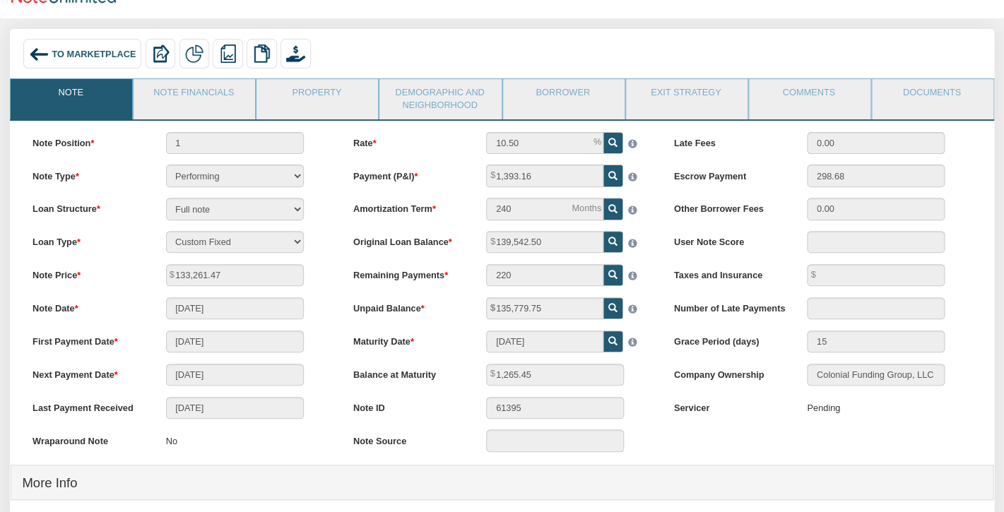
scroll to position [66, 0]
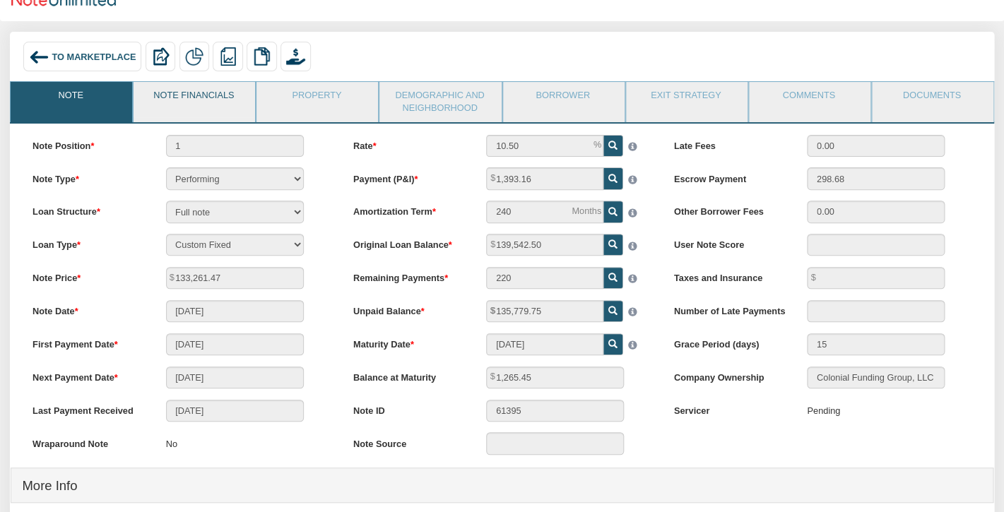
click at [207, 107] on link "Note Financials" at bounding box center [194, 99] width 120 height 35
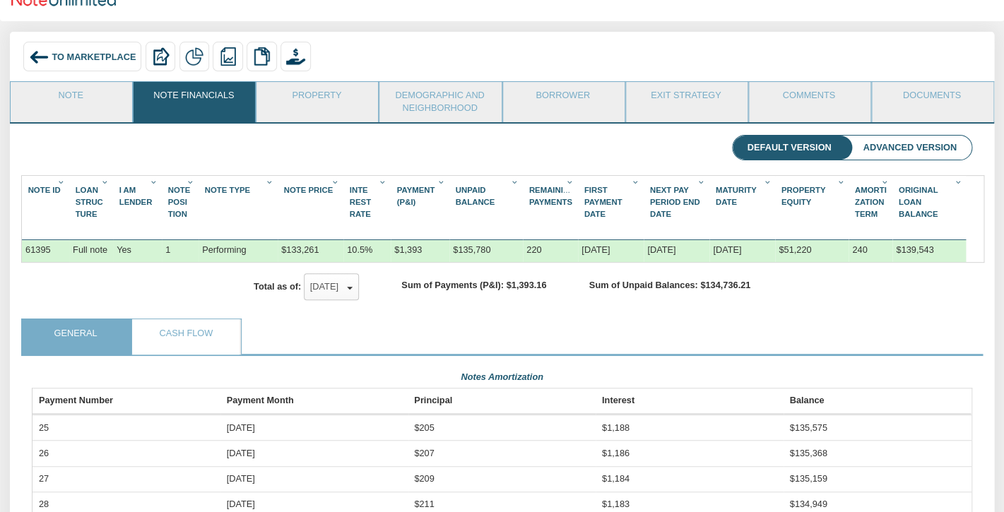
scroll to position [234, 939]
click at [338, 105] on link "Property" at bounding box center [316, 99] width 120 height 35
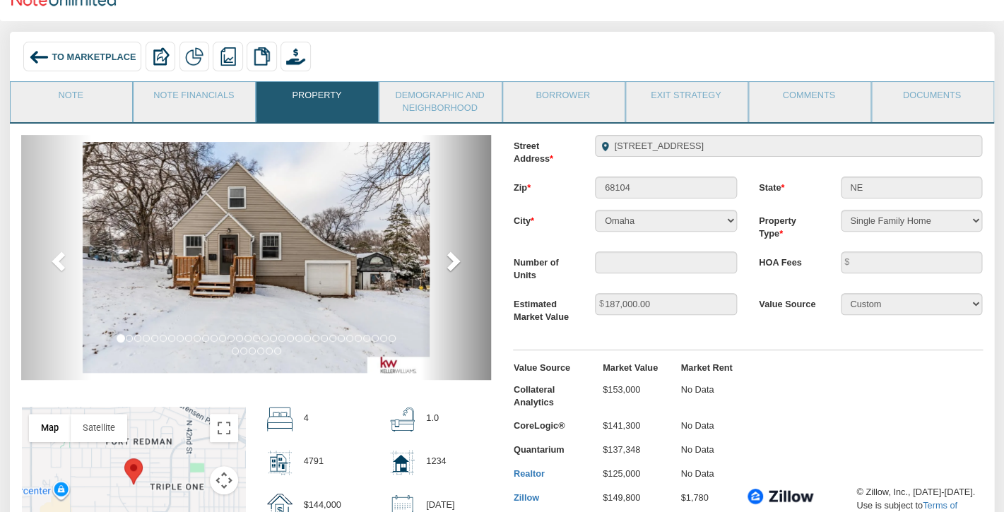
click at [446, 260] on span at bounding box center [452, 260] width 21 height 21
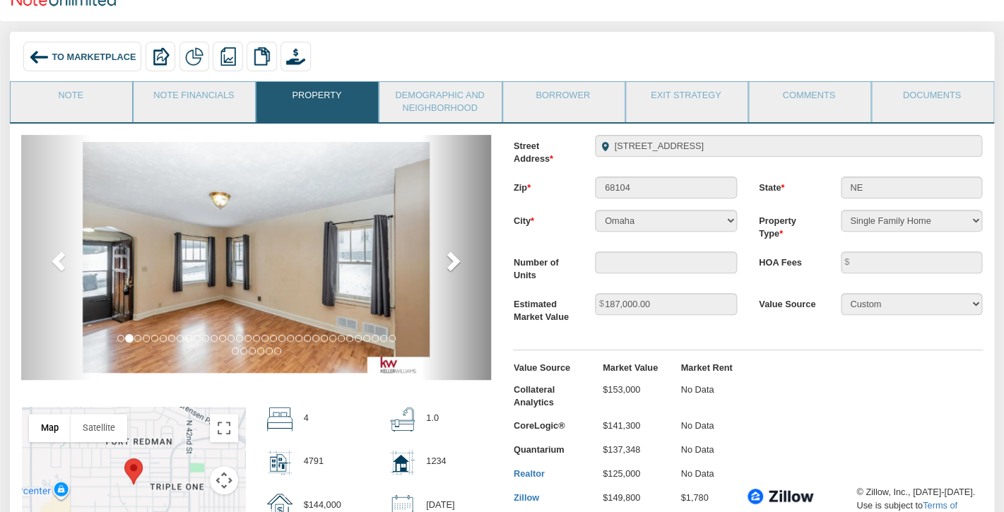
click at [446, 260] on span at bounding box center [452, 260] width 21 height 21
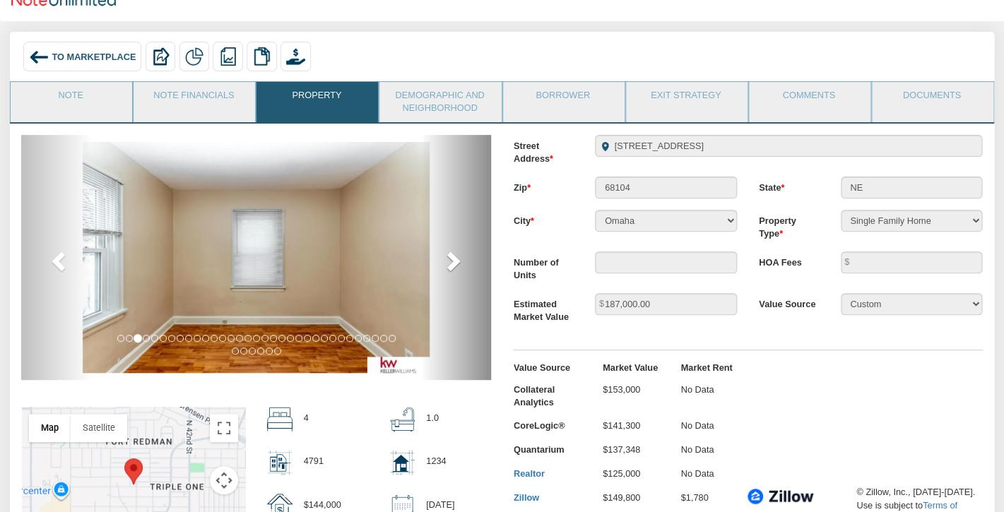
click at [446, 260] on span at bounding box center [452, 260] width 21 height 21
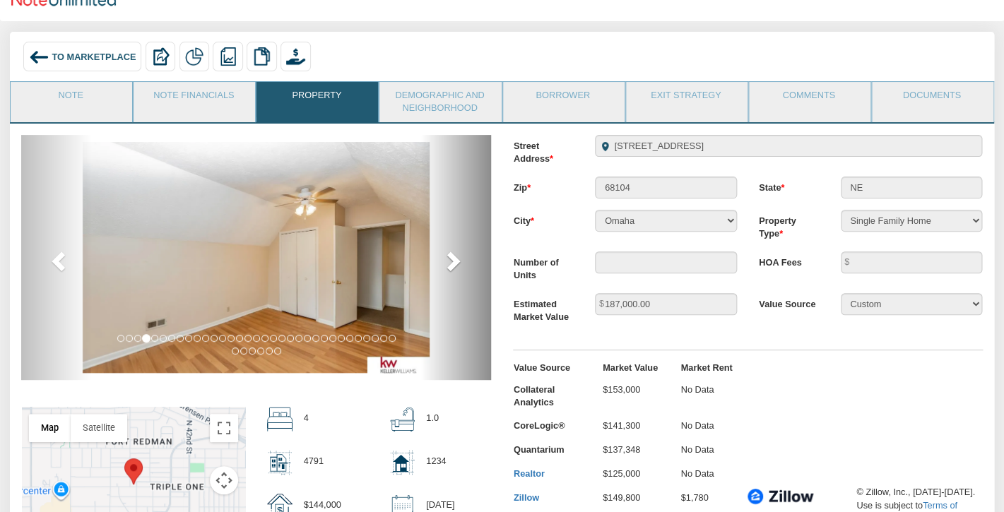
click at [446, 260] on span at bounding box center [452, 260] width 21 height 21
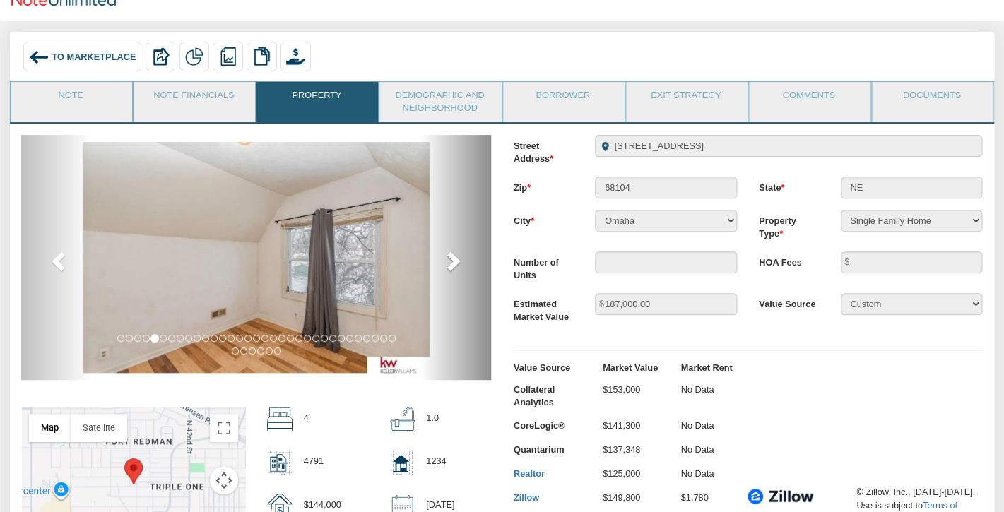
click at [446, 260] on span at bounding box center [452, 260] width 21 height 21
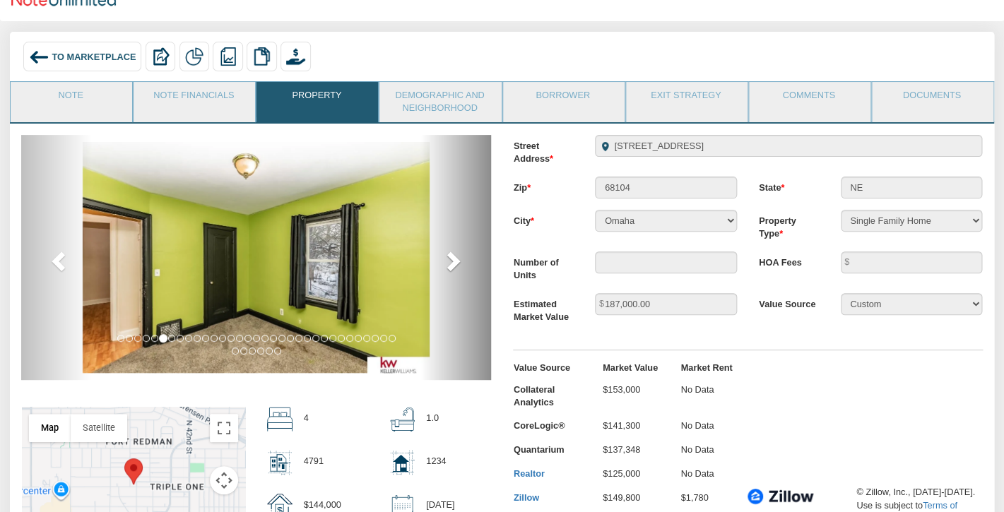
click at [446, 260] on span at bounding box center [452, 260] width 21 height 21
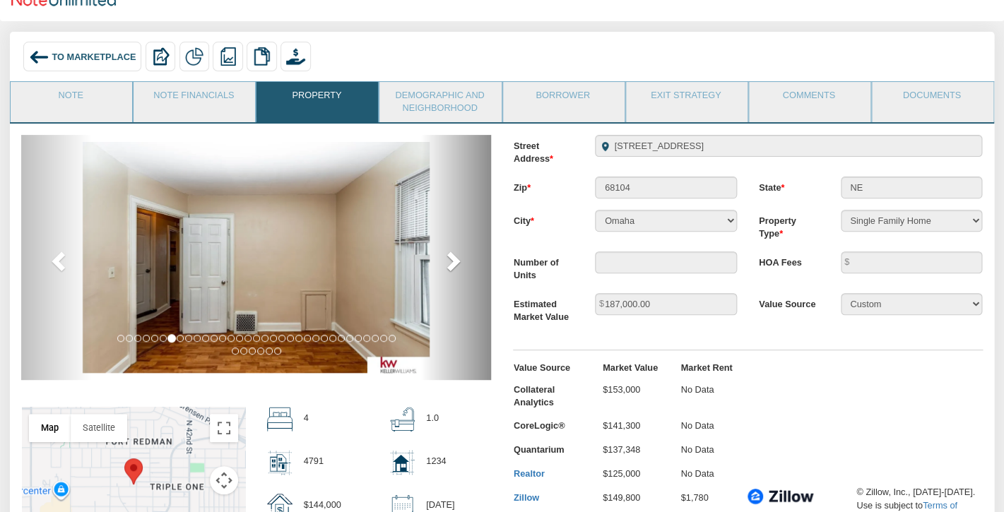
click at [446, 260] on span at bounding box center [452, 260] width 21 height 21
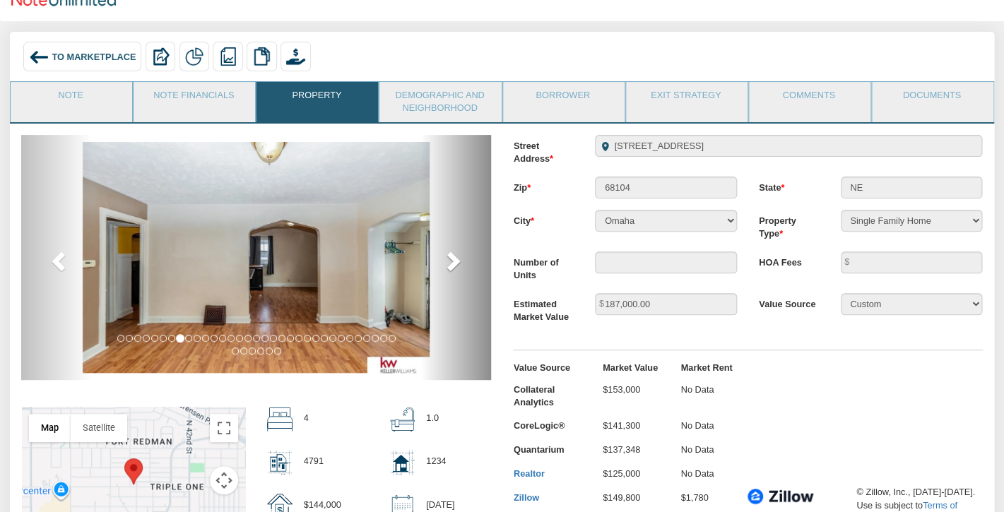
click at [446, 260] on span at bounding box center [452, 260] width 21 height 21
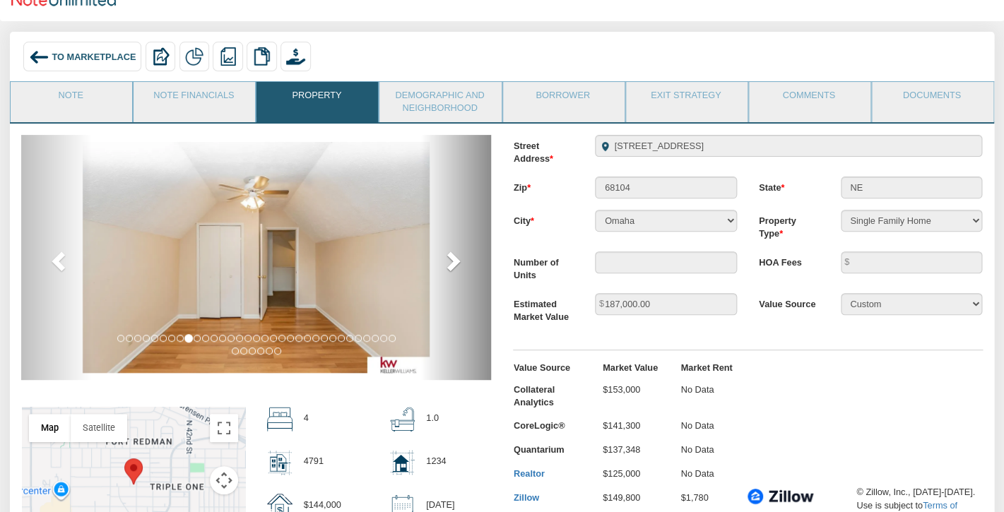
click at [446, 260] on span at bounding box center [452, 260] width 21 height 21
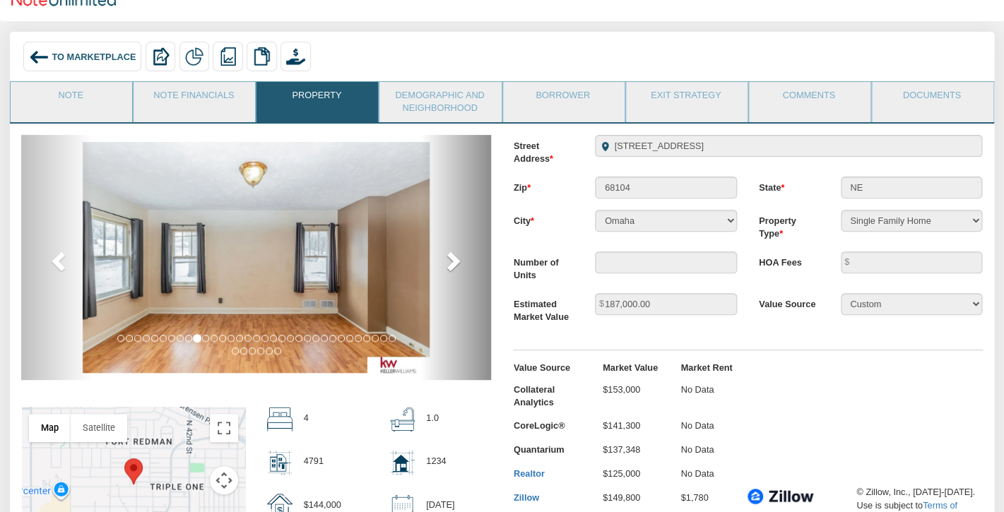
click at [446, 260] on span at bounding box center [452, 260] width 21 height 21
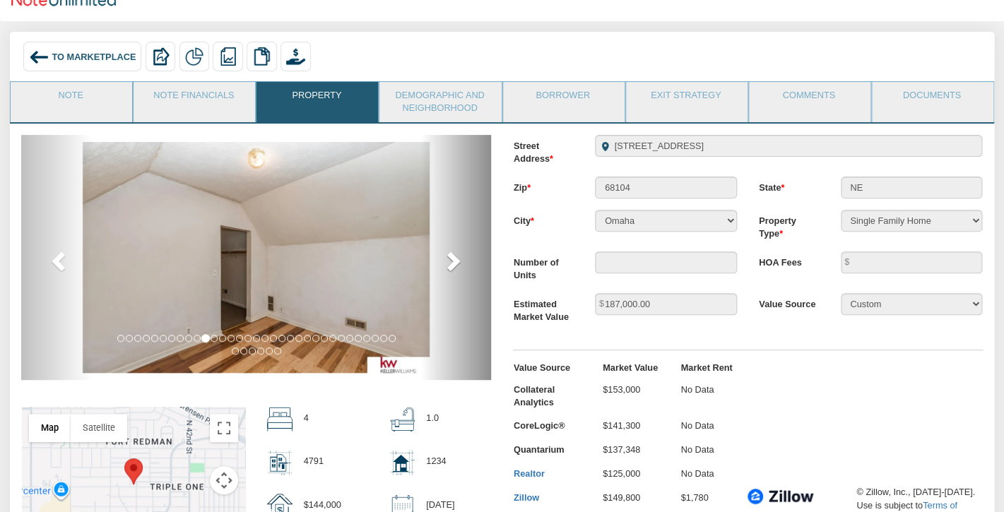
click at [446, 260] on span at bounding box center [452, 260] width 21 height 21
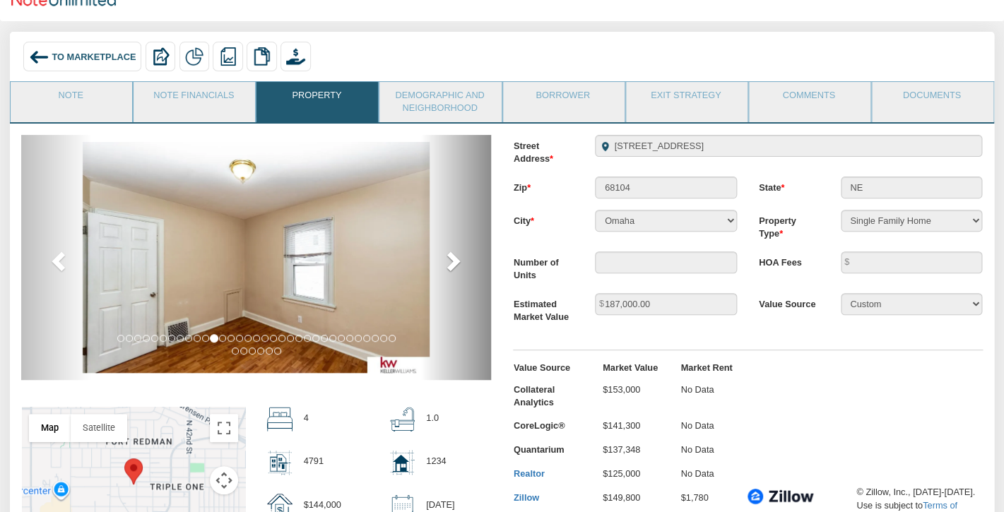
click at [446, 260] on span at bounding box center [452, 260] width 21 height 21
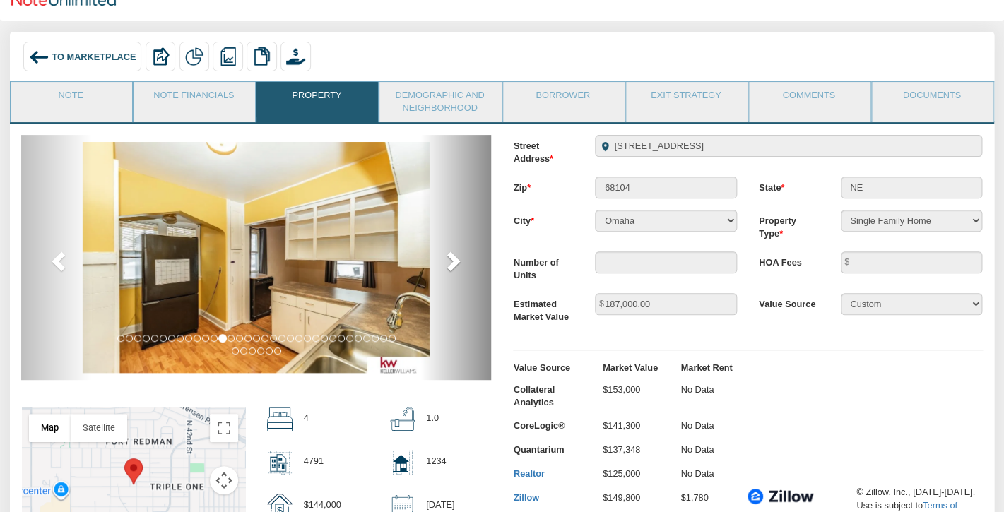
click at [445, 260] on span at bounding box center [452, 260] width 21 height 21
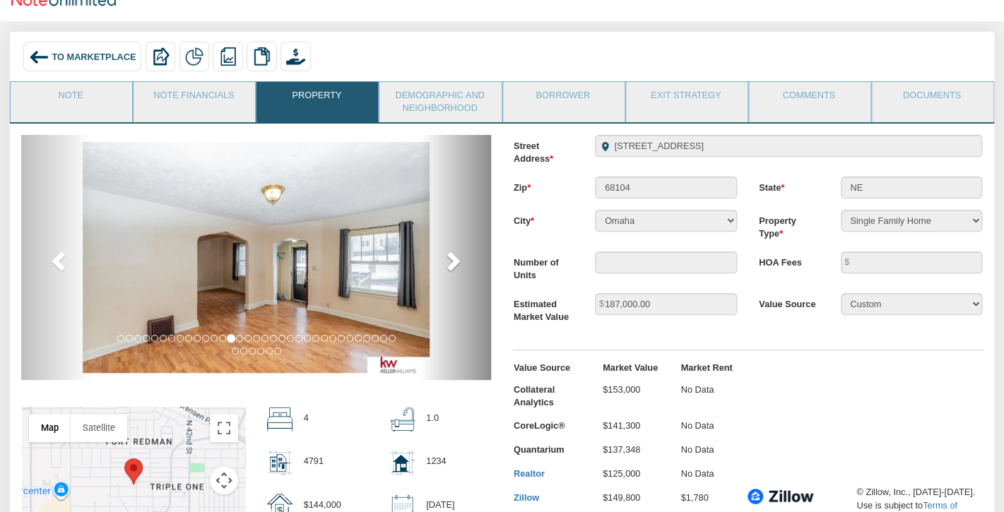
click at [445, 260] on span at bounding box center [452, 260] width 21 height 21
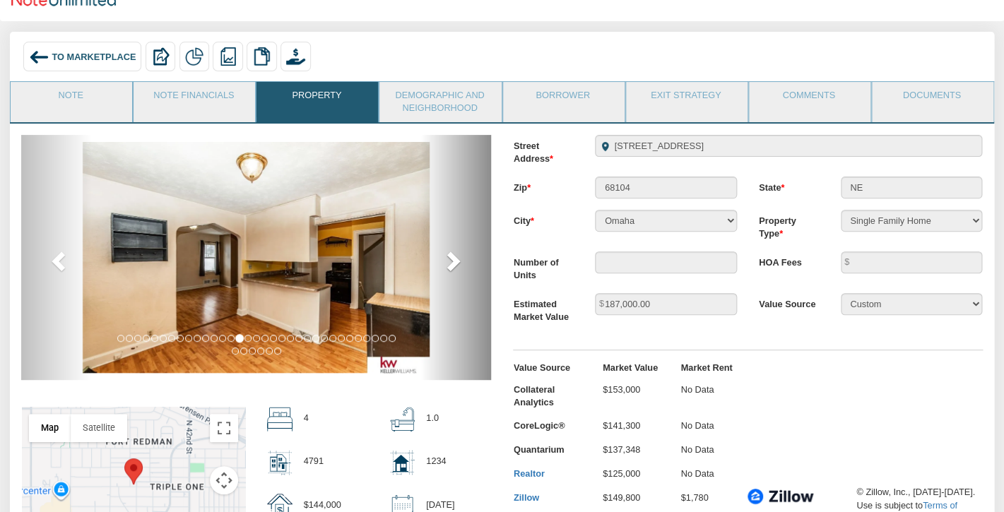
click at [445, 260] on span at bounding box center [452, 260] width 21 height 21
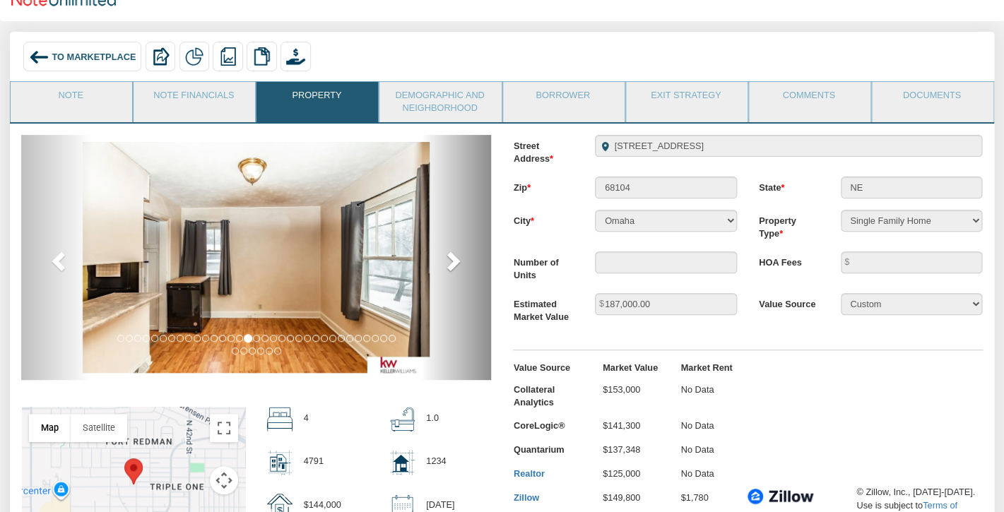
click at [445, 260] on span at bounding box center [452, 260] width 21 height 21
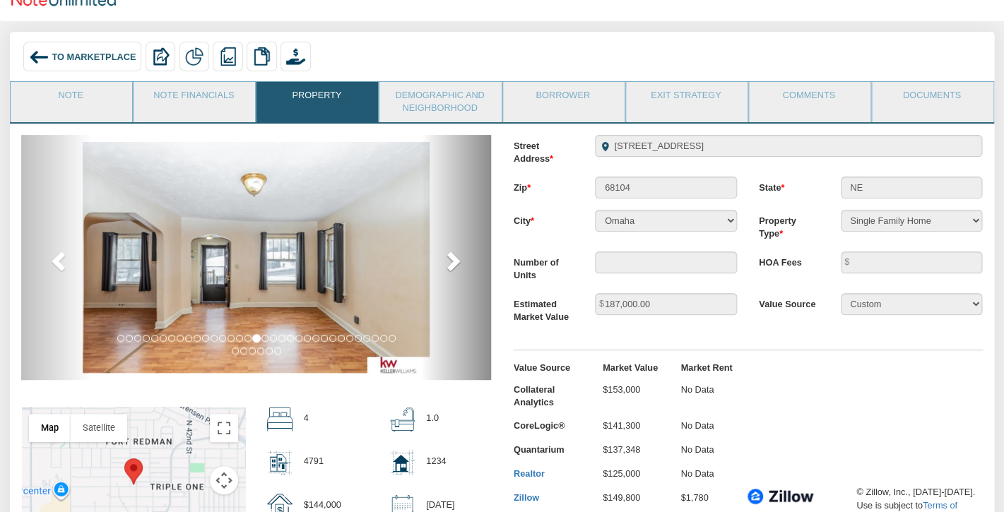
click at [445, 260] on span at bounding box center [452, 260] width 21 height 21
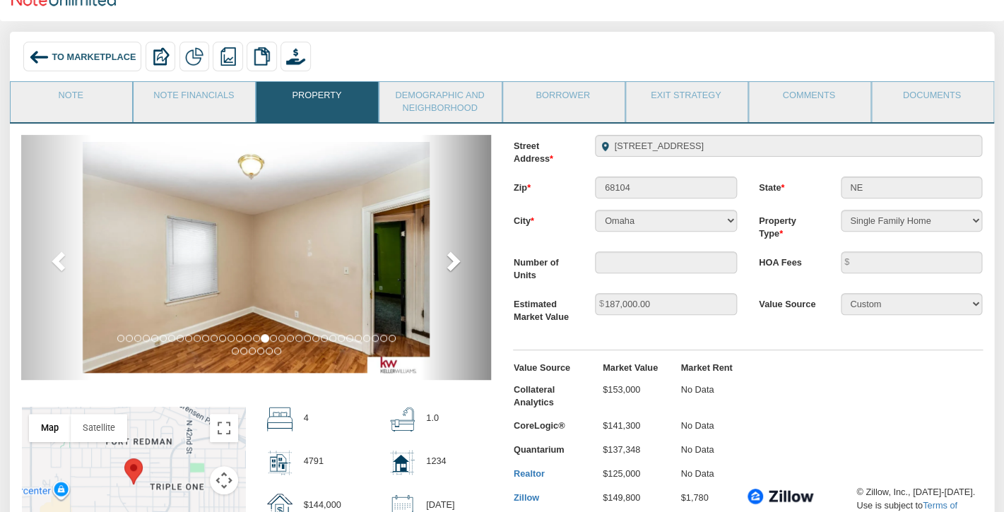
click at [445, 260] on span at bounding box center [452, 260] width 21 height 21
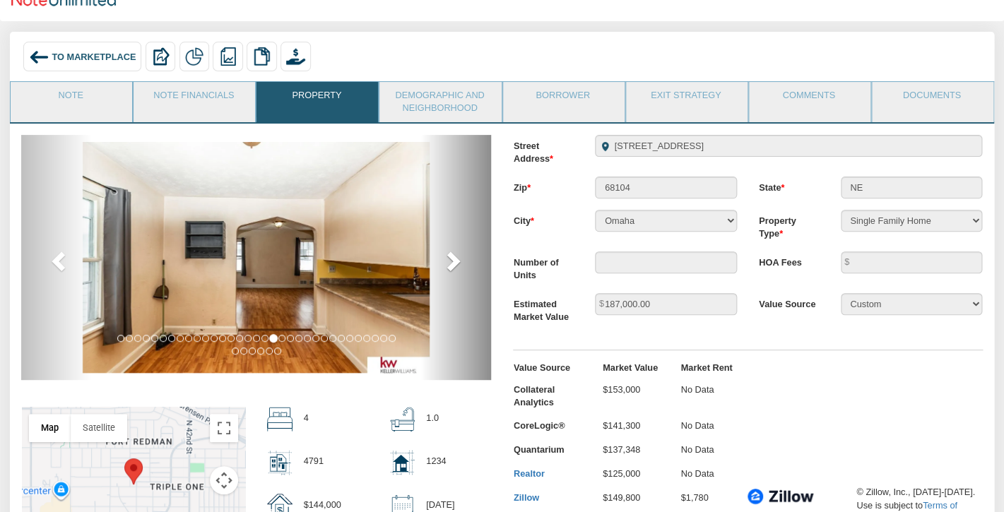
click at [445, 260] on span at bounding box center [452, 260] width 21 height 21
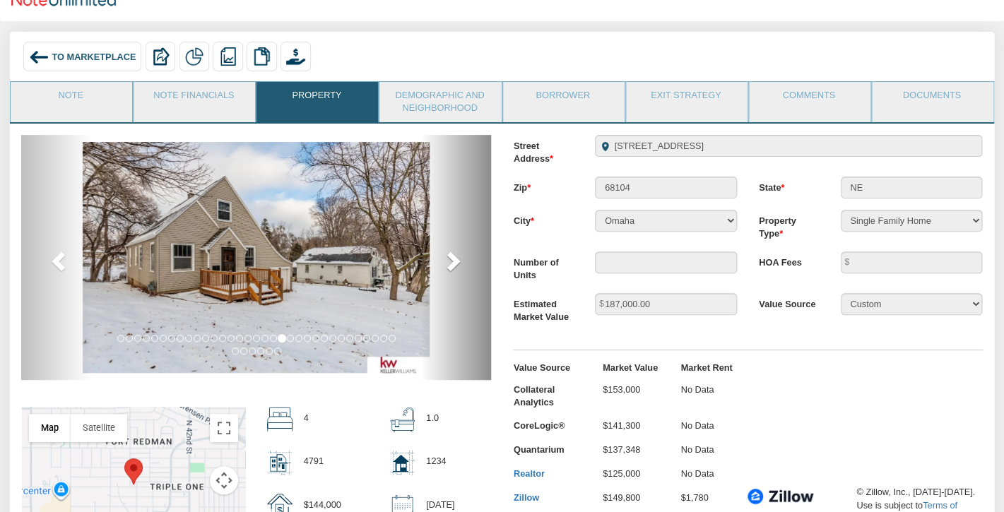
click at [445, 260] on span at bounding box center [452, 260] width 21 height 21
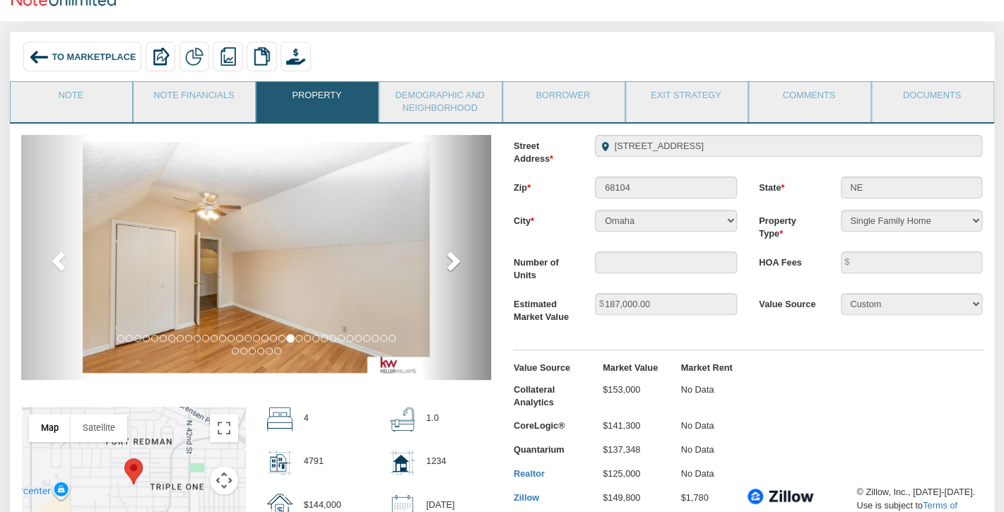
click at [445, 260] on span at bounding box center [452, 260] width 21 height 21
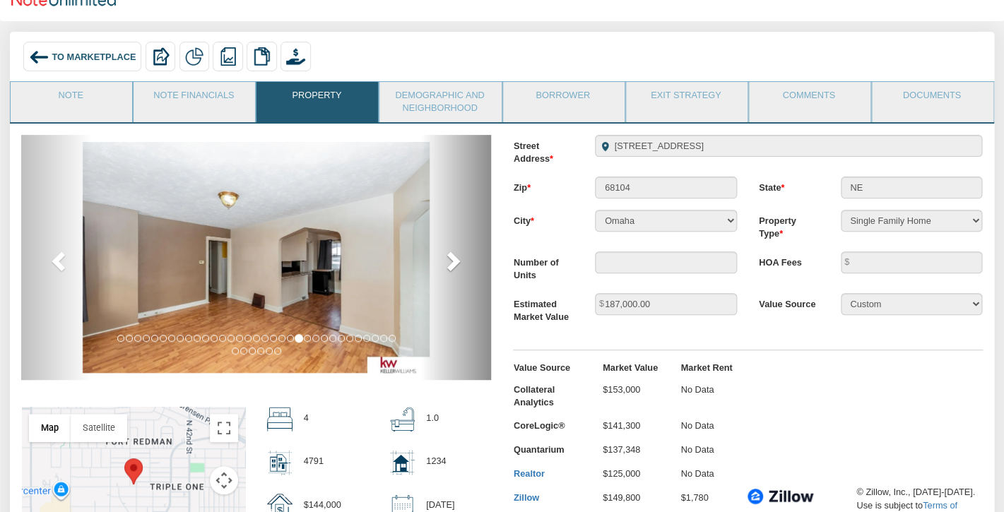
click at [445, 260] on span at bounding box center [452, 260] width 21 height 21
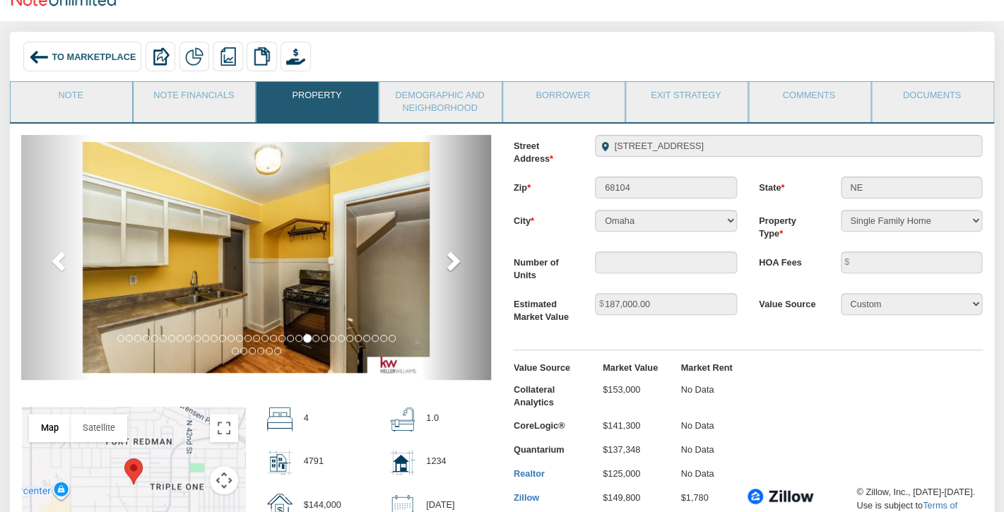
click at [445, 260] on span at bounding box center [452, 260] width 21 height 21
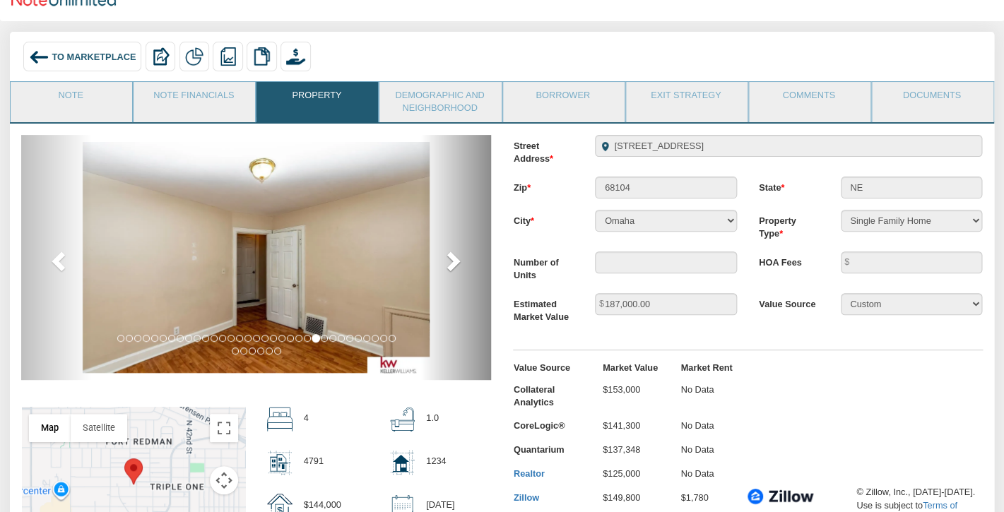
click at [445, 260] on span at bounding box center [452, 260] width 21 height 21
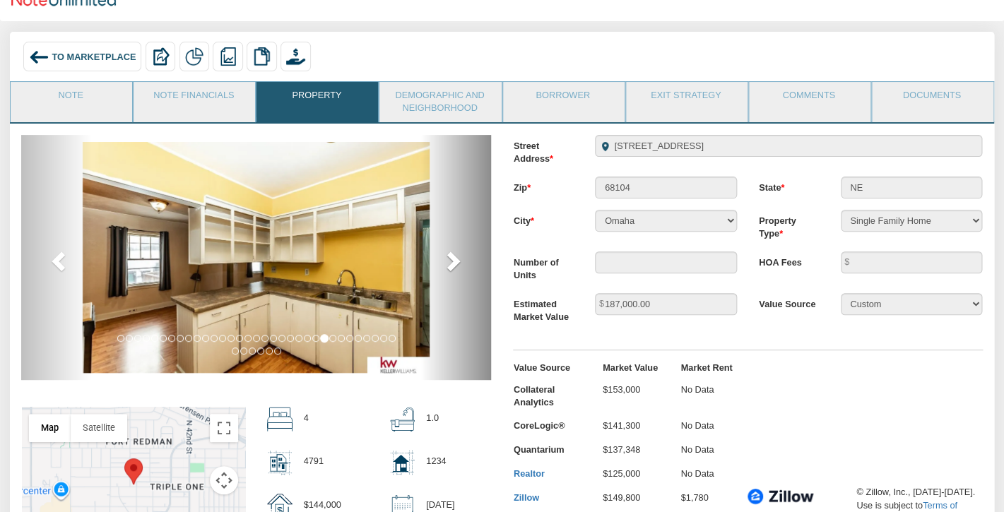
click at [445, 260] on span at bounding box center [452, 260] width 21 height 21
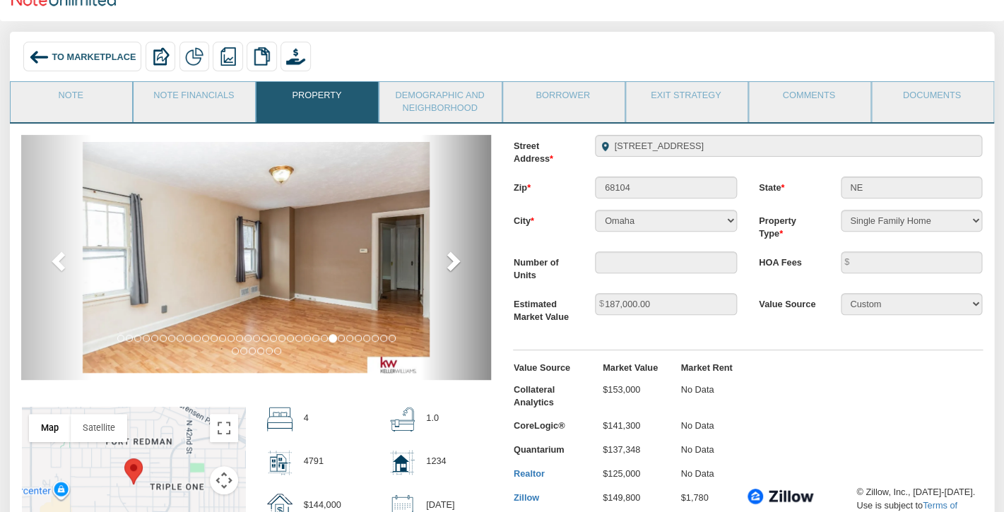
click at [445, 260] on span at bounding box center [452, 260] width 21 height 21
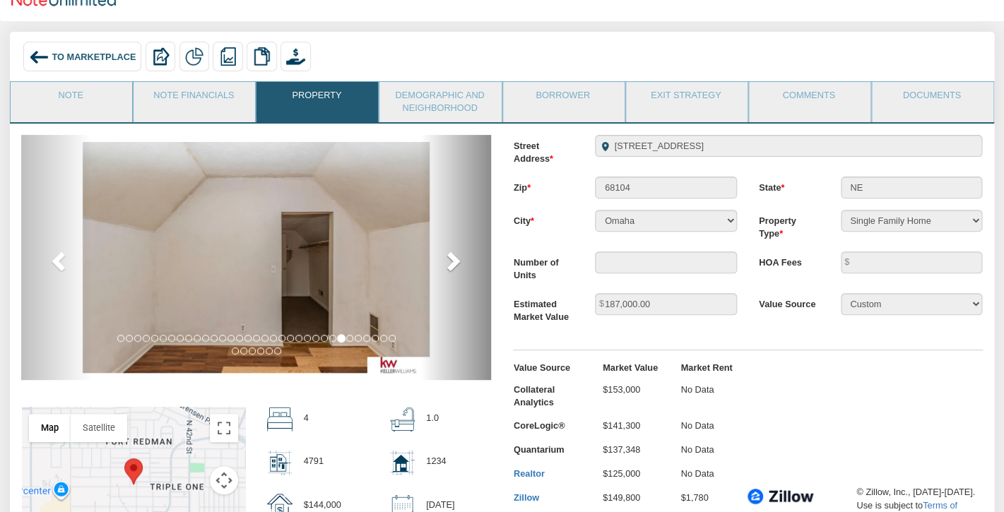
click at [445, 260] on span at bounding box center [452, 260] width 21 height 21
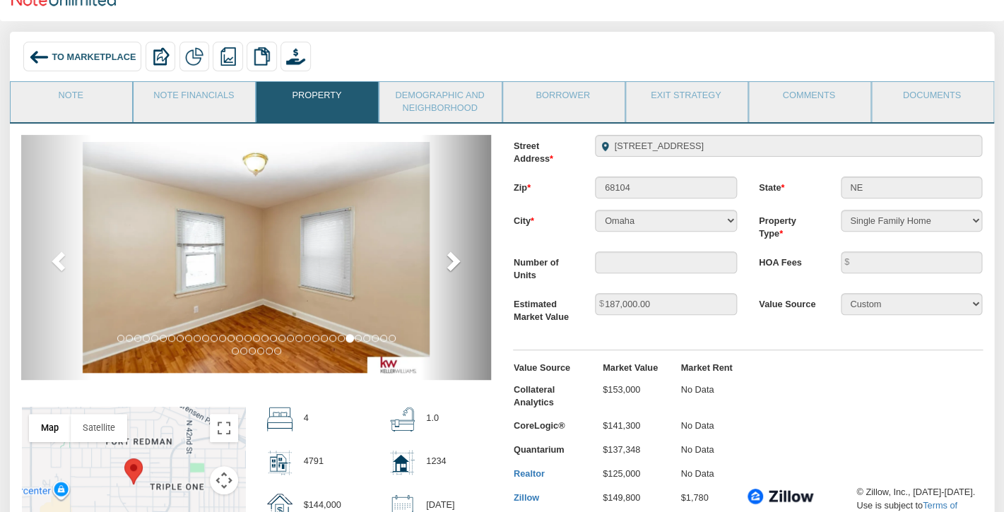
click at [445, 260] on span at bounding box center [452, 260] width 21 height 21
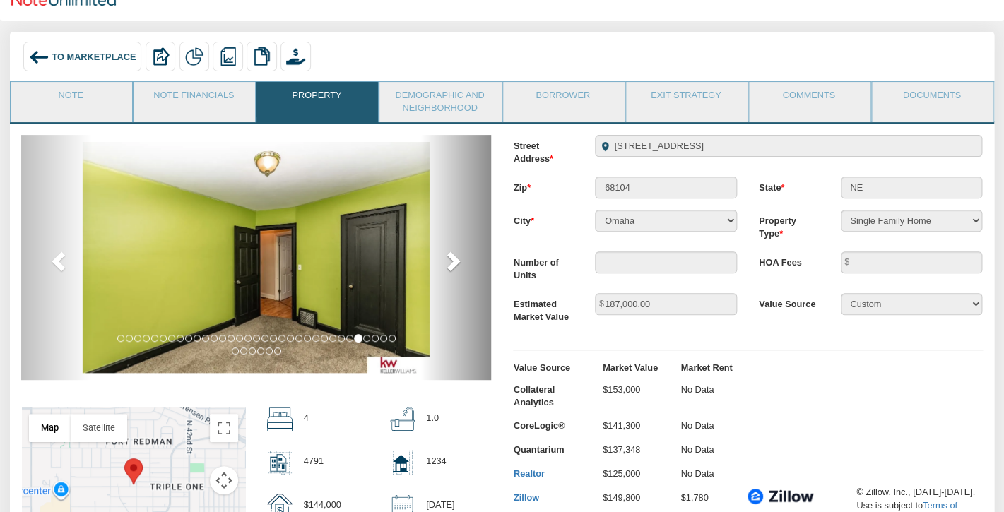
click at [445, 260] on span at bounding box center [452, 260] width 21 height 21
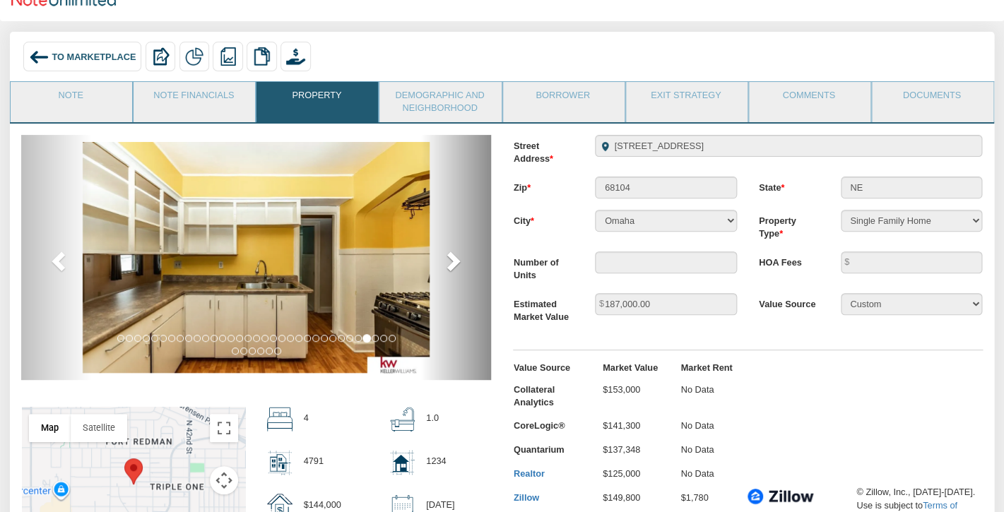
click at [445, 260] on span at bounding box center [452, 260] width 21 height 21
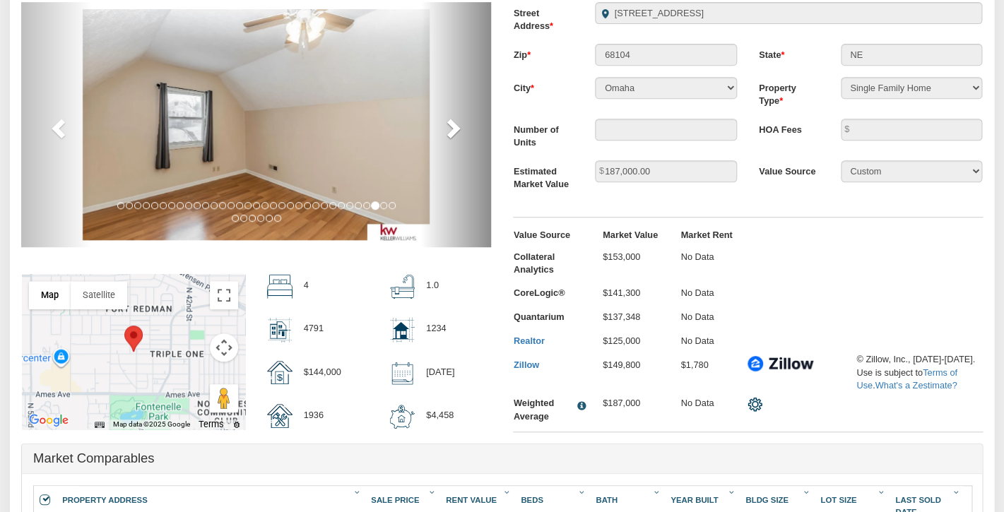
scroll to position [199, 0]
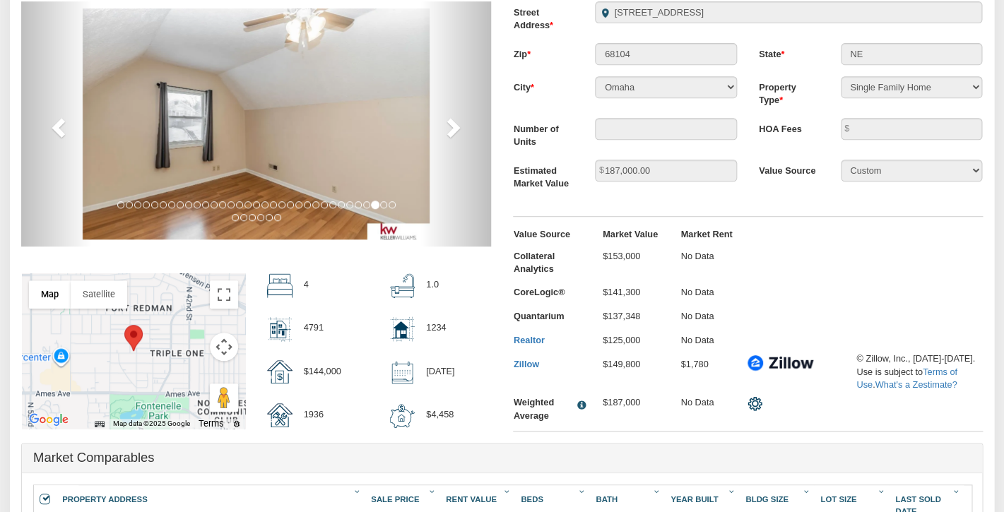
click at [495, 276] on div "1.0" at bounding box center [440, 285] width 123 height 25
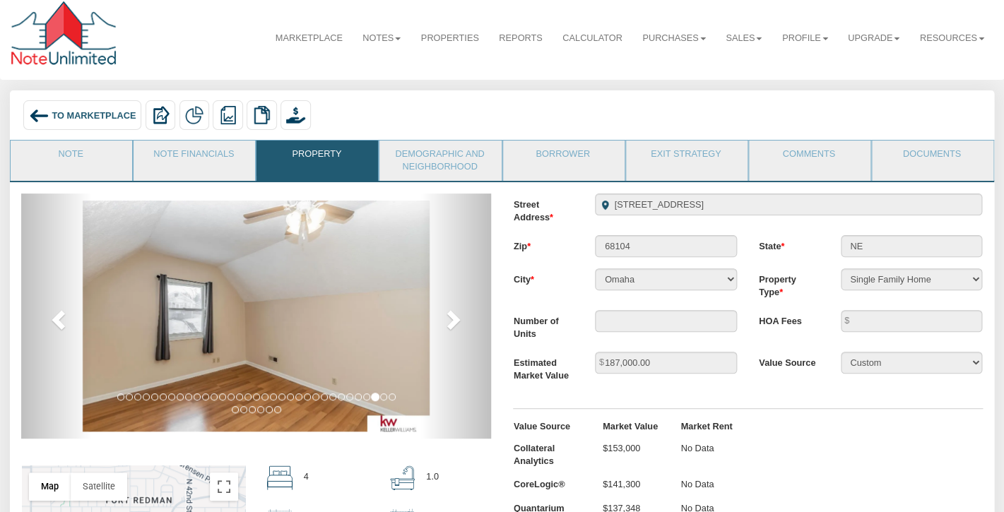
scroll to position [0, 0]
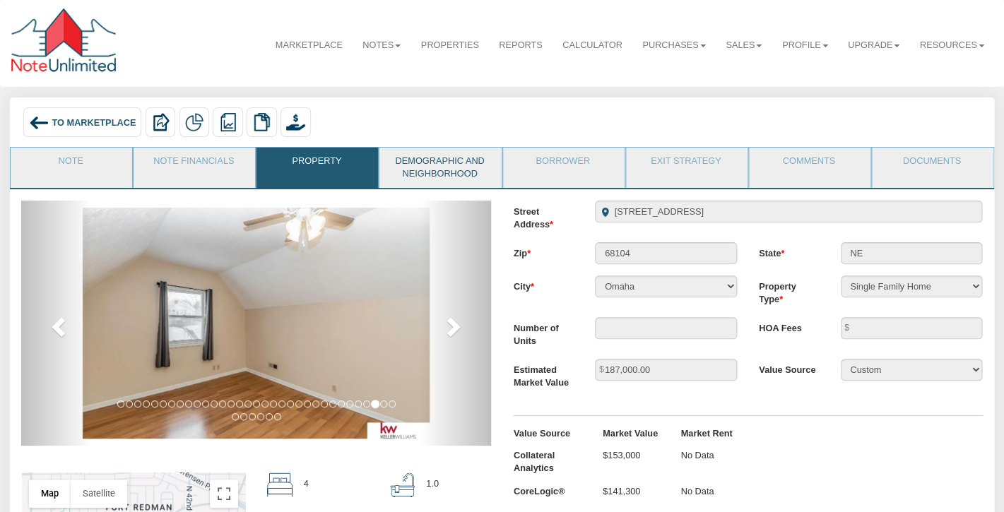
click at [446, 156] on link "Demographic and Neighborhood" at bounding box center [439, 168] width 120 height 40
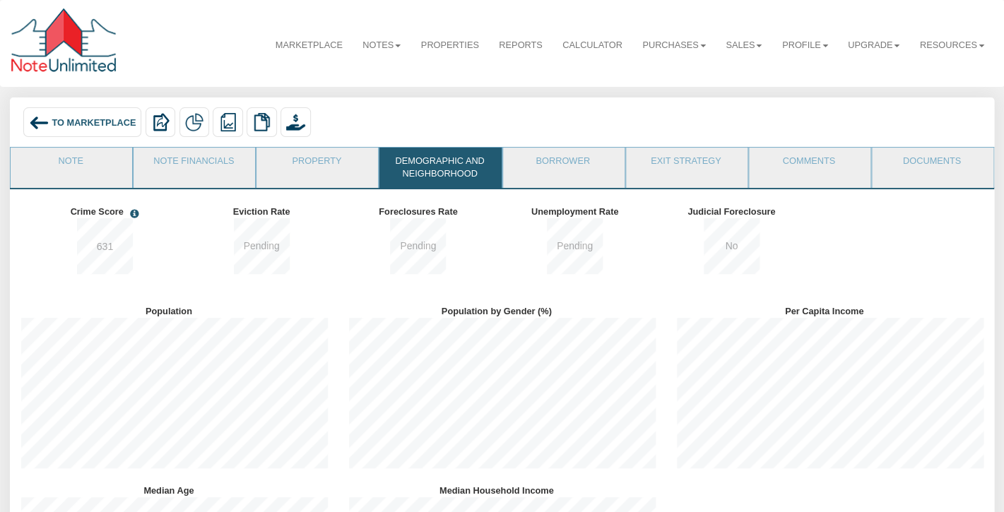
click at [57, 117] on div "To Marketplace" at bounding box center [82, 122] width 118 height 30
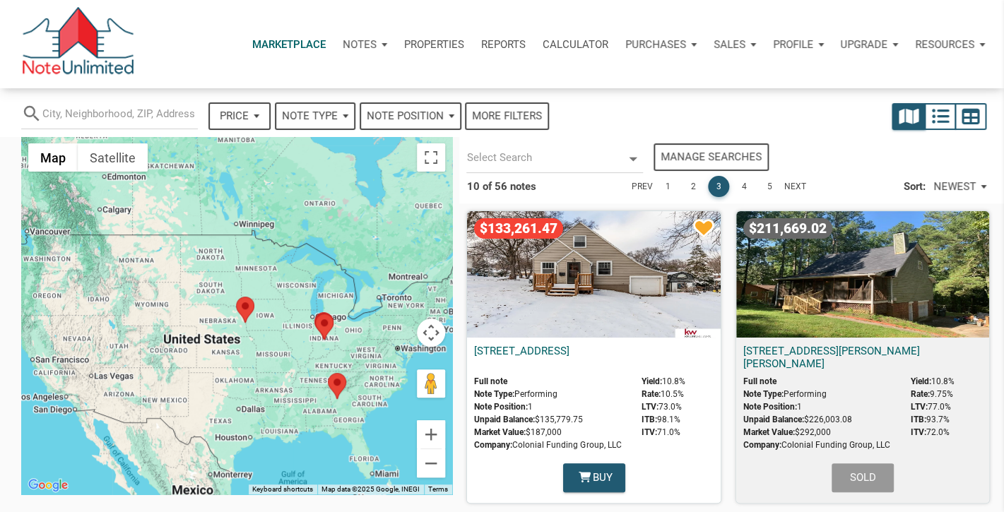
select select
click at [747, 189] on link "4" at bounding box center [743, 186] width 21 height 21
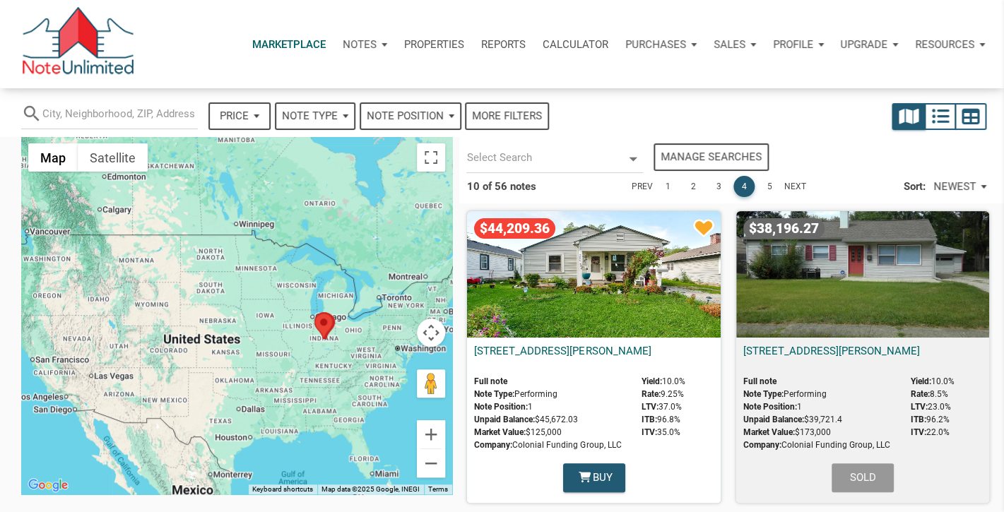
click at [599, 276] on div "$44,209.36" at bounding box center [593, 274] width 253 height 126
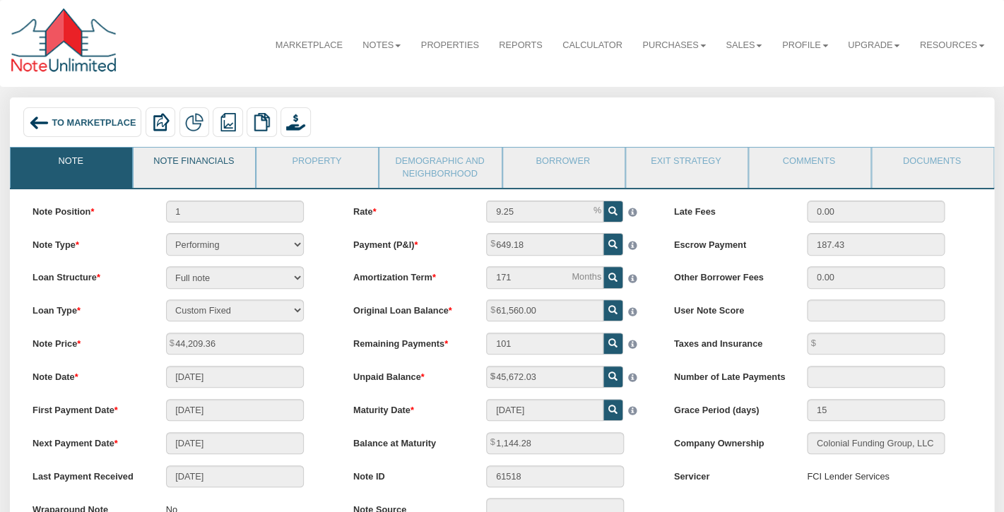
click at [212, 170] on link "Note Financials" at bounding box center [194, 165] width 120 height 35
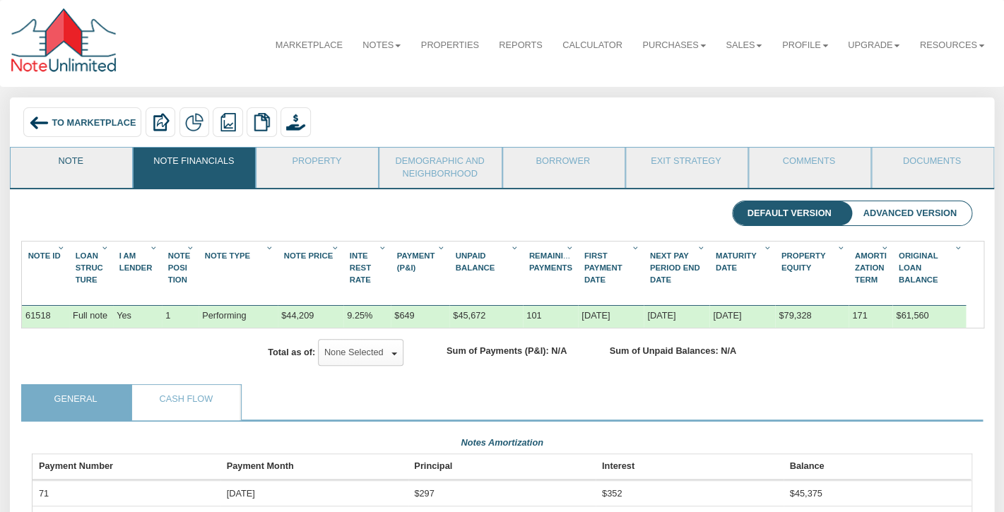
click at [87, 173] on link "Note" at bounding box center [71, 165] width 120 height 35
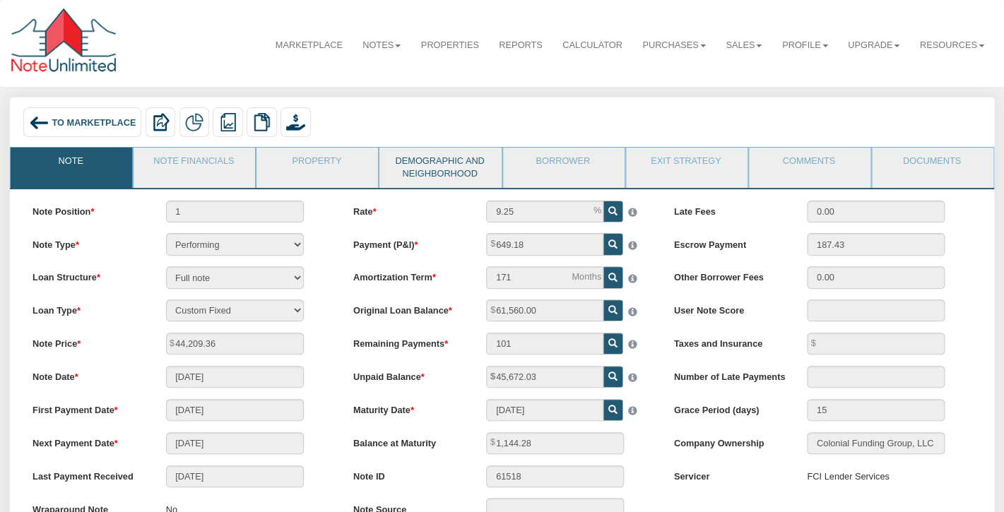
click at [432, 168] on link "Demographic and Neighborhood" at bounding box center [439, 168] width 120 height 40
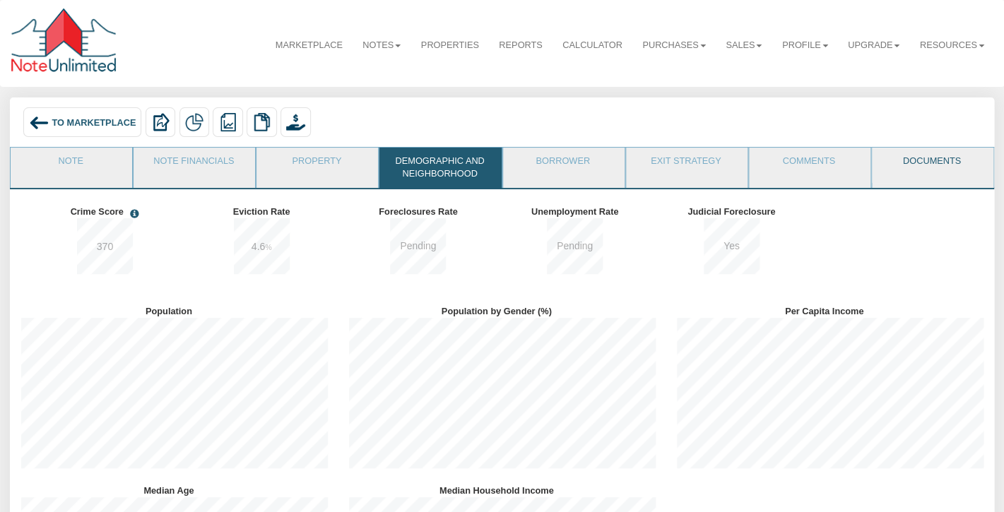
click at [928, 166] on link "Documents" at bounding box center [932, 165] width 120 height 35
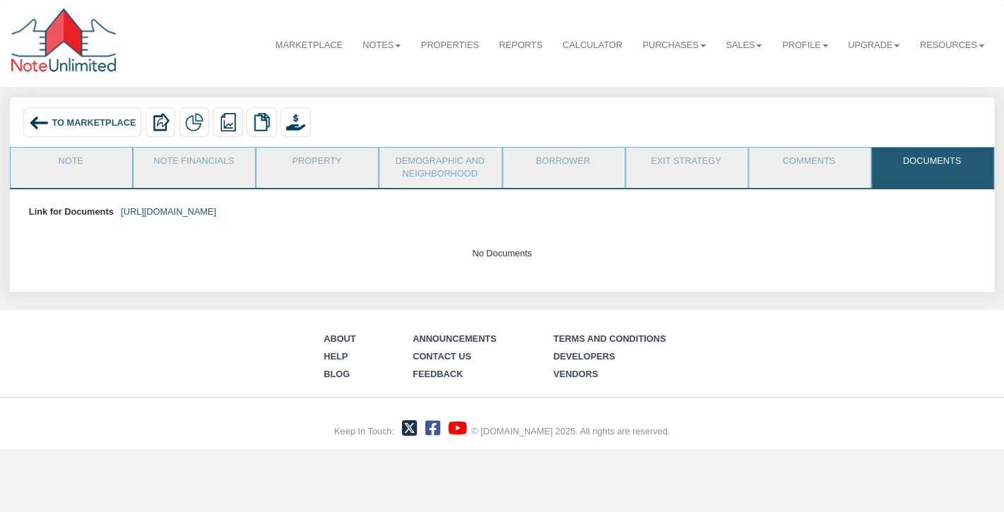
click at [216, 211] on link "https://colonialfundinggroup.sharepoint.com/:f:/s/operationsteam/Eie3GP2J02VNpG…" at bounding box center [168, 211] width 95 height 11
click at [105, 155] on link "Note" at bounding box center [71, 165] width 120 height 35
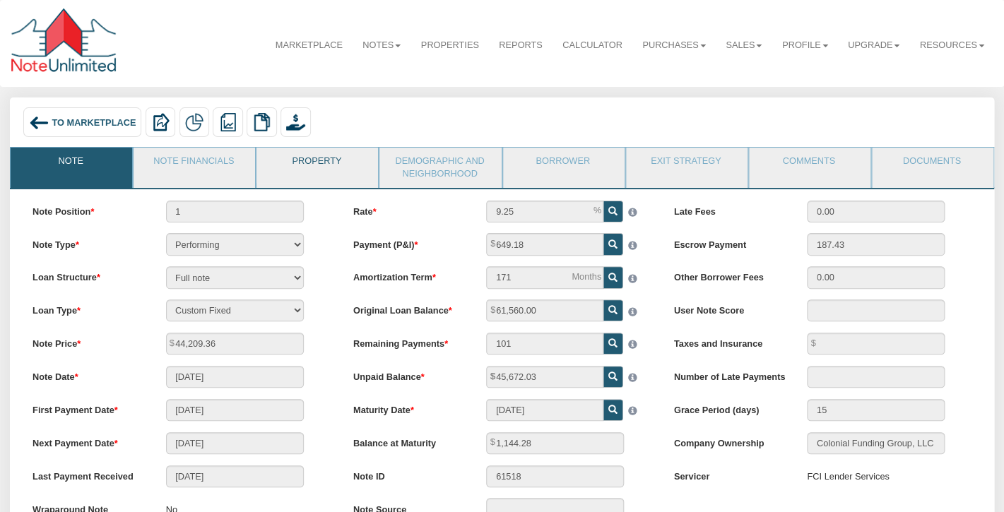
click at [351, 176] on link "Property" at bounding box center [316, 165] width 120 height 35
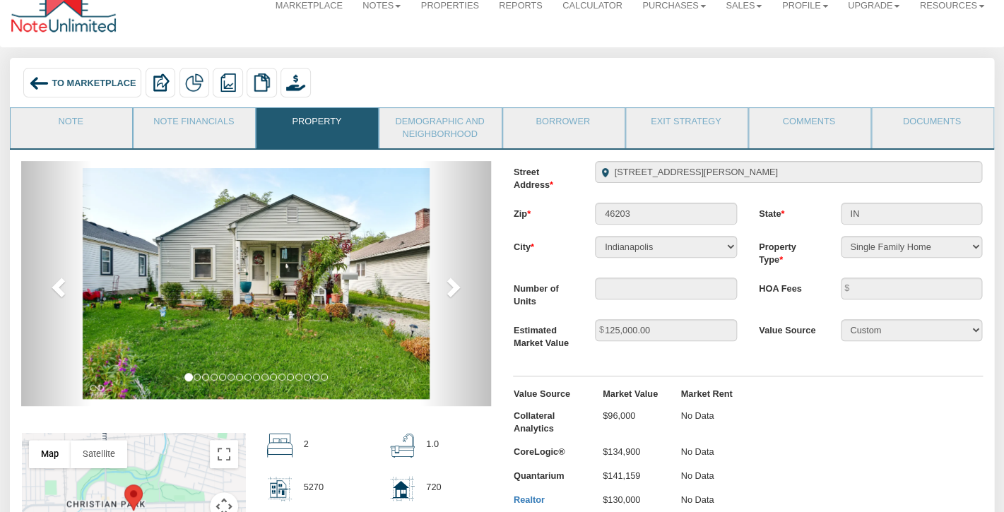
scroll to position [40, 0]
click at [462, 130] on link "Demographic and Neighborhood" at bounding box center [439, 127] width 120 height 40
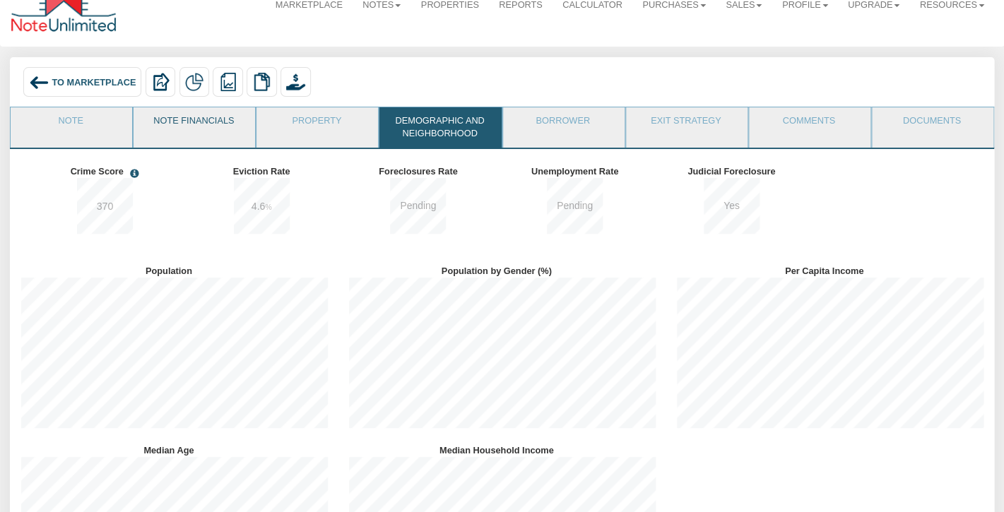
scroll to position [39, 0]
click at [104, 130] on link "Note" at bounding box center [71, 126] width 120 height 35
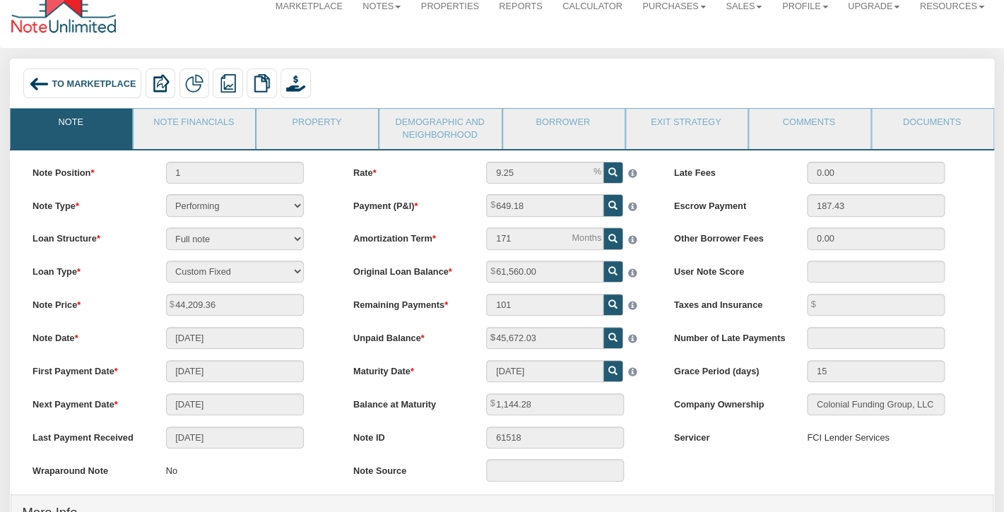
click at [103, 85] on span "To Marketplace" at bounding box center [94, 83] width 84 height 11
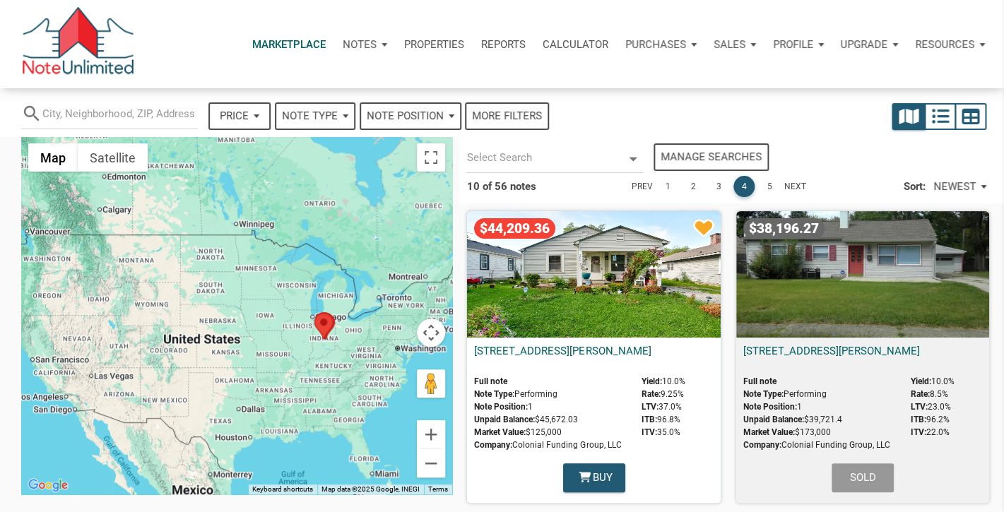
select select
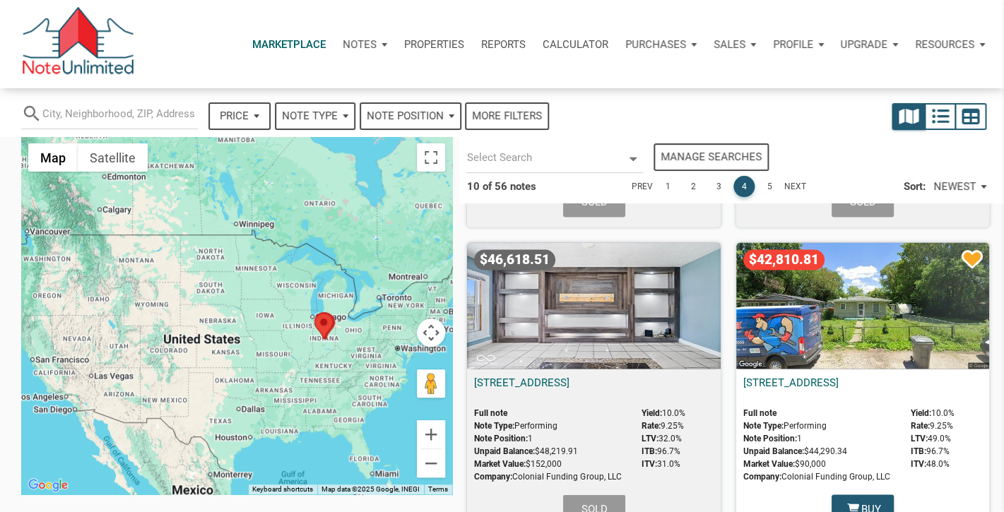
scroll to position [893, 0]
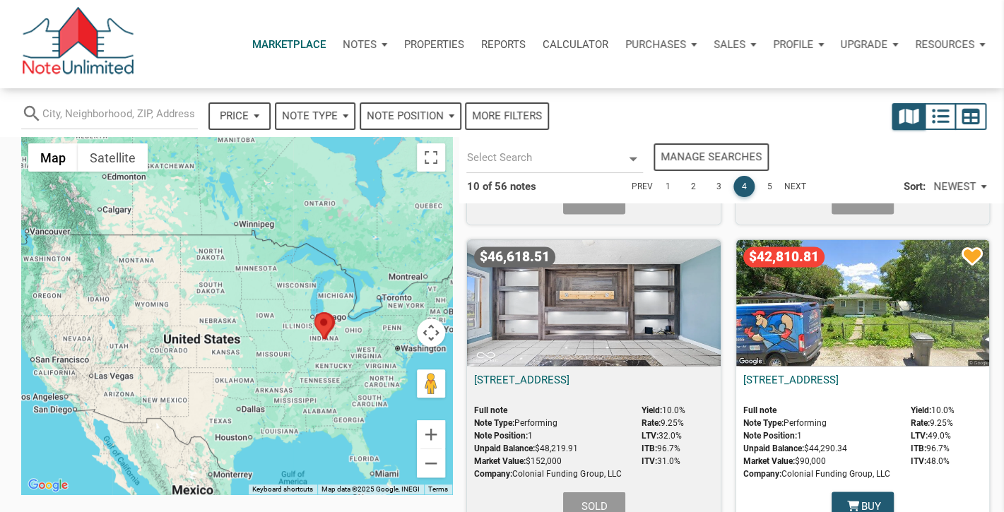
click at [883, 301] on div "$42,810.81" at bounding box center [862, 302] width 253 height 126
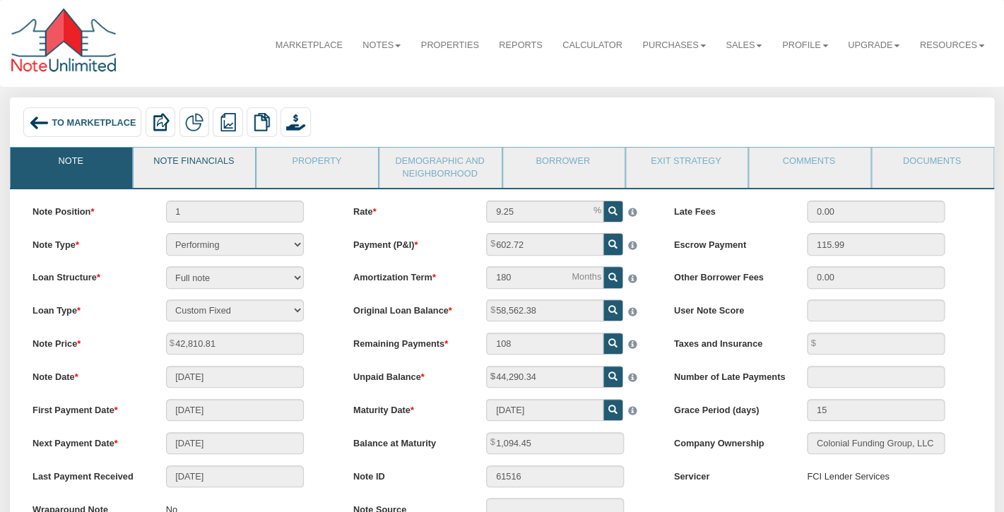
click at [208, 165] on link "Note Financials" at bounding box center [194, 165] width 120 height 35
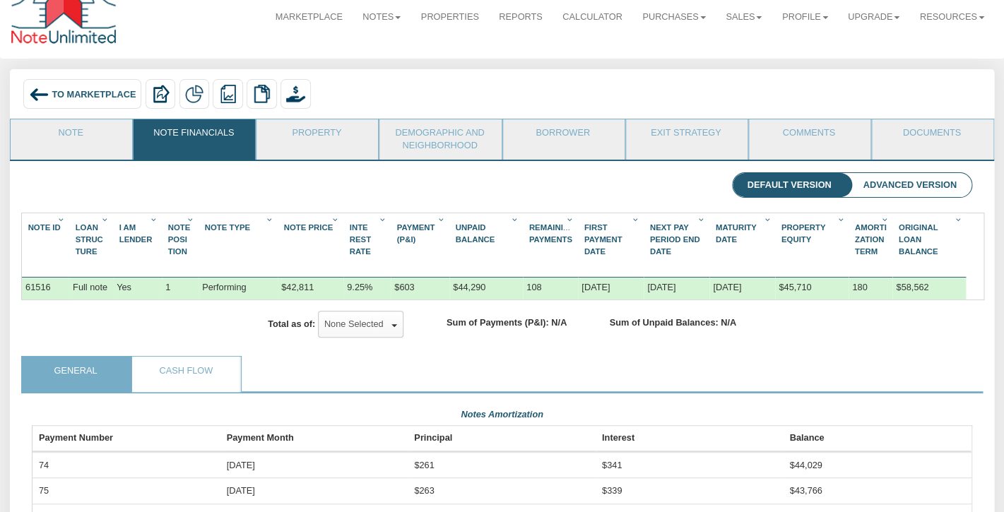
scroll to position [8, 0]
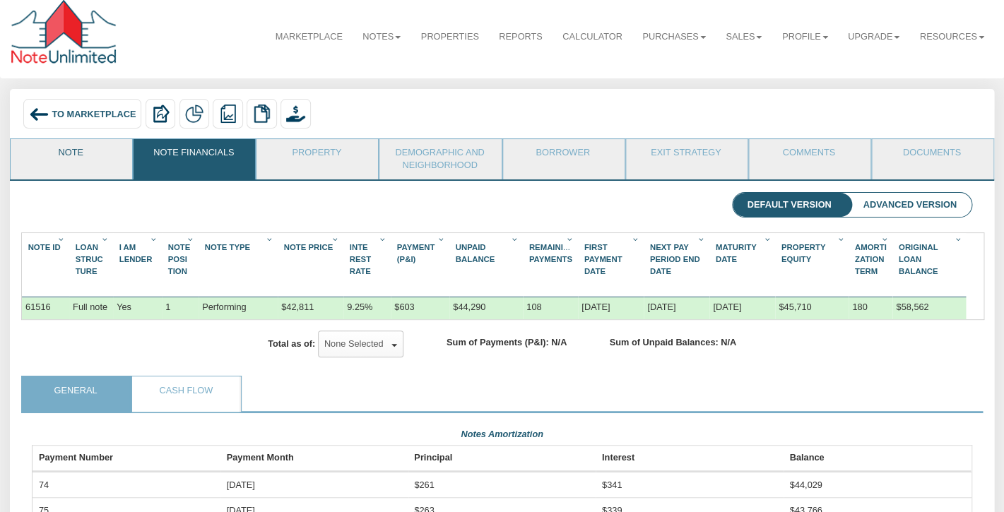
click at [90, 159] on link "Note" at bounding box center [71, 156] width 120 height 35
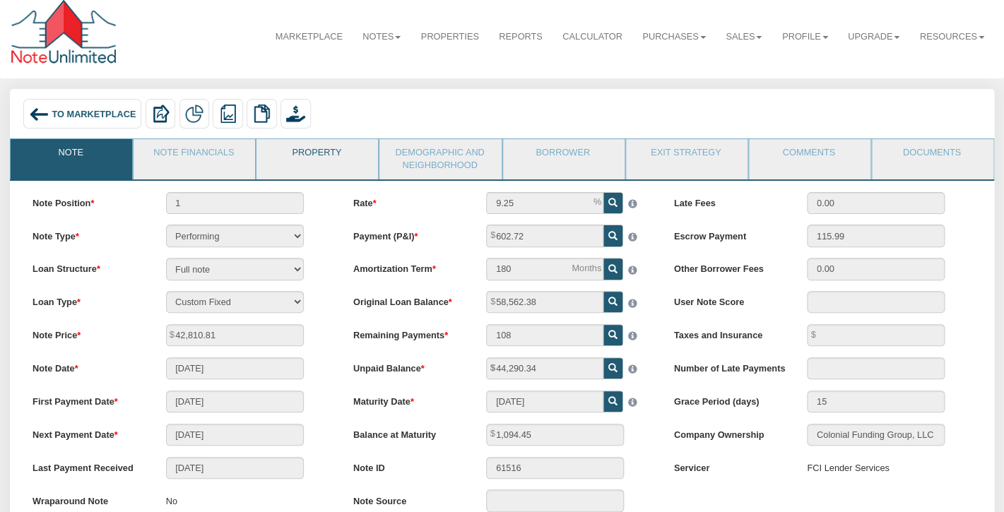
click at [339, 153] on link "Property" at bounding box center [316, 156] width 120 height 35
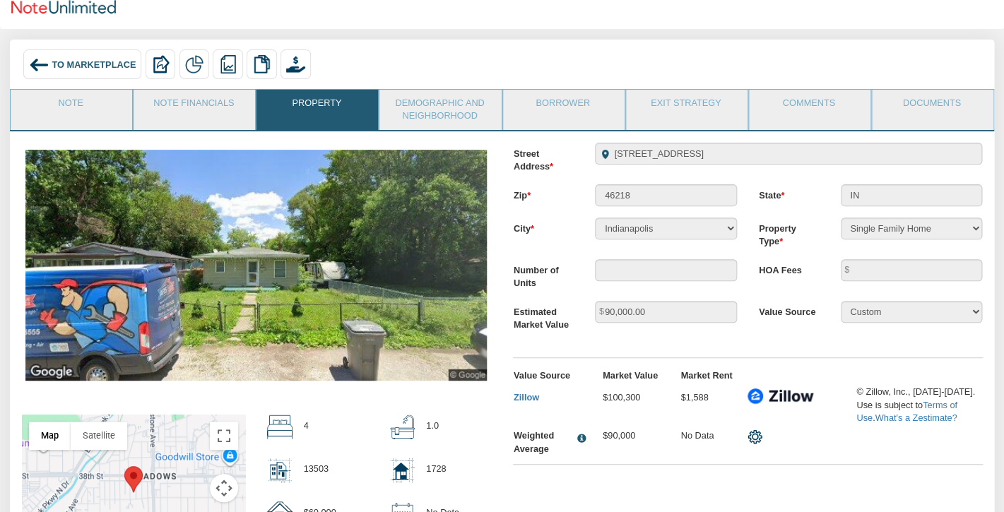
scroll to position [0, 0]
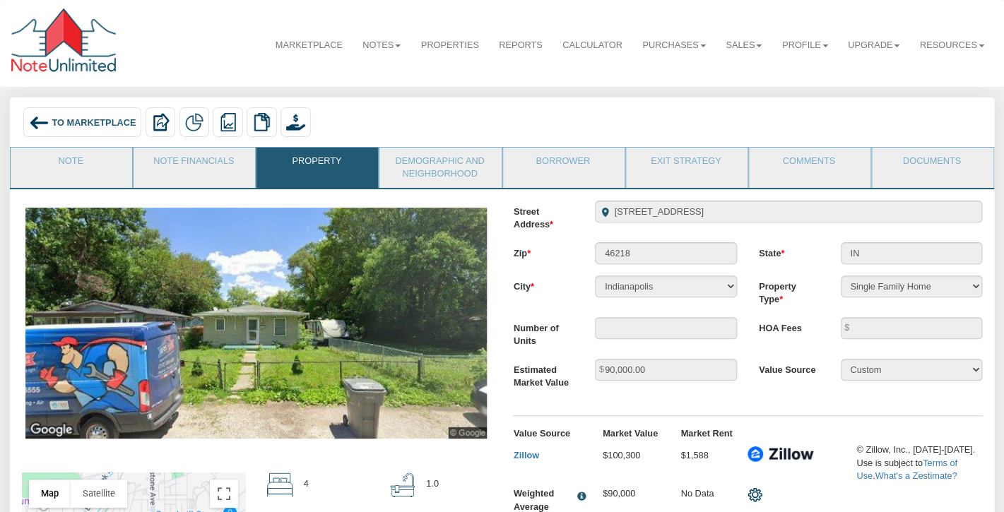
click at [446, 146] on div "To Marketplace Delete with property Delete only note Redeeming and Non-Redeemin…" at bounding box center [502, 121] width 984 height 49
click at [447, 163] on link "Demographic and Neighborhood" at bounding box center [439, 168] width 120 height 40
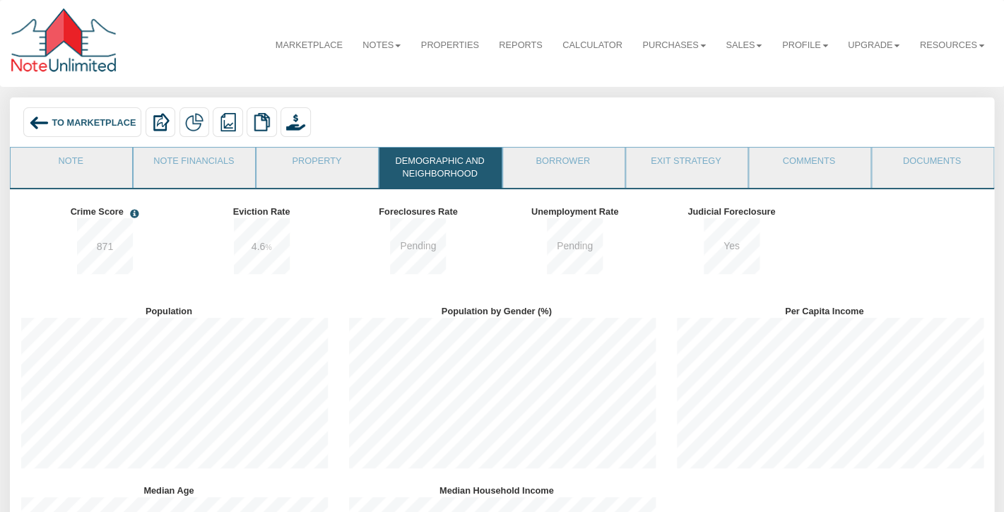
scroll to position [179, 327]
click at [93, 124] on span "To Marketplace" at bounding box center [94, 122] width 84 height 11
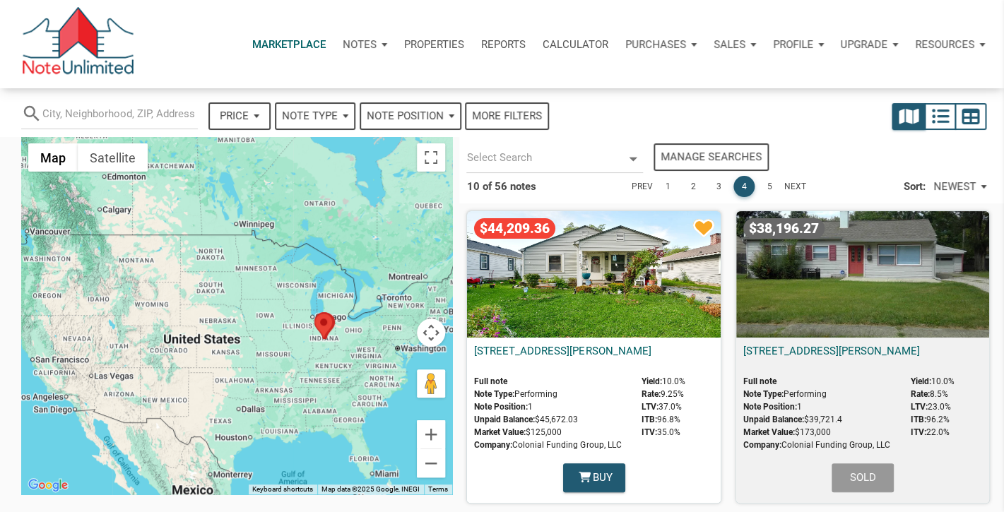
select select
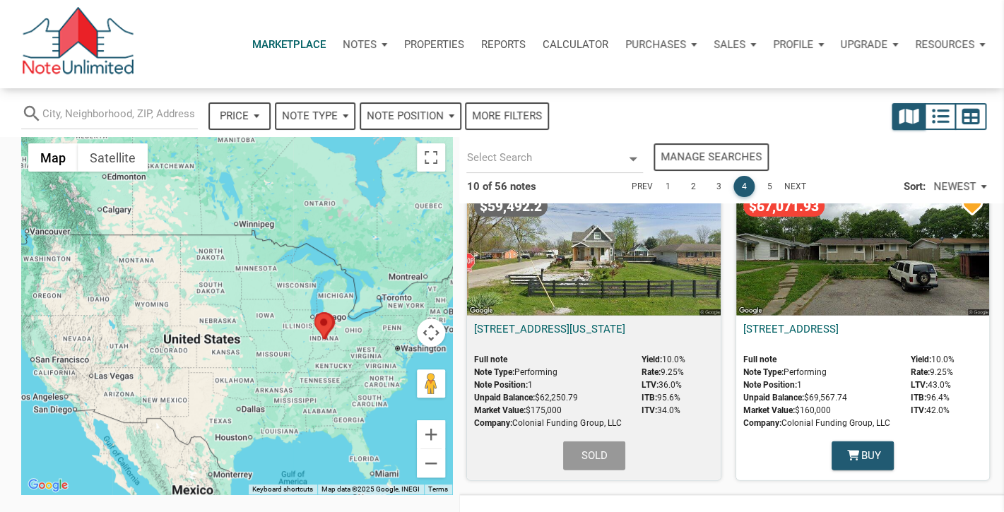
scroll to position [1255, 0]
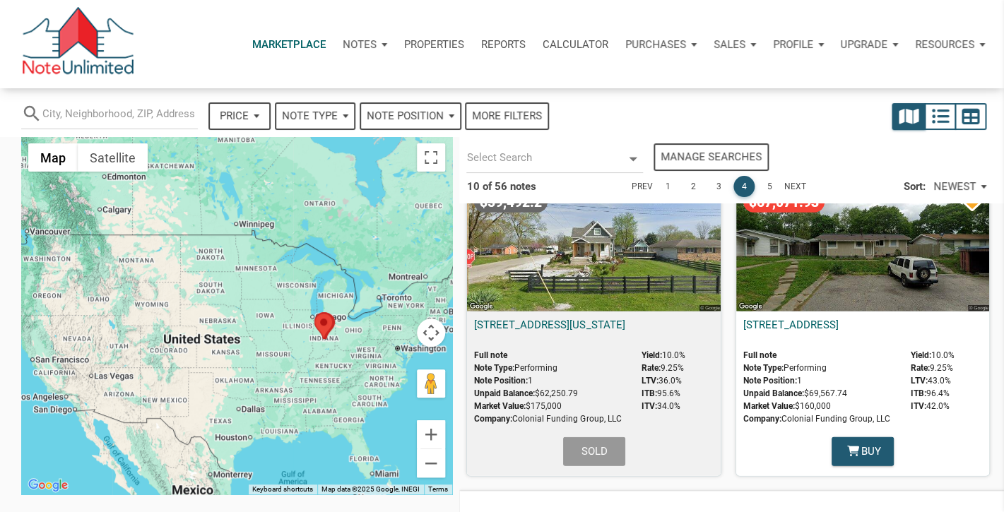
click at [810, 246] on div "$67,071.93" at bounding box center [862, 248] width 253 height 126
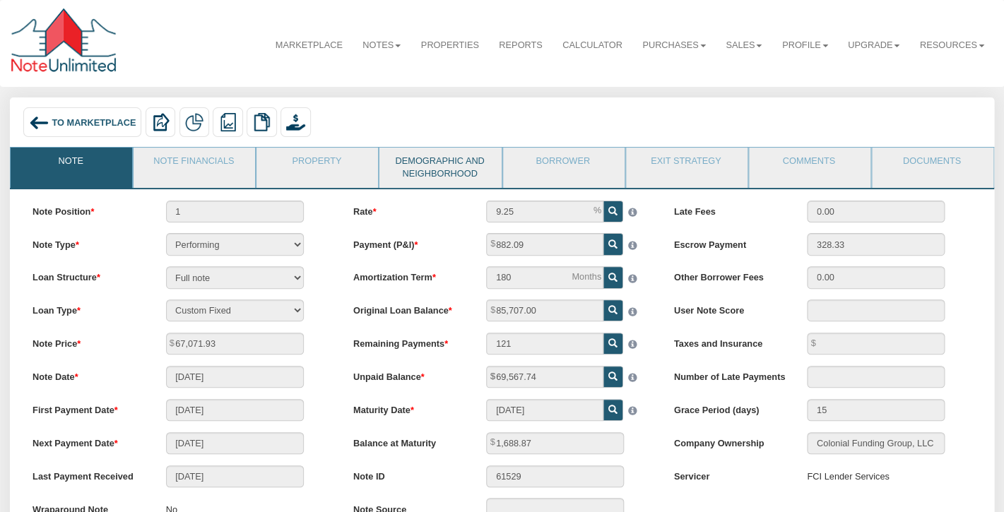
click at [428, 156] on link "Demographic and Neighborhood" at bounding box center [439, 168] width 120 height 40
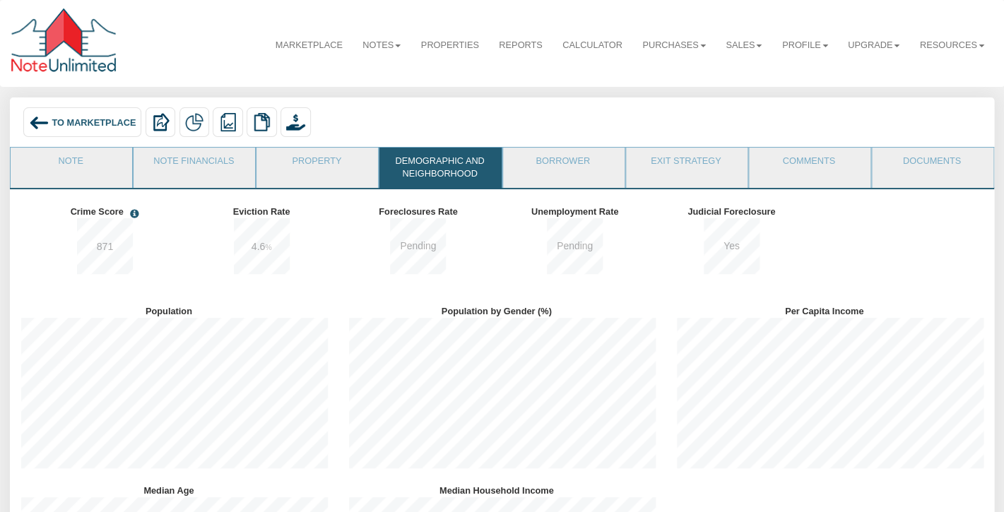
scroll to position [179, 327]
click at [71, 119] on span "To Marketplace" at bounding box center [94, 122] width 84 height 11
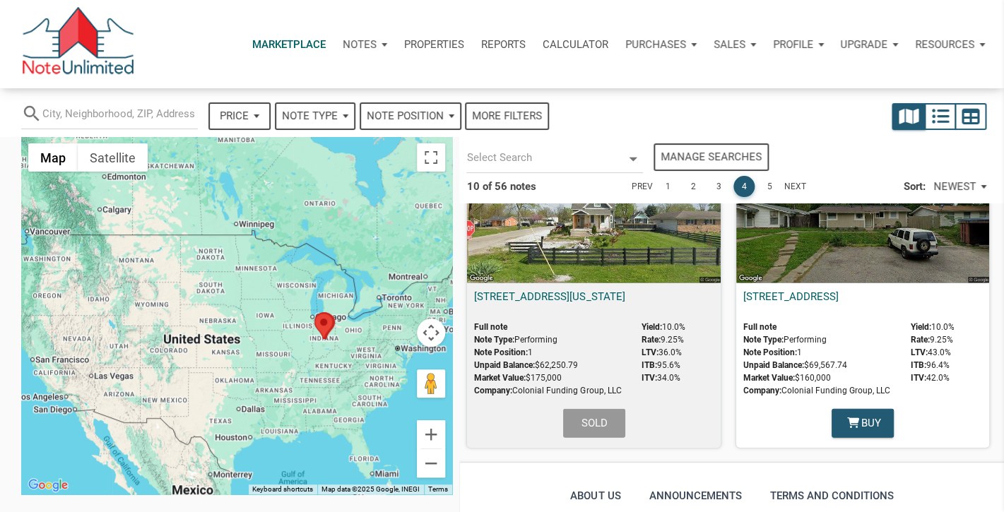
scroll to position [1426, 0]
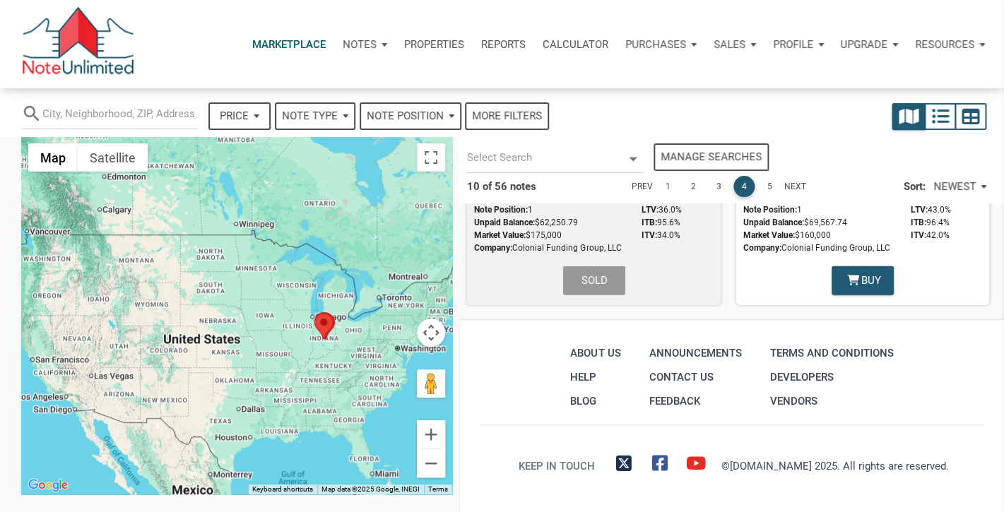
click at [767, 184] on link "5" at bounding box center [769, 186] width 21 height 21
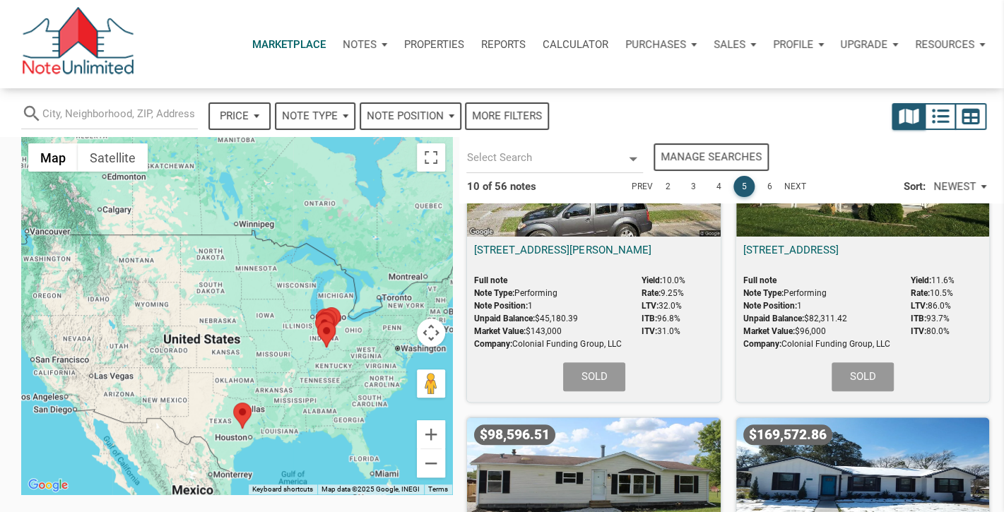
scroll to position [0, 0]
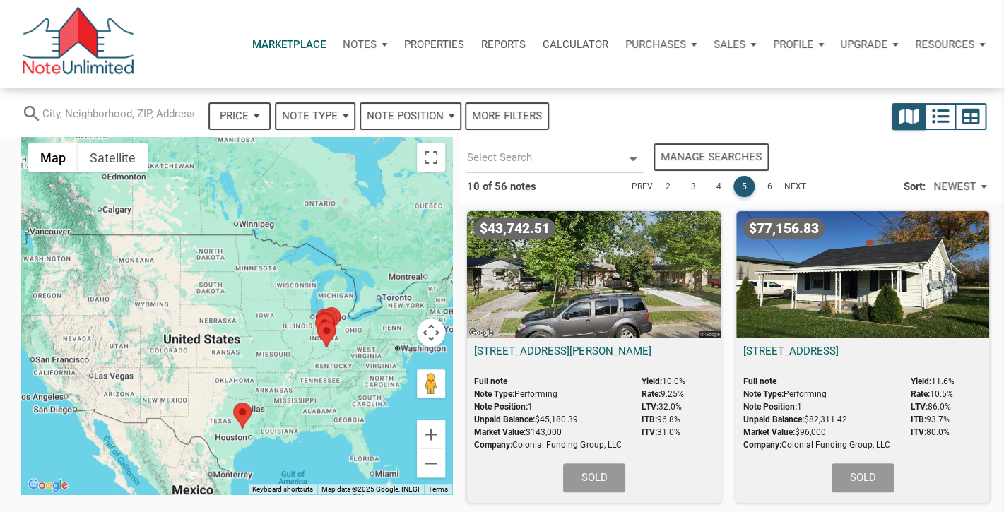
click at [769, 187] on link "6" at bounding box center [769, 186] width 21 height 21
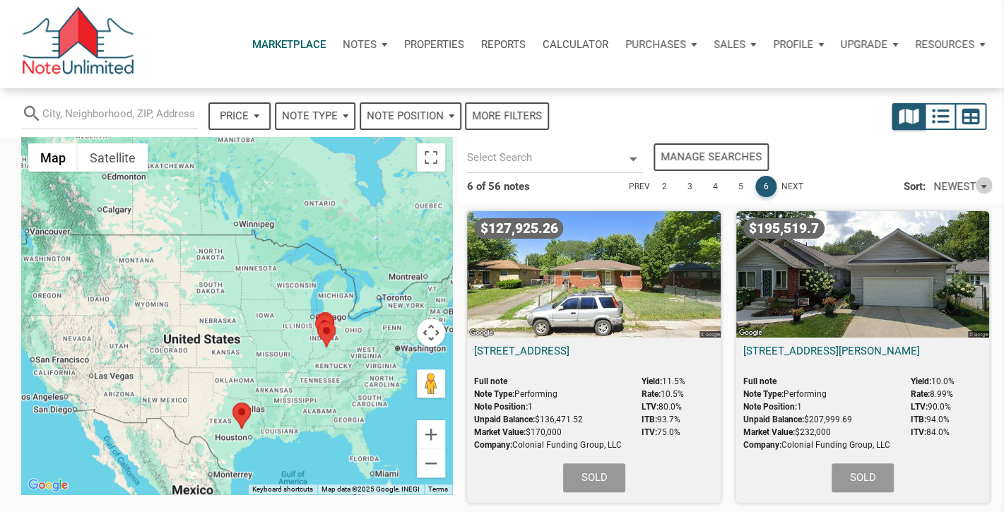
click at [983, 185] on div "NEWEST" at bounding box center [960, 186] width 64 height 25
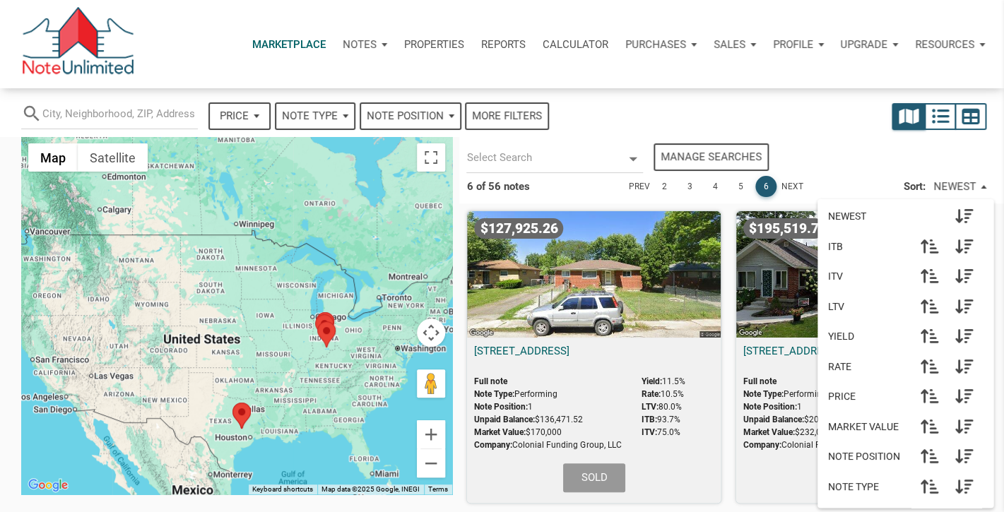
click at [825, 152] on div "My Portfolio (56) Manage searches" at bounding box center [731, 157] width 545 height 35
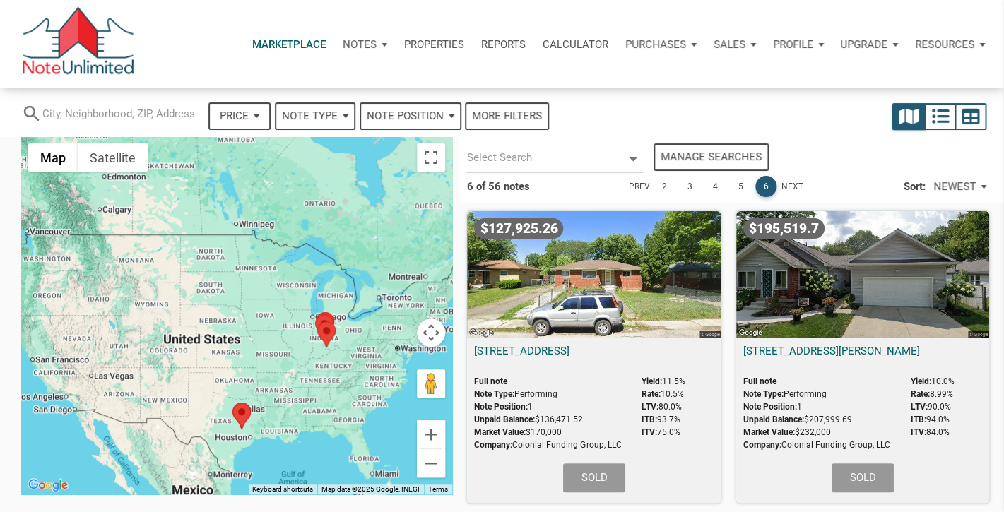
click at [632, 159] on icon at bounding box center [633, 160] width 8 height 4
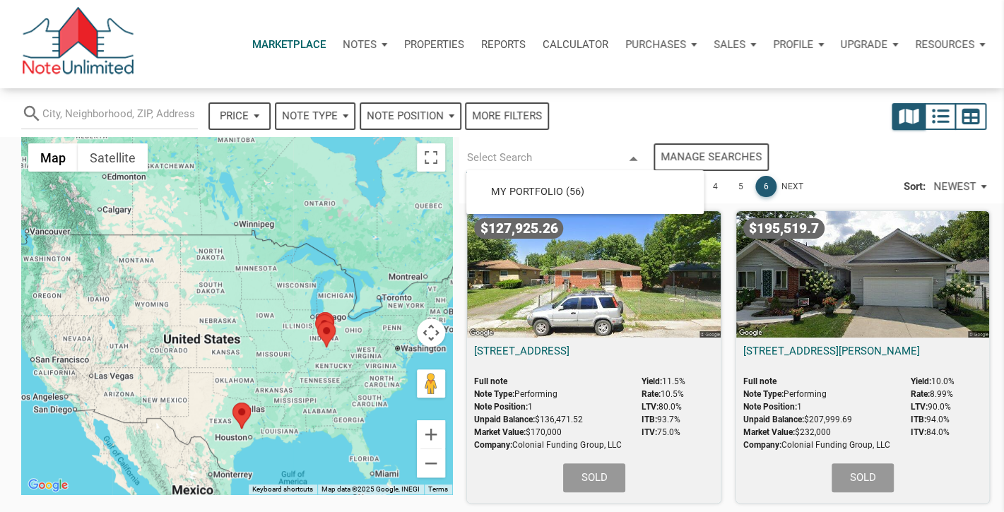
click at [627, 114] on div "search Price — Reset Apply Note Type Performing Forthcoming Non-Performing REO …" at bounding box center [381, 110] width 735 height 45
select select
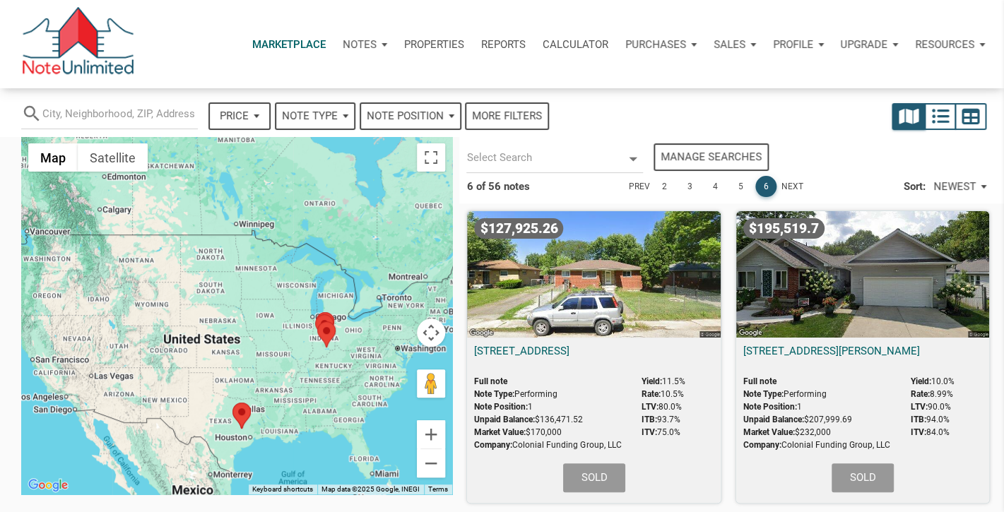
click at [251, 111] on div "Price" at bounding box center [239, 116] width 59 height 25
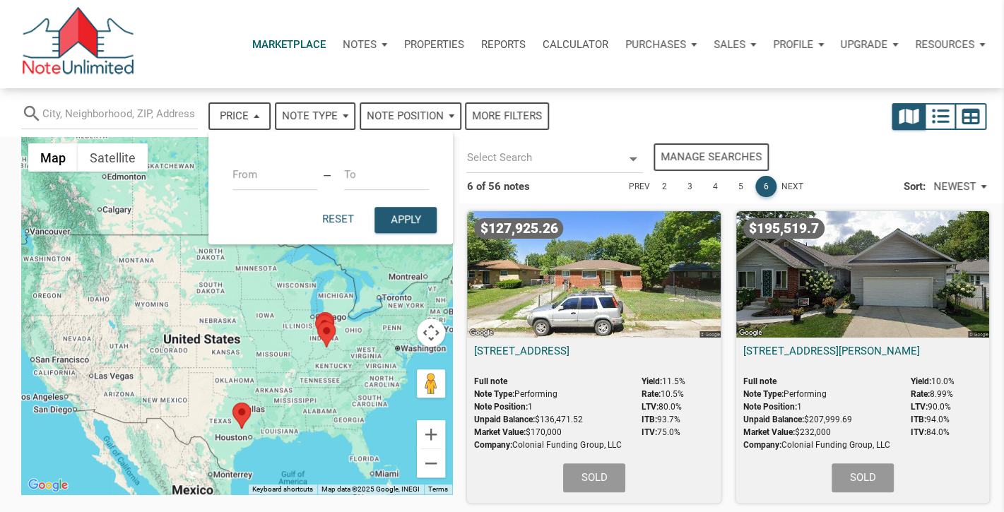
click at [509, 114] on div "More filters" at bounding box center [507, 116] width 70 height 16
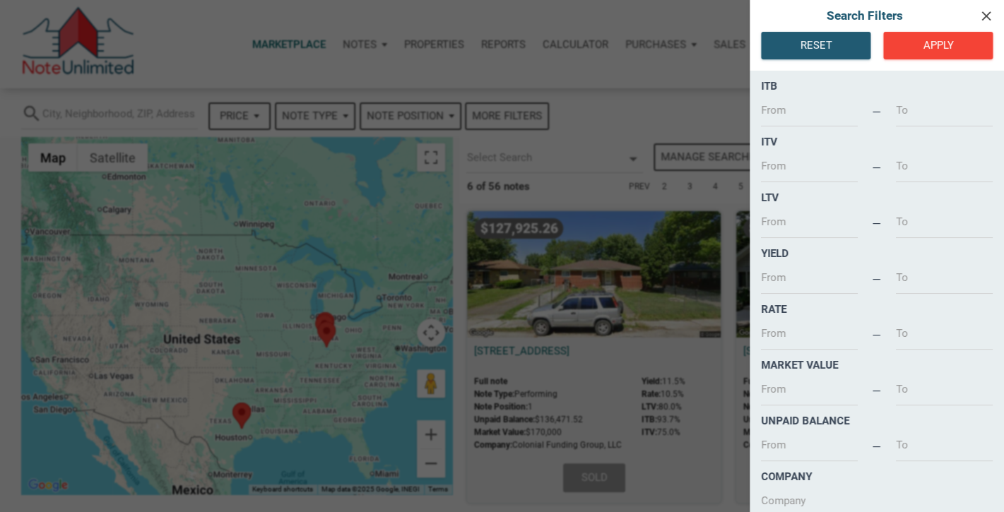
scroll to position [5, 0]
click at [987, 15] on icon "clear" at bounding box center [985, 16] width 17 height 16
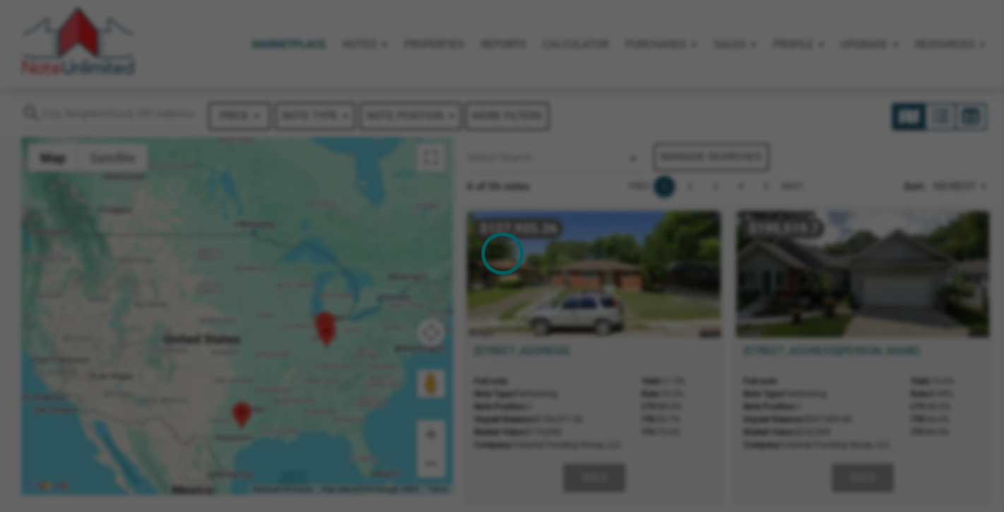
click at [612, 119] on div "Loading" at bounding box center [502, 256] width 1004 height 512
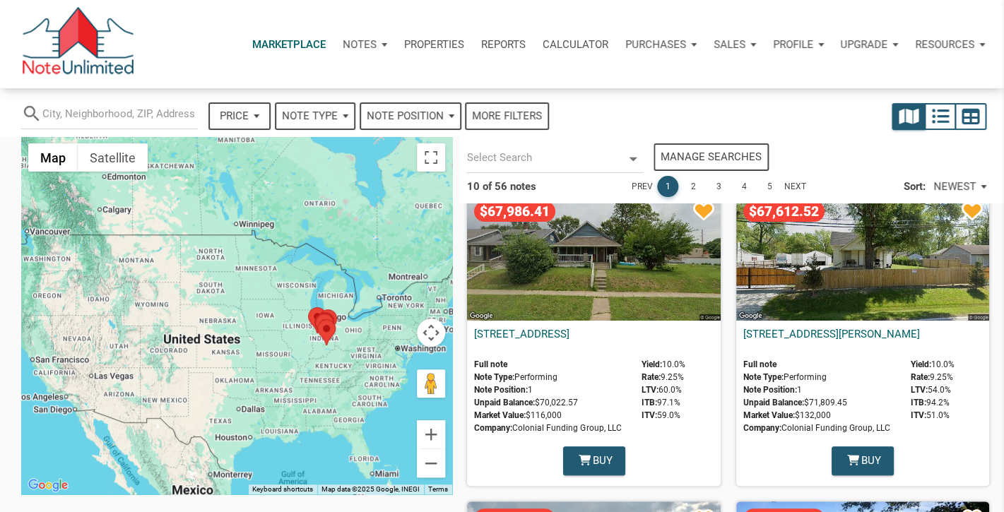
scroll to position [0, 0]
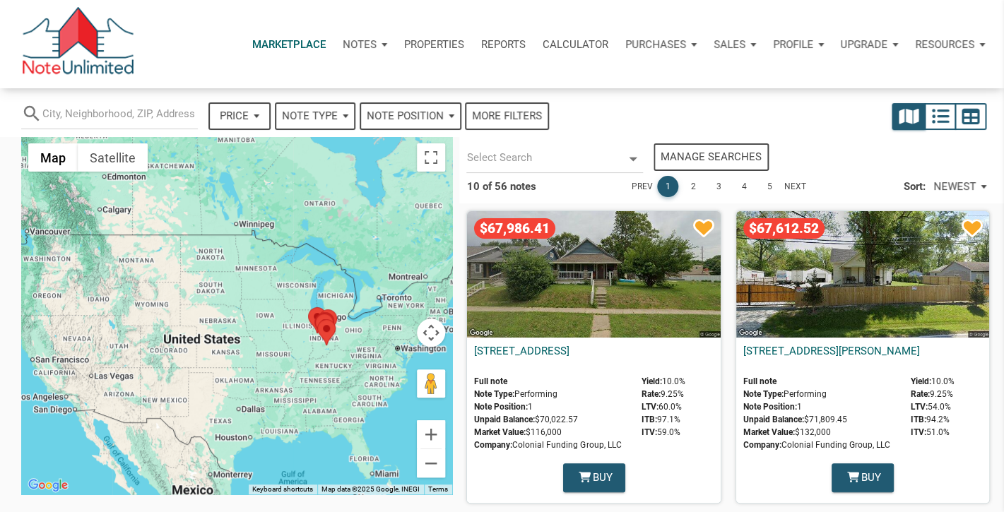
click at [576, 261] on div "$67,986.41" at bounding box center [593, 274] width 253 height 126
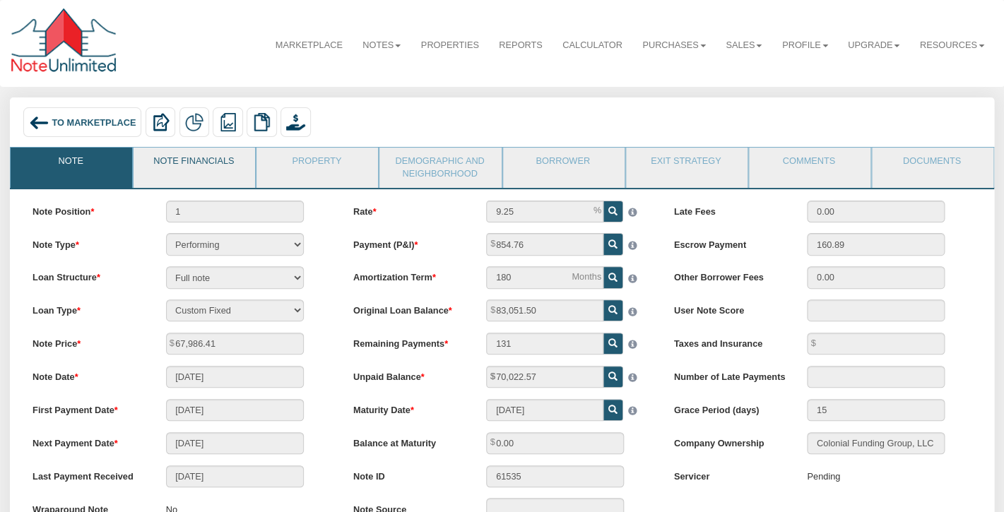
click at [208, 160] on link "Note Financials" at bounding box center [194, 165] width 120 height 35
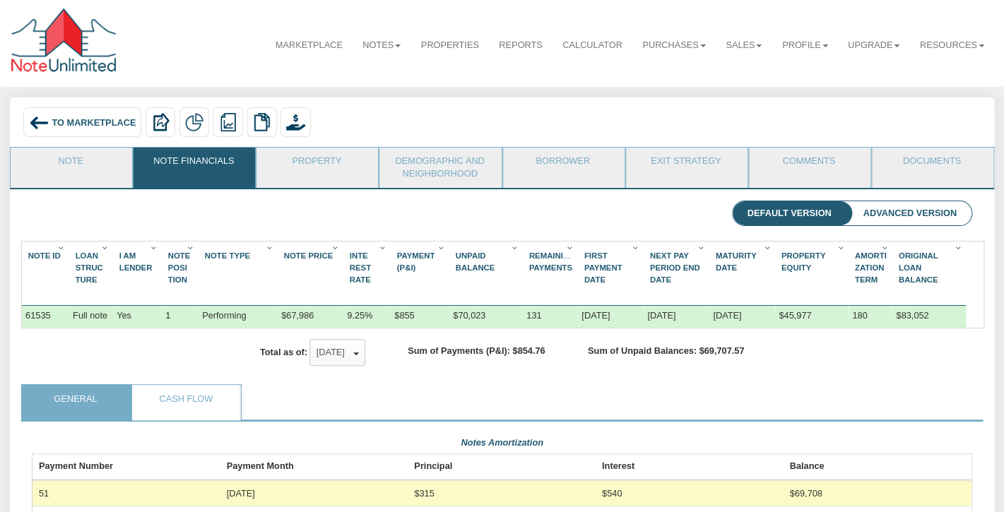
scroll to position [234, 939]
click at [296, 163] on link "Property" at bounding box center [316, 165] width 120 height 35
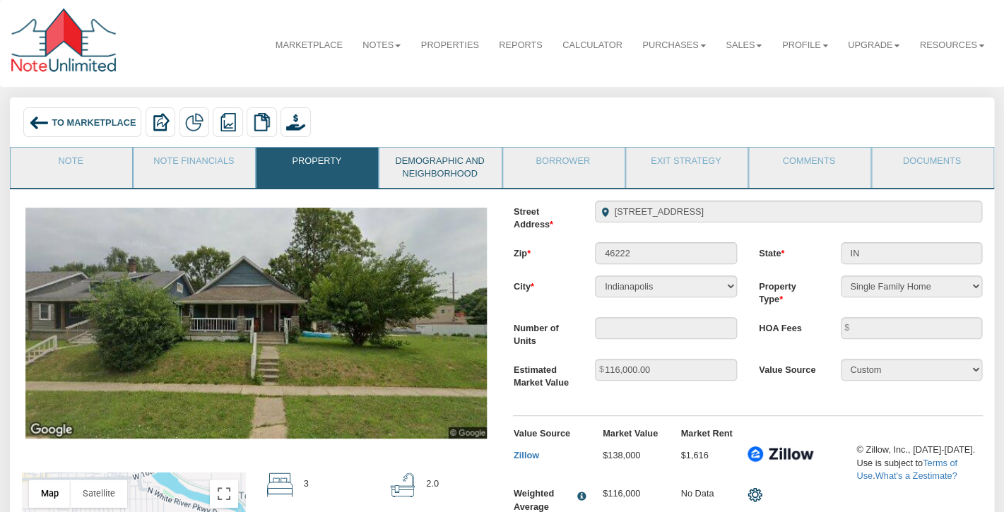
click at [430, 164] on link "Demographic and Neighborhood" at bounding box center [439, 168] width 120 height 40
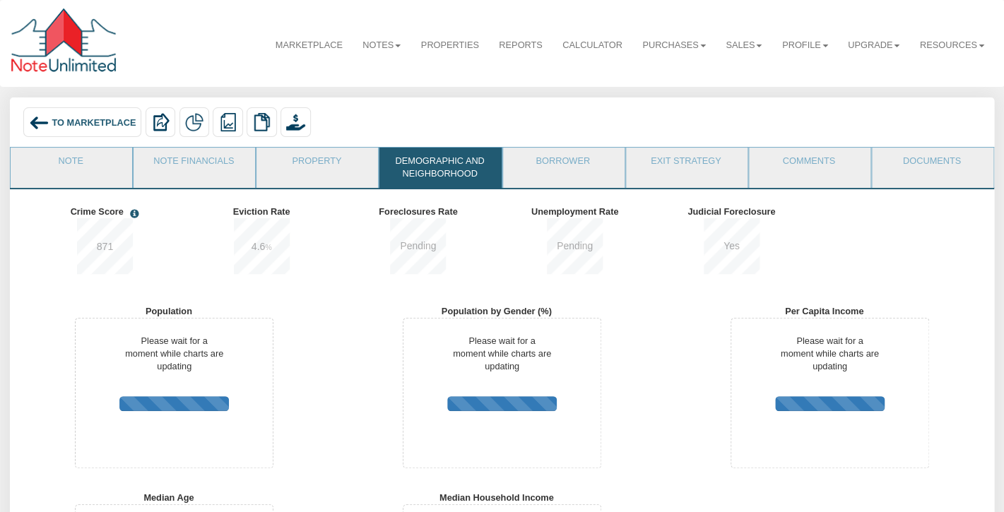
click at [92, 119] on span "To Marketplace" at bounding box center [94, 122] width 84 height 11
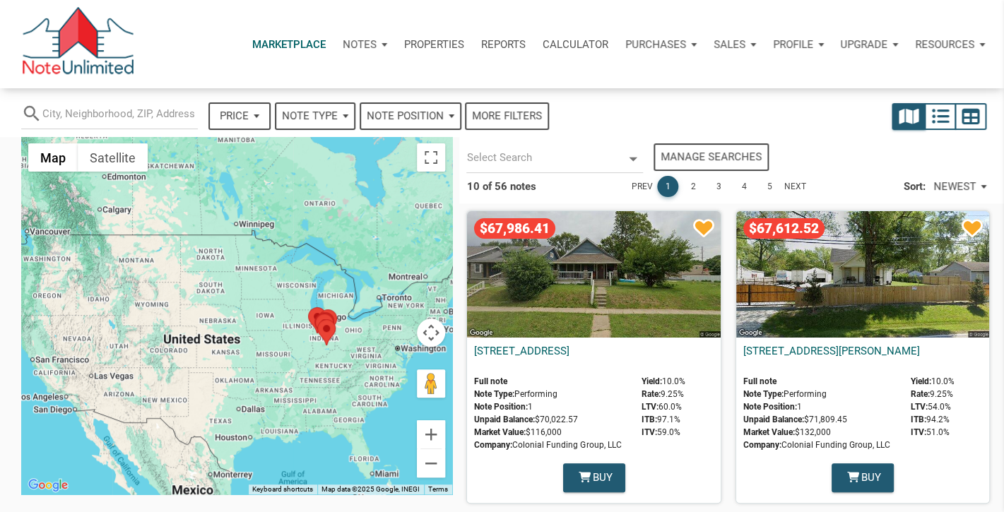
select select
click at [889, 47] on div "Upgrade" at bounding box center [868, 44] width 75 height 42
click at [814, 41] on div "Profile" at bounding box center [798, 44] width 68 height 42
click at [732, 110] on link "Logout" at bounding box center [761, 111] width 134 height 29
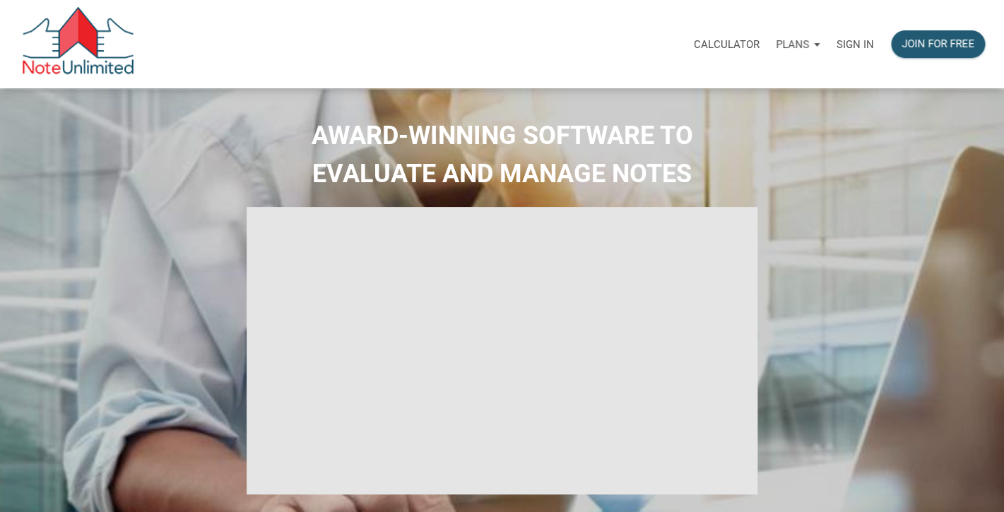
type input "Introduction to new features"
select select
